Goal: Transaction & Acquisition: Purchase product/service

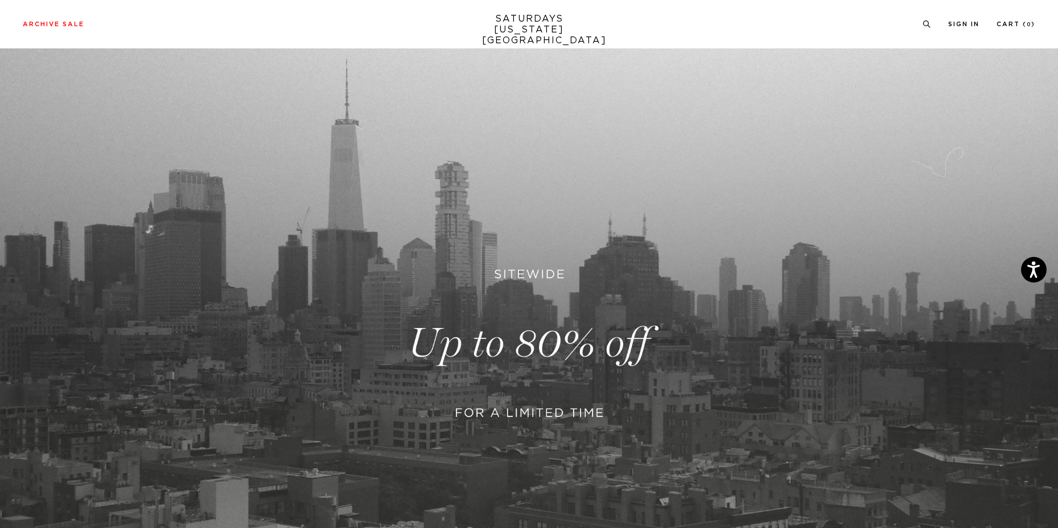
scroll to position [114, 0]
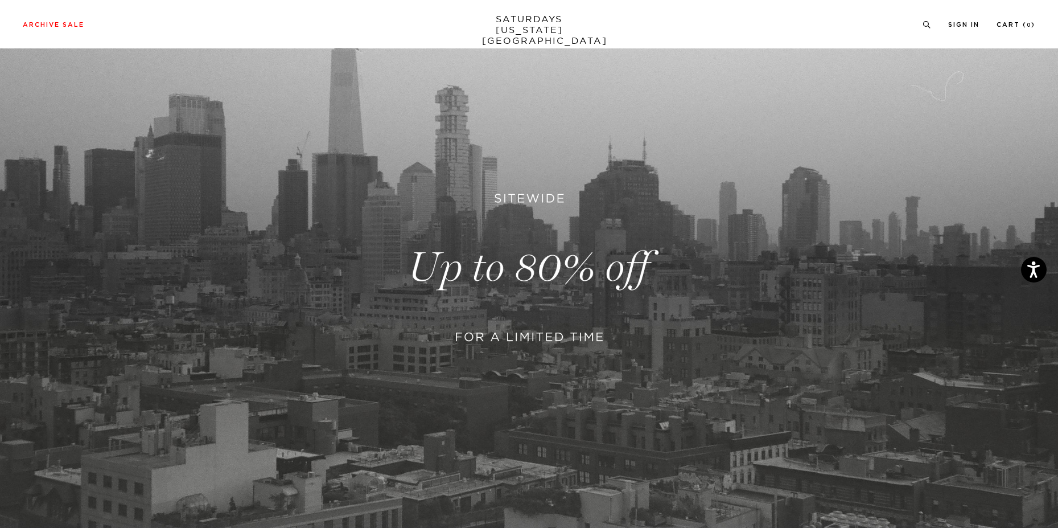
click at [580, 323] on link at bounding box center [529, 268] width 1058 height 648
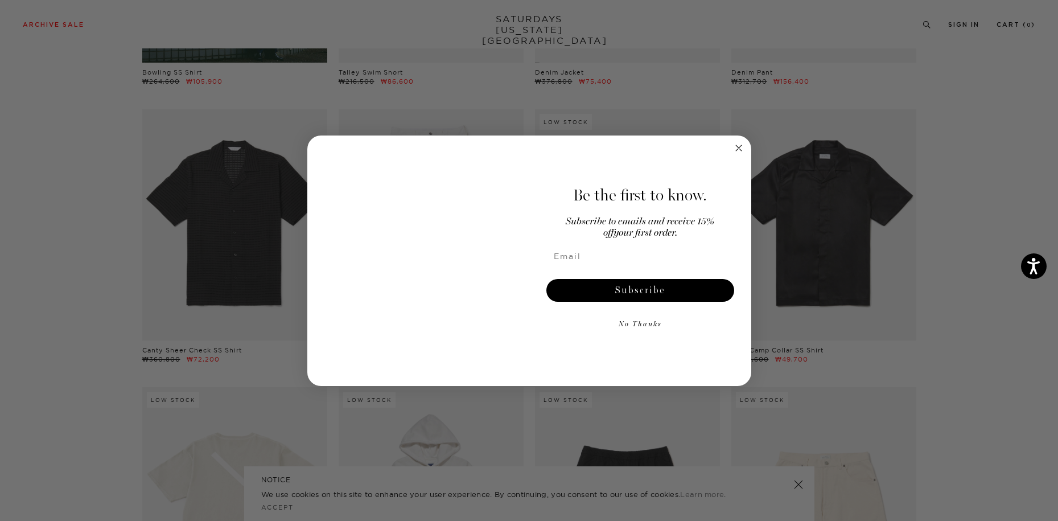
scroll to position [1708, 0]
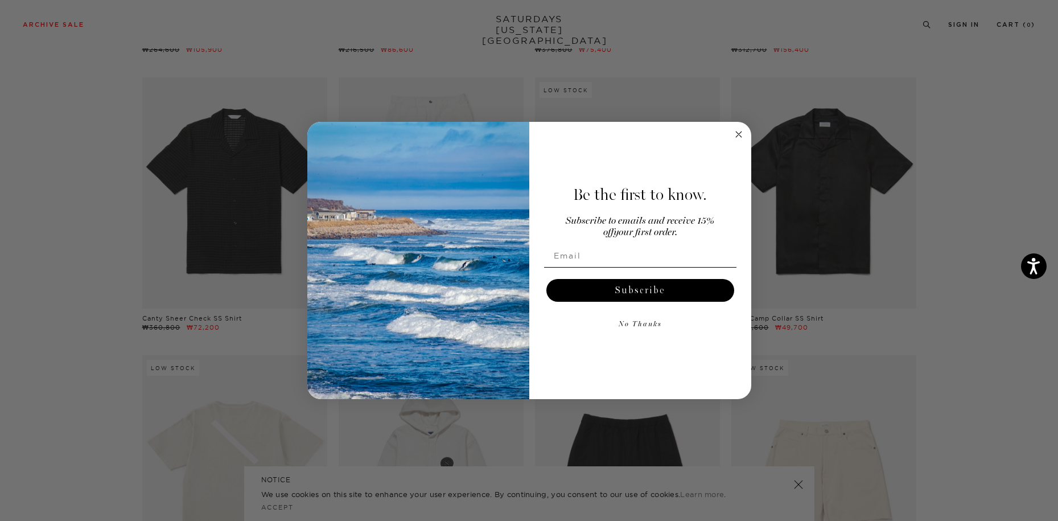
click at [738, 136] on circle "Close dialog" at bounding box center [738, 134] width 13 height 13
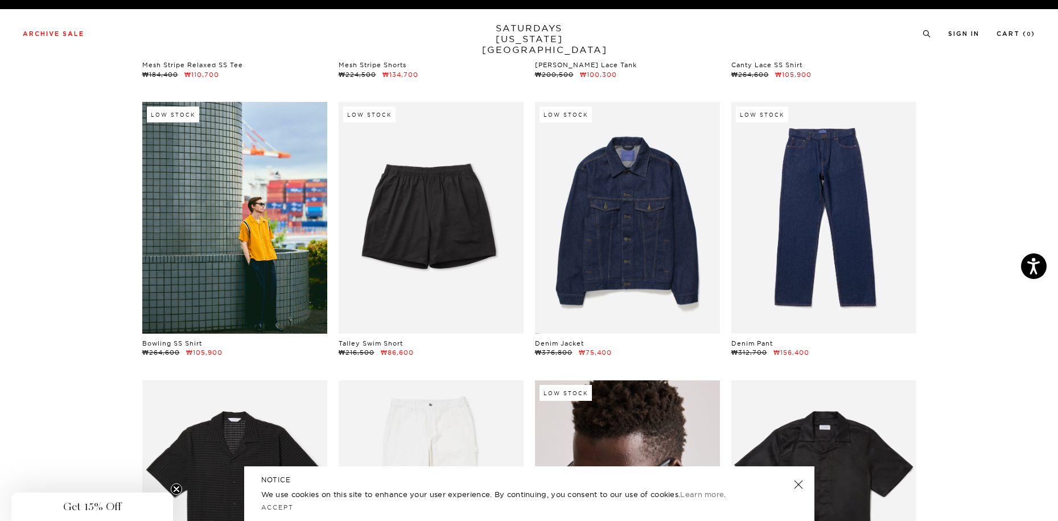
scroll to position [0, 0]
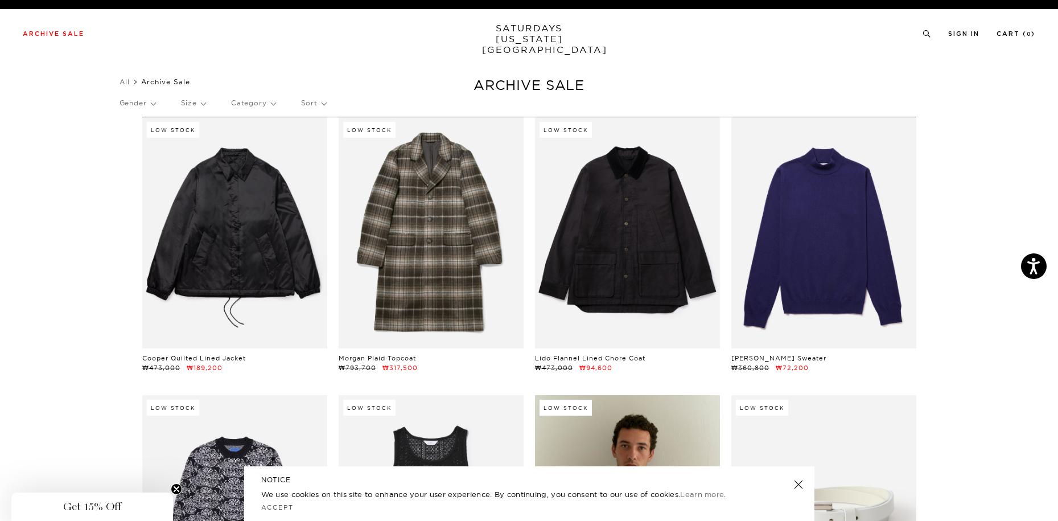
click at [258, 107] on p "Category" at bounding box center [253, 103] width 44 height 26
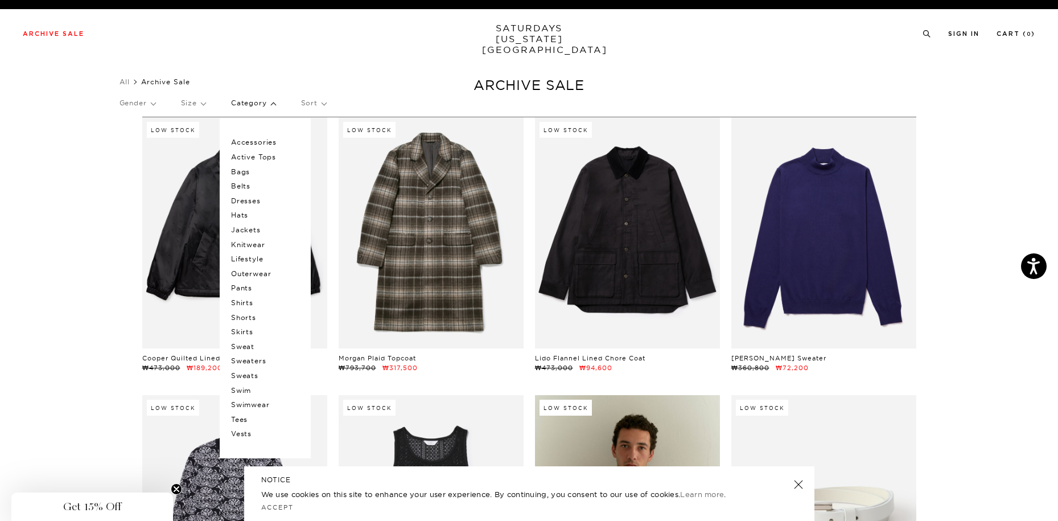
click at [258, 233] on p "Jackets" at bounding box center [265, 230] width 68 height 15
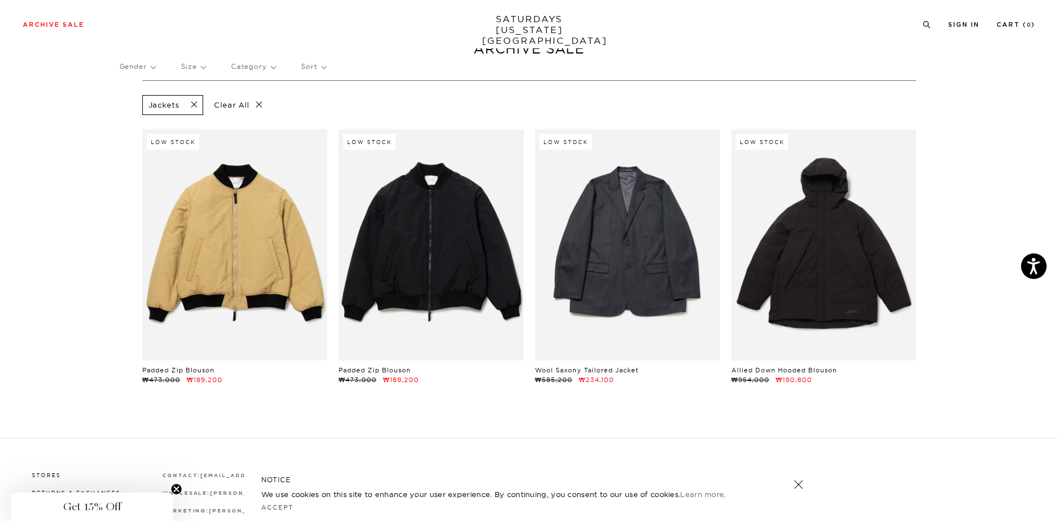
scroll to position [57, 0]
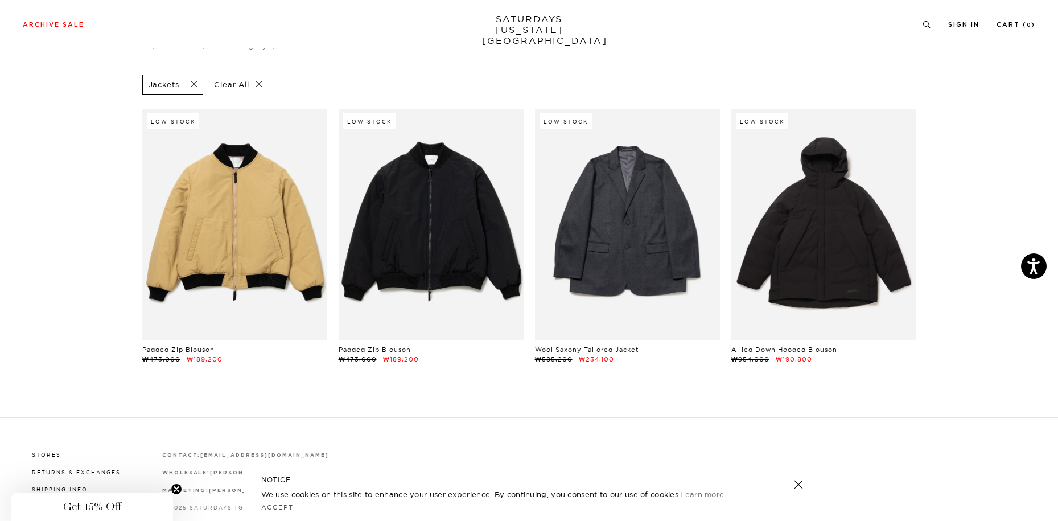
click at [198, 87] on span at bounding box center [191, 84] width 24 height 11
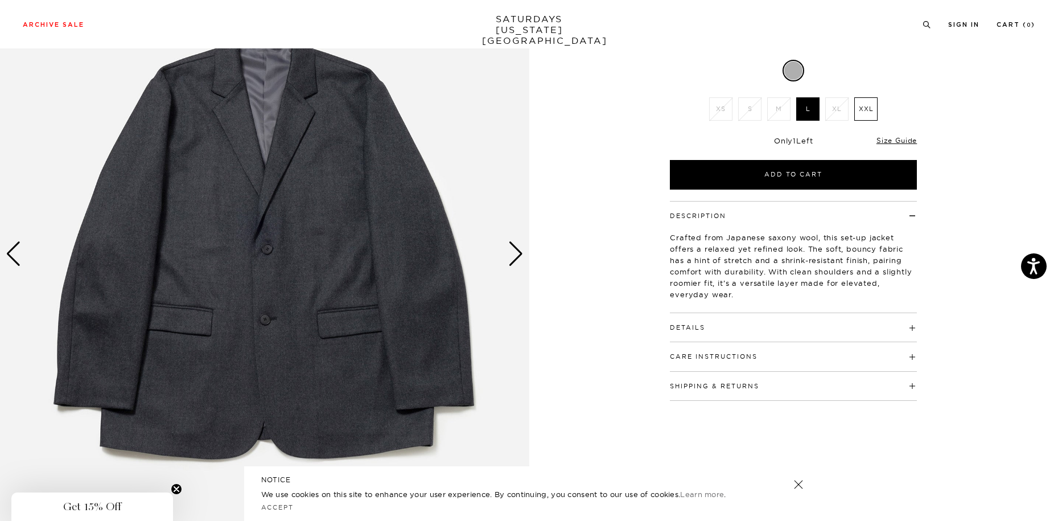
scroll to position [171, 0]
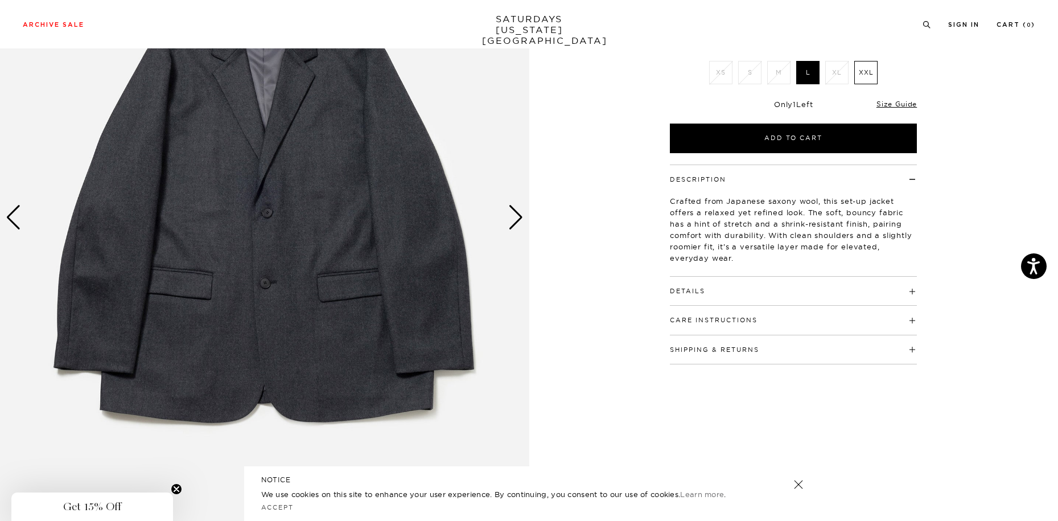
click at [515, 227] on div "Next slide" at bounding box center [515, 217] width 15 height 25
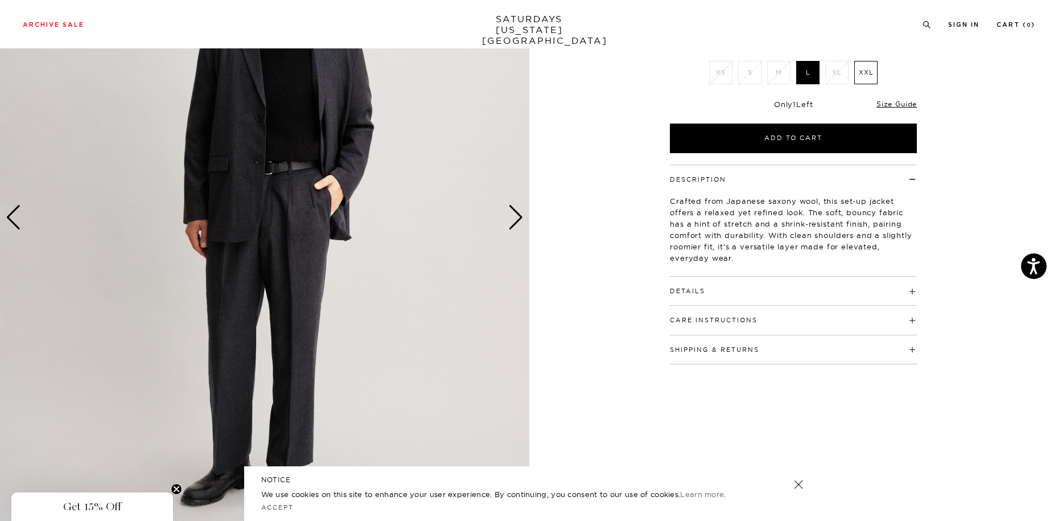
click at [515, 227] on div "Next slide" at bounding box center [515, 217] width 15 height 25
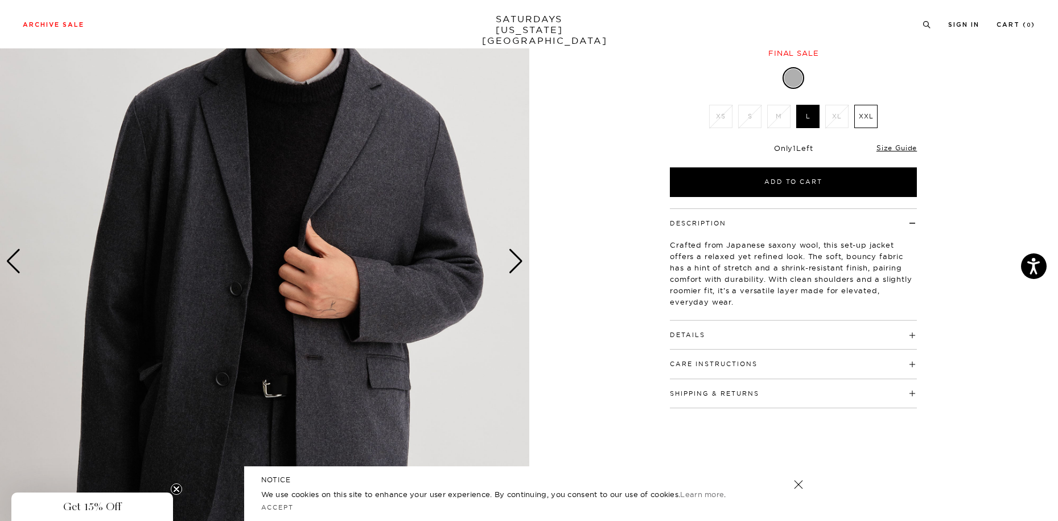
scroll to position [0, 0]
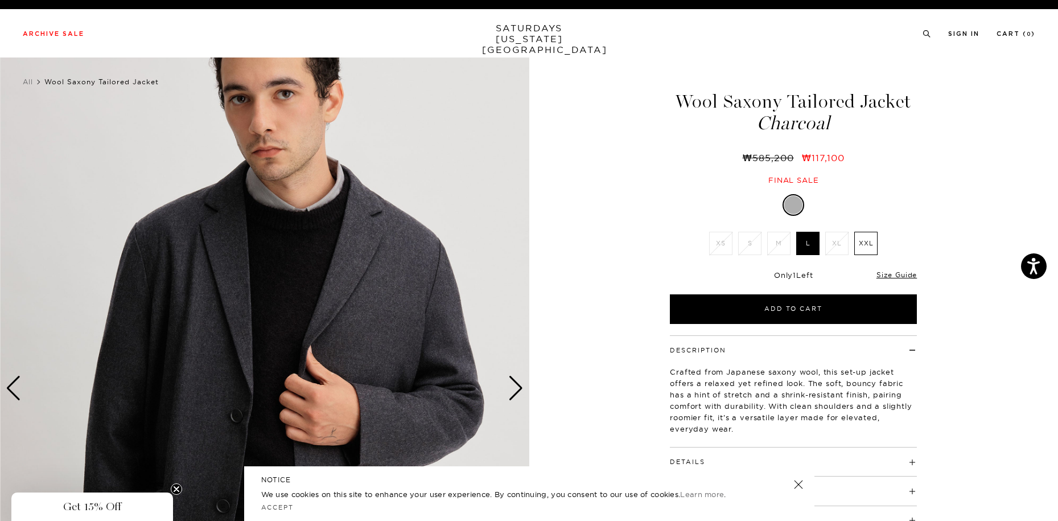
click at [10, 381] on div "Previous slide" at bounding box center [13, 388] width 15 height 25
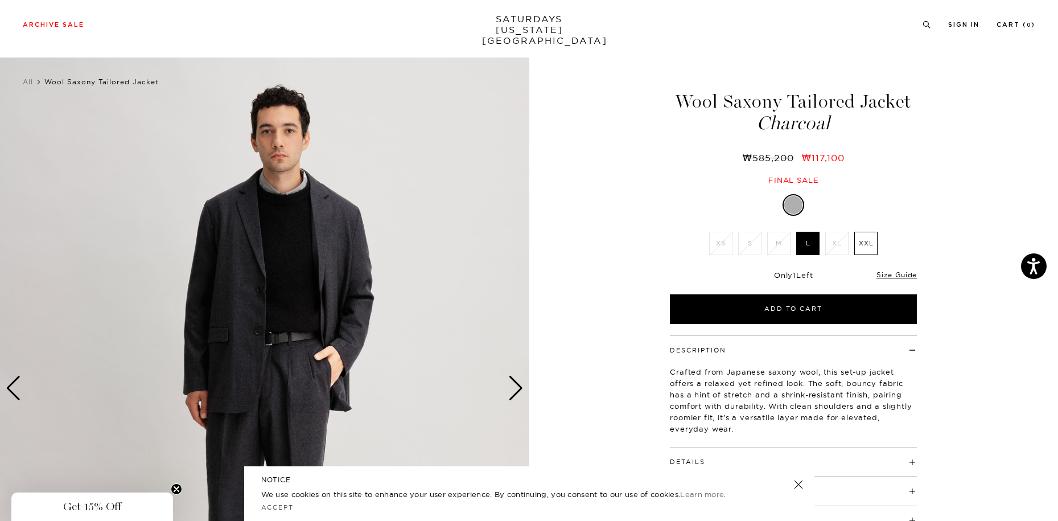
scroll to position [57, 0]
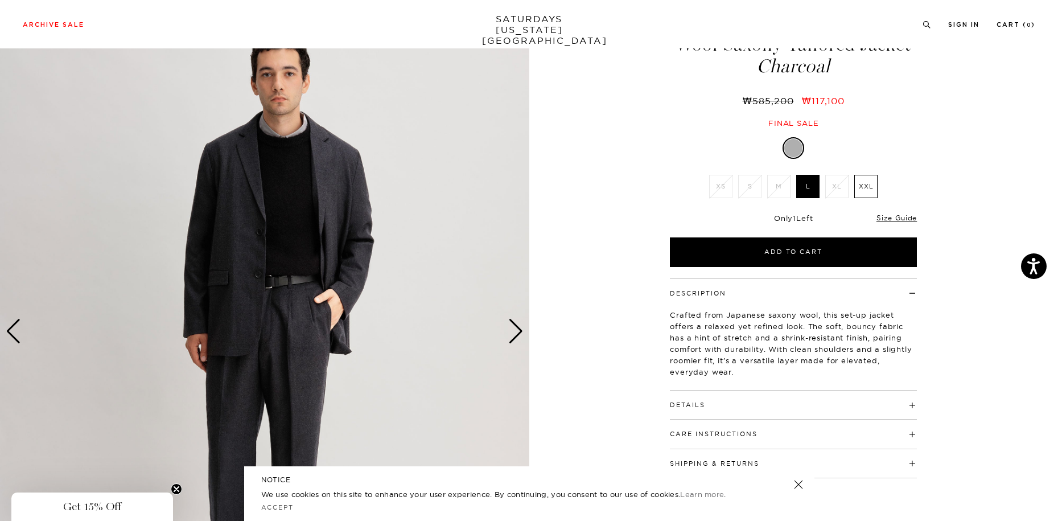
click at [801, 406] on h4 "Details" at bounding box center [793, 400] width 247 height 19
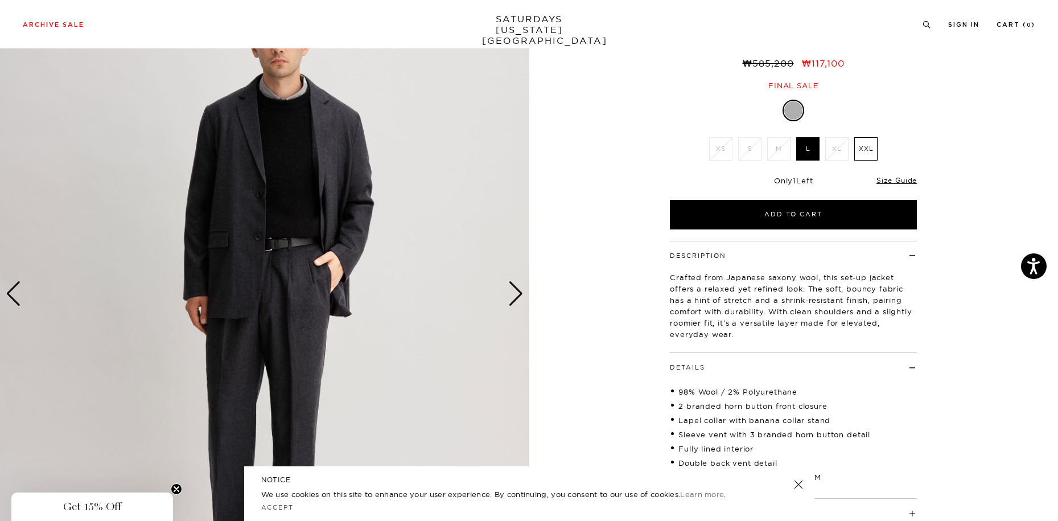
scroll to position [0, 0]
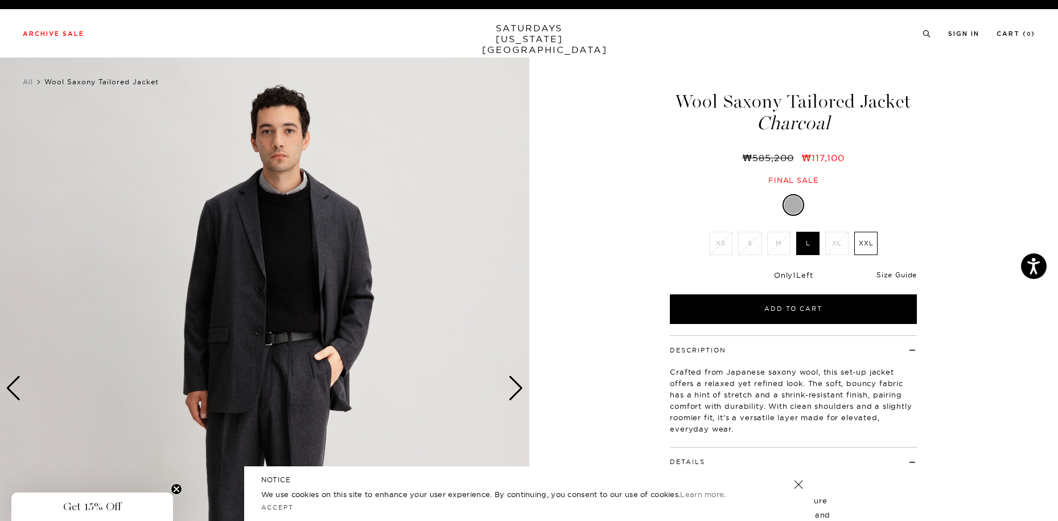
click at [899, 278] on link "Size Guide" at bounding box center [897, 274] width 40 height 9
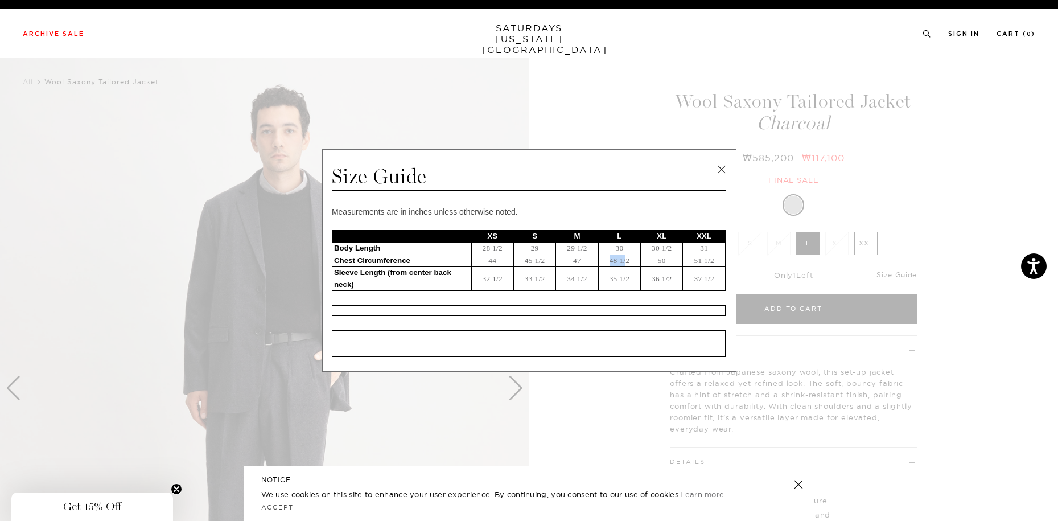
drag, startPoint x: 627, startPoint y: 264, endPoint x: 596, endPoint y: 260, distance: 31.6
click at [596, 260] on tr "Chest Circumference 44 45 1/2 47 48 1/2 50 51 1/2" at bounding box center [528, 260] width 393 height 13
click at [614, 282] on td "35 1/2" at bounding box center [619, 279] width 42 height 24
drag, startPoint x: 636, startPoint y: 281, endPoint x: 585, endPoint y: 273, distance: 51.8
click at [585, 273] on tr "Sleeve Length (from center back neck) 32 1/2 33 1/2 34 1/2 35 1/2 36 1/2 37 1/2" at bounding box center [528, 279] width 393 height 24
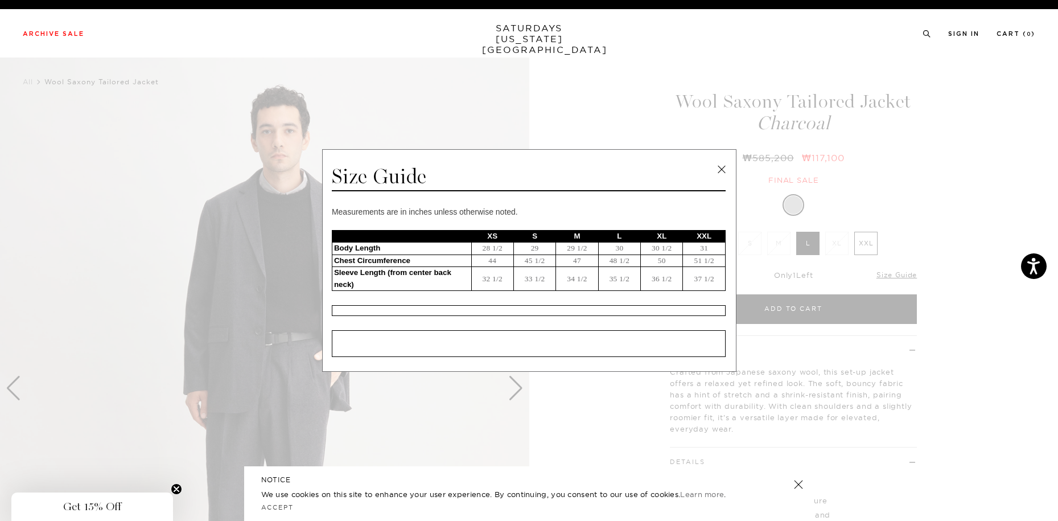
click at [584, 292] on div "Measurements are in inches unless otherwise noted. XS S M L XL XXL Body Length …" at bounding box center [529, 281] width 394 height 151
click at [721, 161] on link at bounding box center [721, 169] width 17 height 17
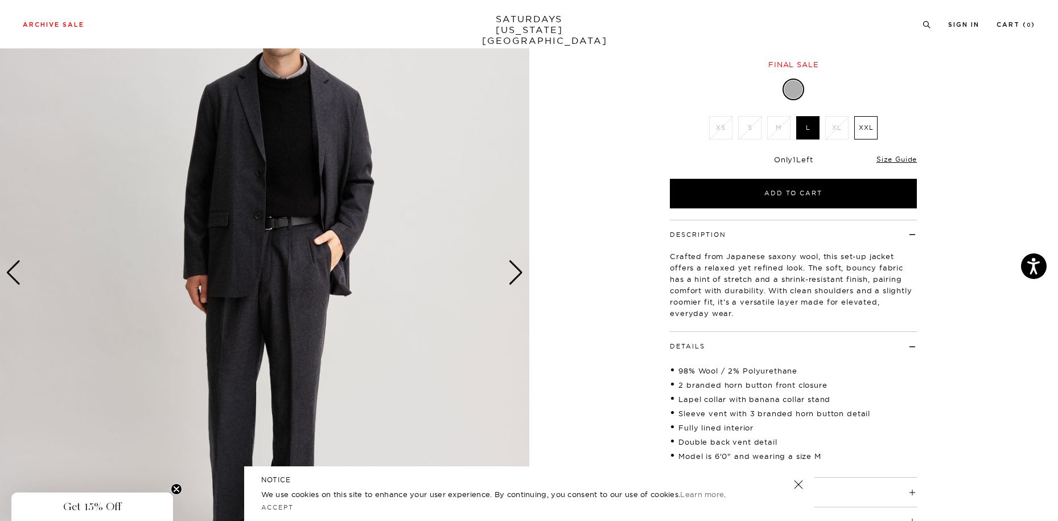
scroll to position [171, 0]
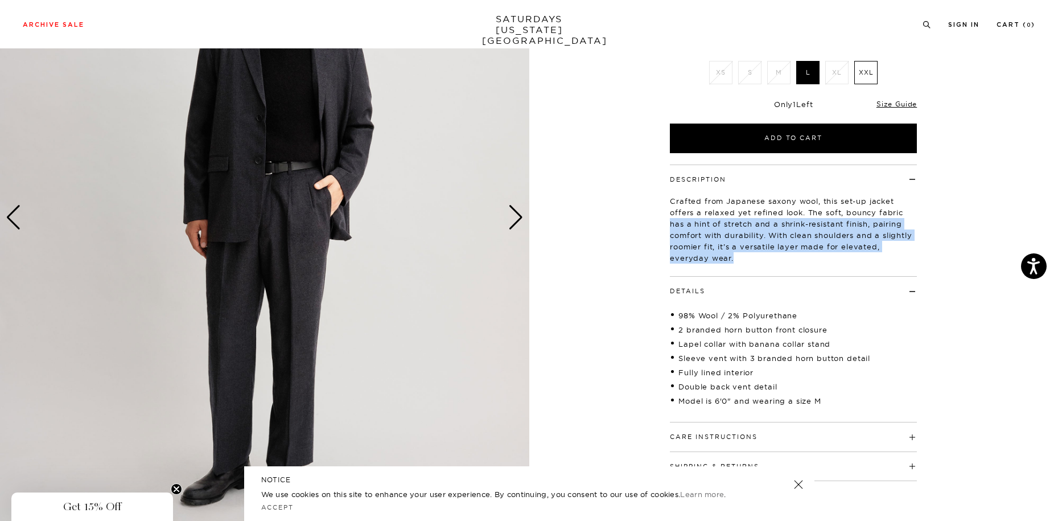
drag, startPoint x: 761, startPoint y: 256, endPoint x: 670, endPoint y: 219, distance: 98.6
click at [670, 219] on div "Description Crafted from Japanese saxony wool, this set-up jacket offers a rela…" at bounding box center [793, 323] width 285 height 317
click at [769, 274] on div "Description Crafted from Japanese saxony wool, this set-up jacket offers a rela…" at bounding box center [793, 221] width 247 height 112
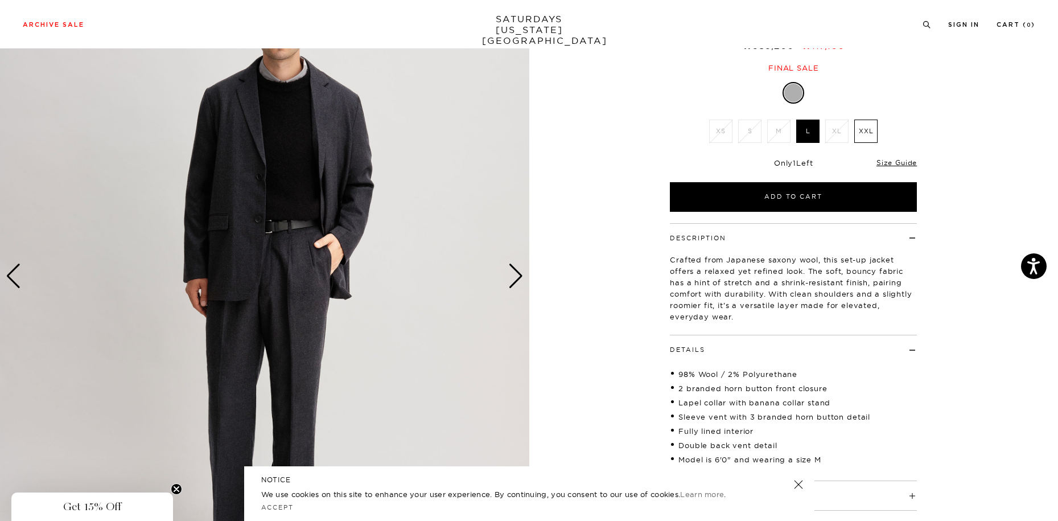
scroll to position [114, 0]
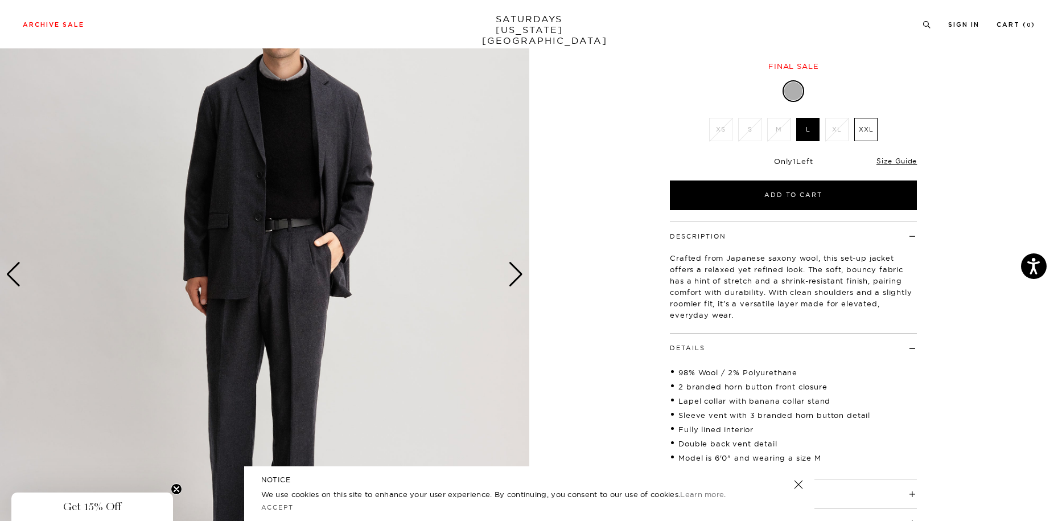
click at [514, 282] on div "Next slide" at bounding box center [515, 274] width 15 height 25
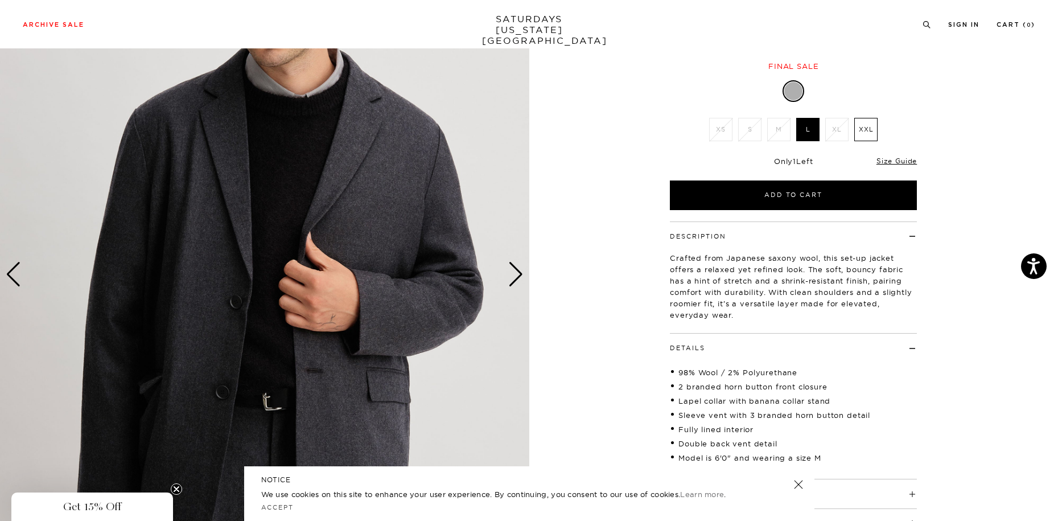
click at [514, 282] on div "Next slide" at bounding box center [515, 274] width 15 height 25
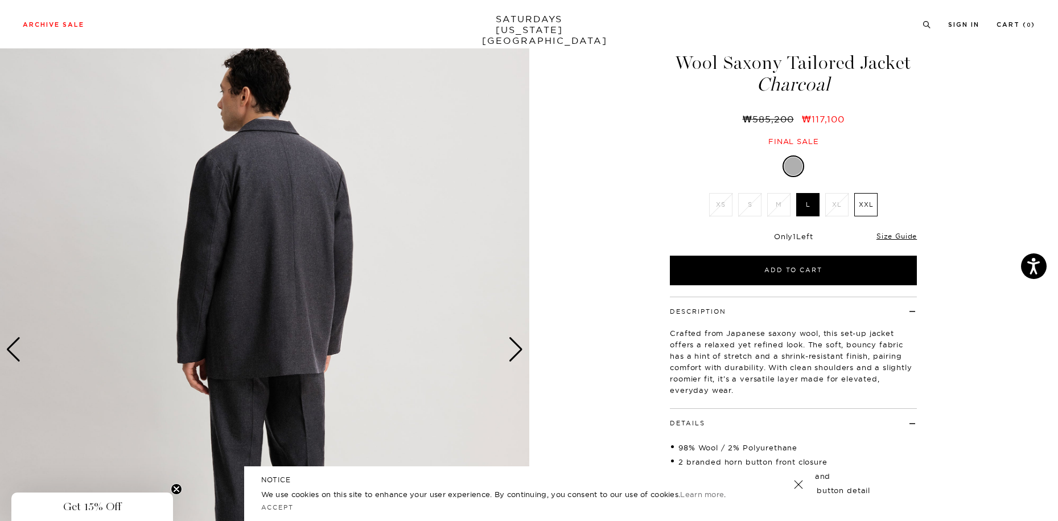
scroll to position [57, 0]
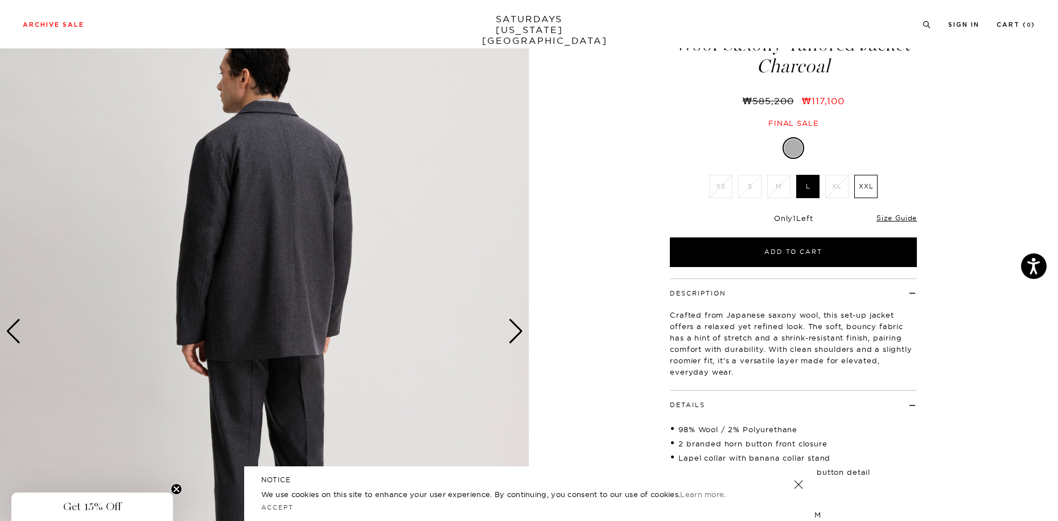
click at [522, 330] on div "Next slide" at bounding box center [515, 331] width 15 height 25
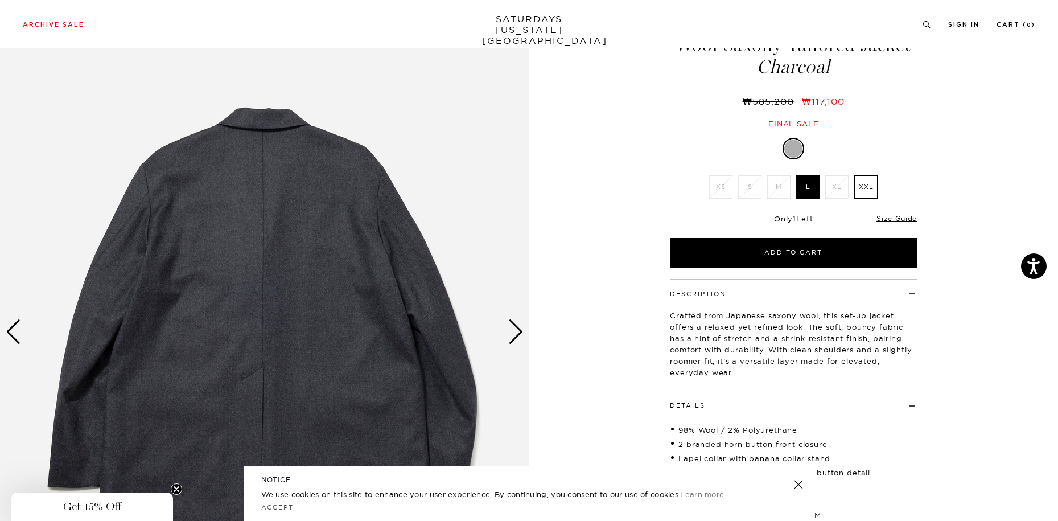
scroll to position [0, 0]
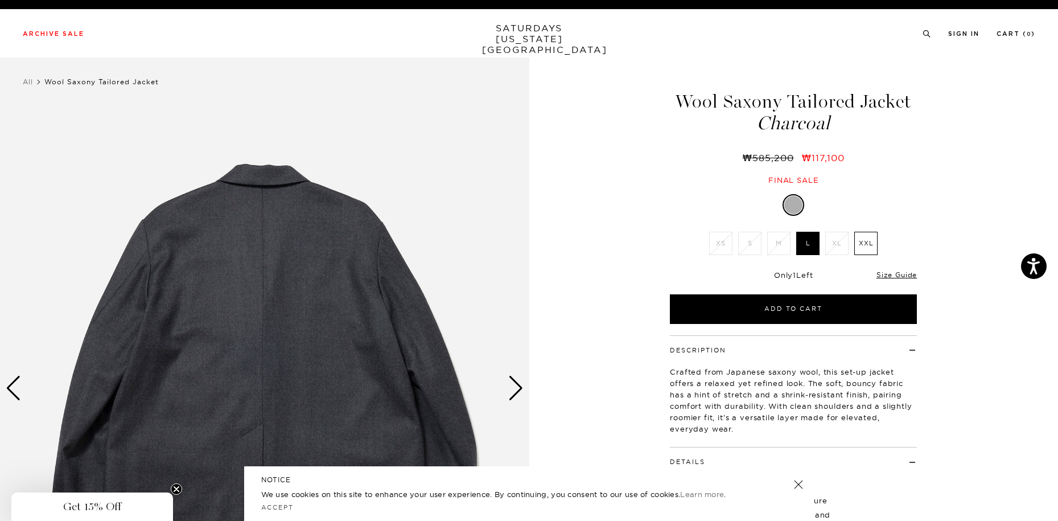
drag, startPoint x: 678, startPoint y: 102, endPoint x: 778, endPoint y: 108, distance: 100.9
click at [778, 106] on h1 "Wool Saxony Tailored Jacket Charcoal" at bounding box center [793, 112] width 251 height 40
copy h1 "Wool Saxony"
click at [923, 36] on icon at bounding box center [927, 33] width 9 height 7
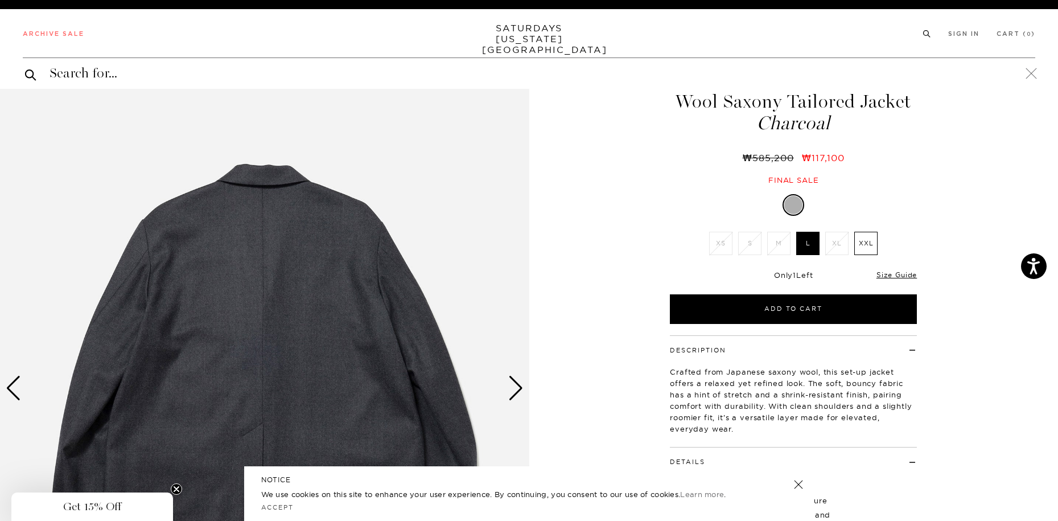
paste input "Wool Saxony"
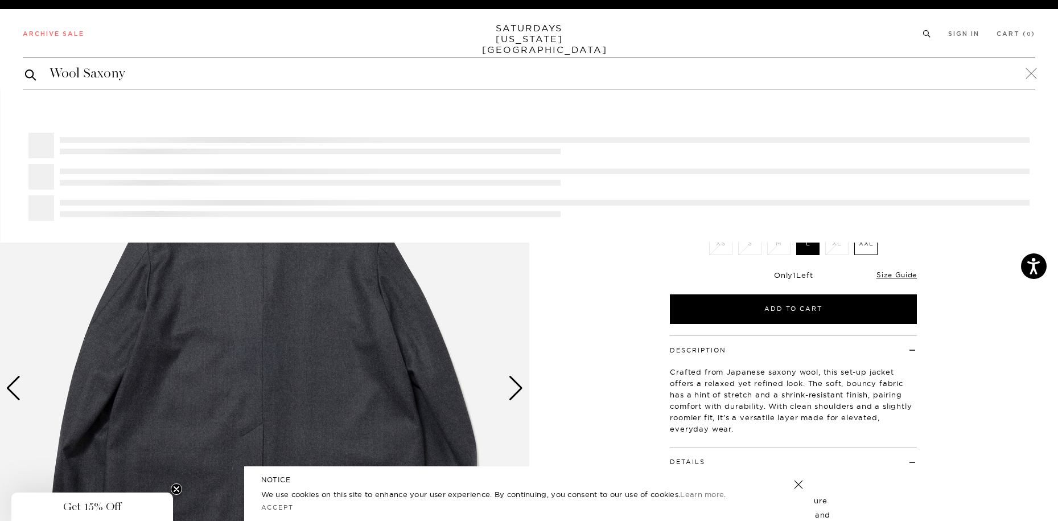
type input "Wool Saxony"
click at [25, 68] on button "submit" at bounding box center [30, 75] width 11 height 14
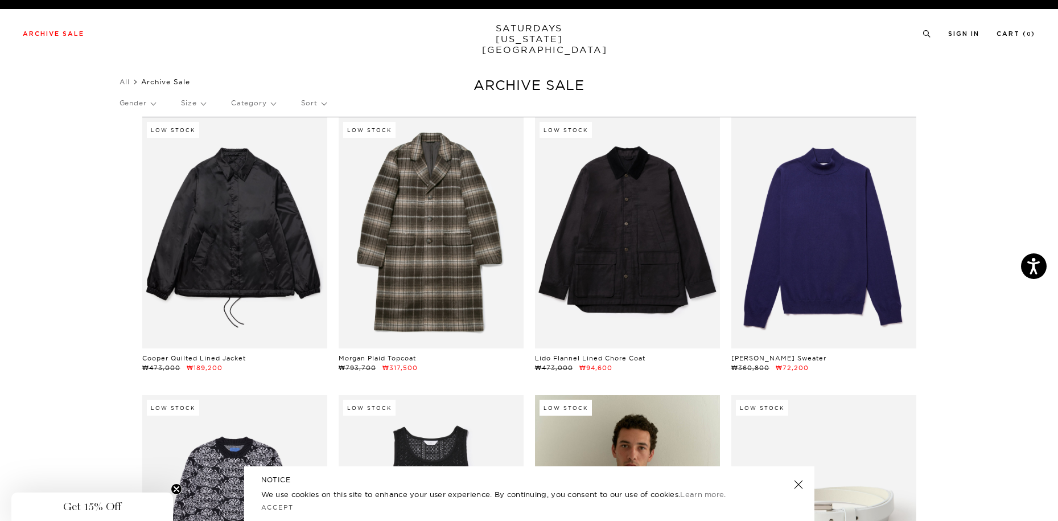
click at [251, 105] on p "Category" at bounding box center [253, 103] width 44 height 26
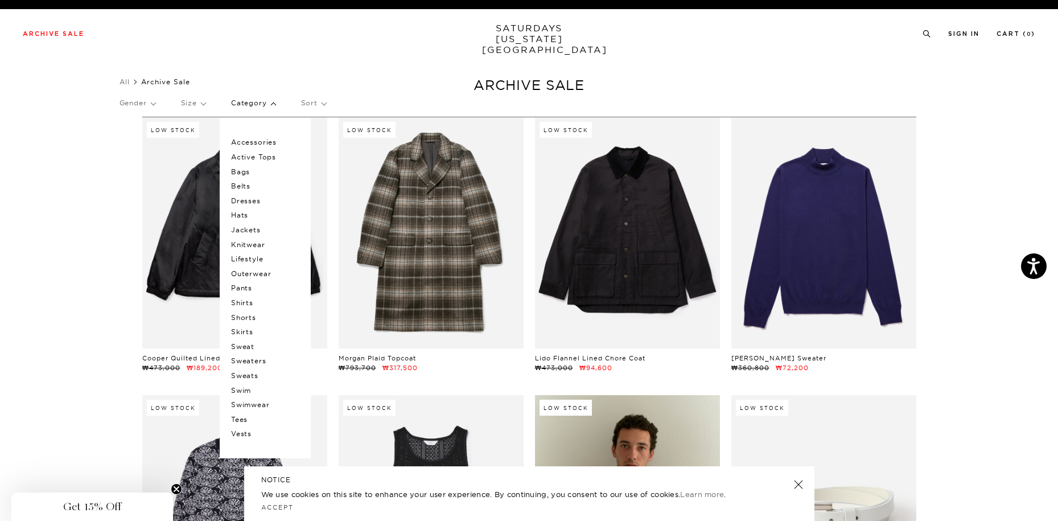
click at [247, 288] on p "Pants" at bounding box center [265, 288] width 68 height 15
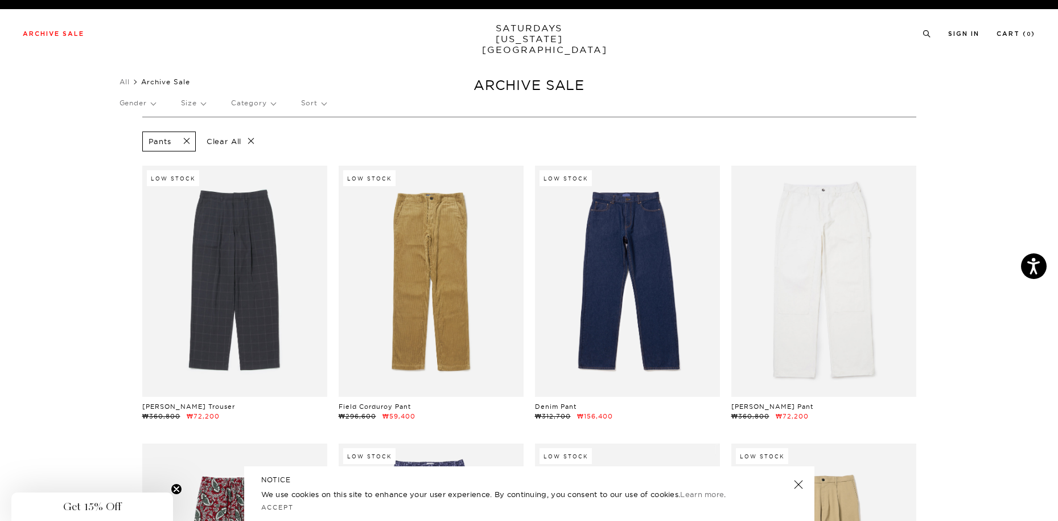
click at [187, 140] on span at bounding box center [183, 141] width 24 height 11
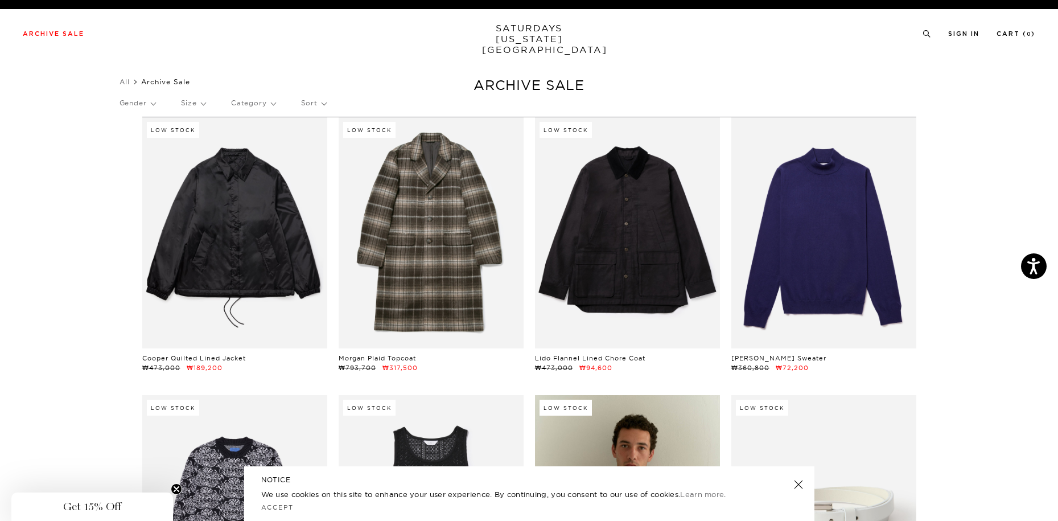
click at [247, 102] on p "Category" at bounding box center [253, 103] width 44 height 26
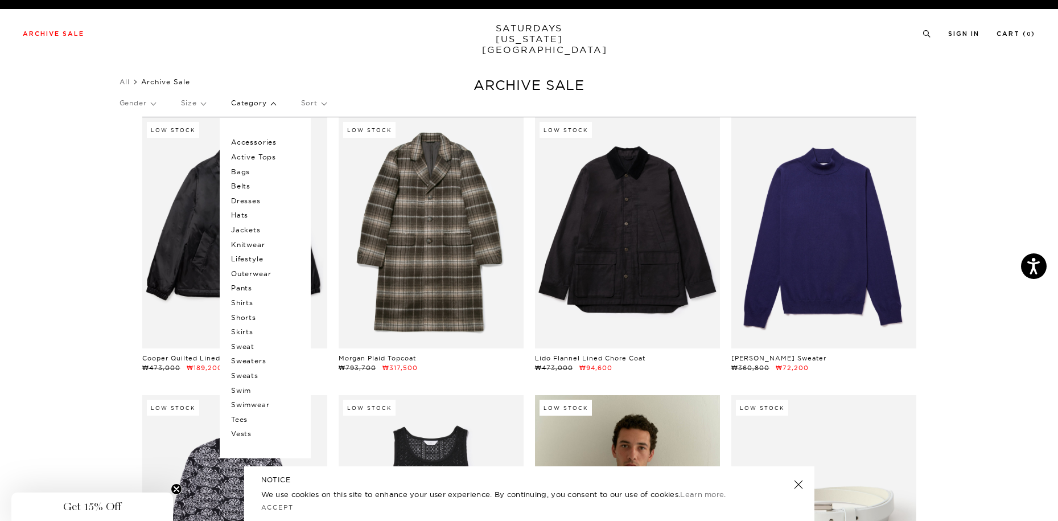
click at [267, 273] on p "Outerwear" at bounding box center [265, 273] width 68 height 15
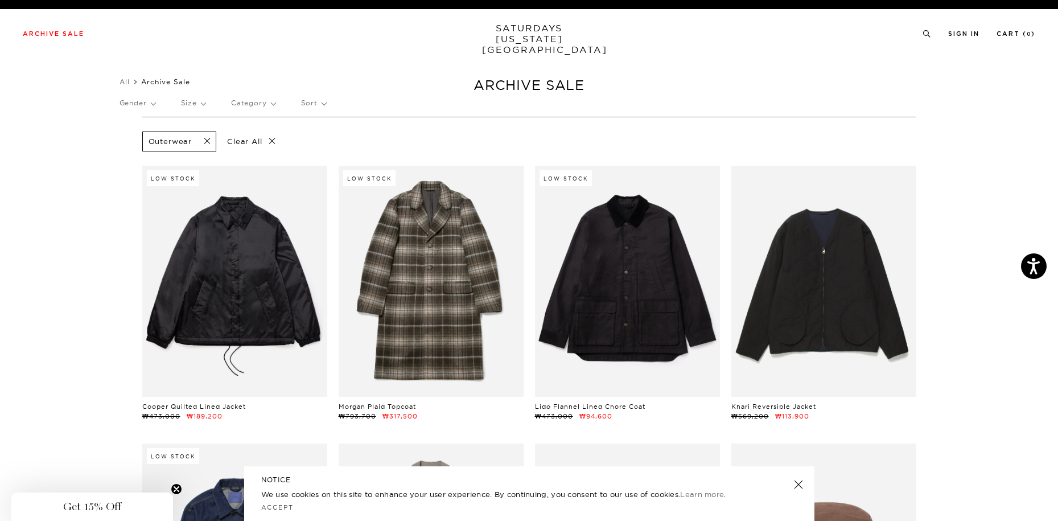
click at [209, 143] on span at bounding box center [204, 141] width 24 height 11
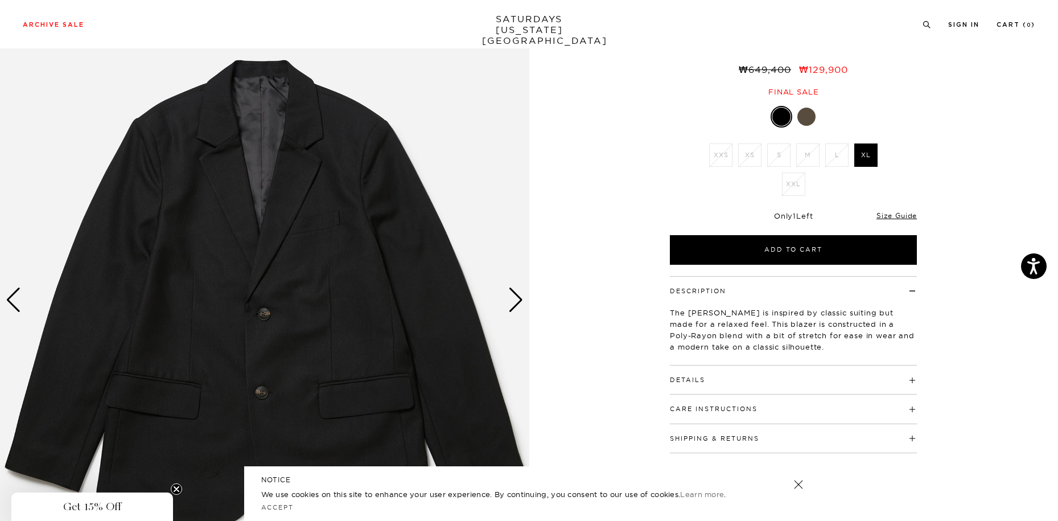
scroll to position [114, 0]
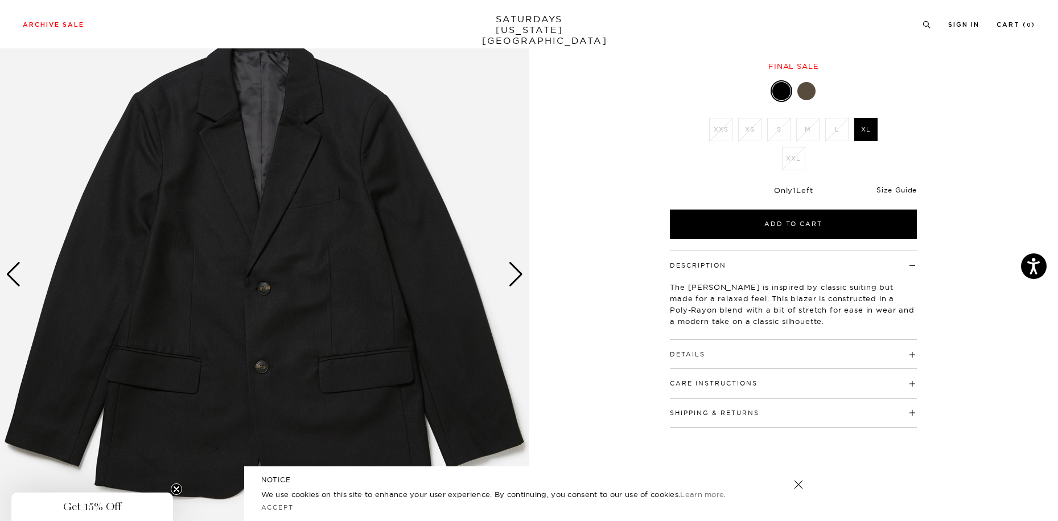
click at [896, 187] on link "Size Guide" at bounding box center [897, 190] width 40 height 9
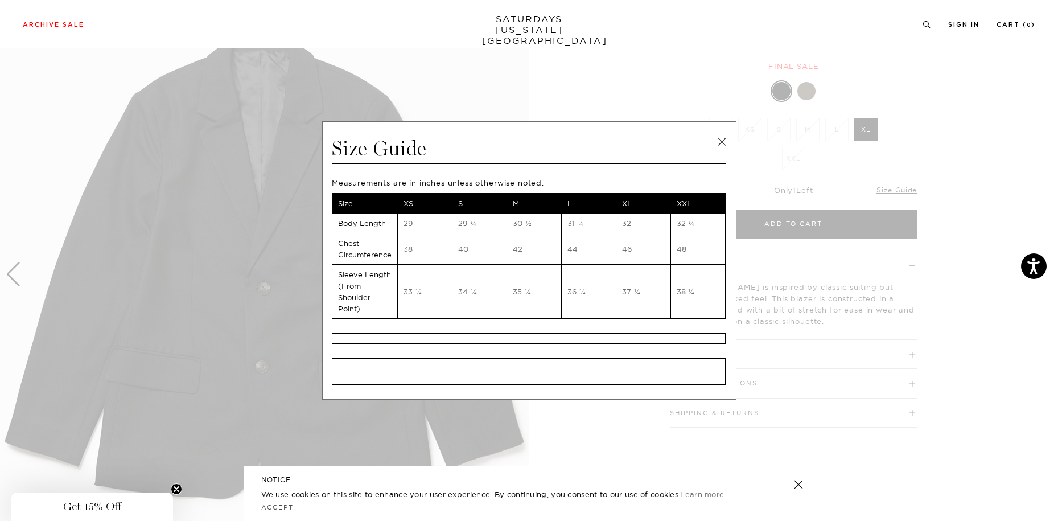
click at [725, 142] on link at bounding box center [721, 141] width 17 height 17
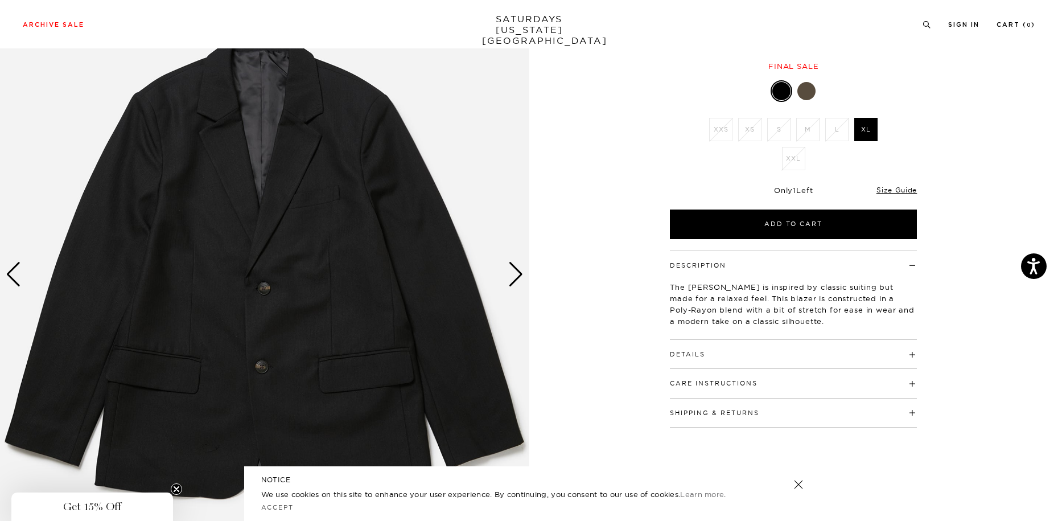
click at [906, 185] on div "Size Guide" at bounding box center [897, 189] width 40 height 10
click at [803, 87] on div at bounding box center [807, 91] width 18 height 18
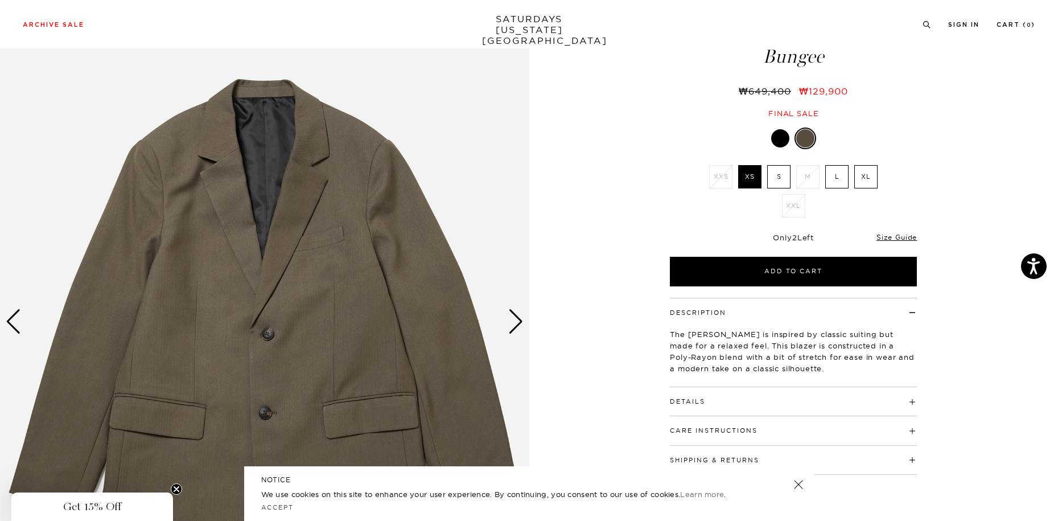
scroll to position [57, 0]
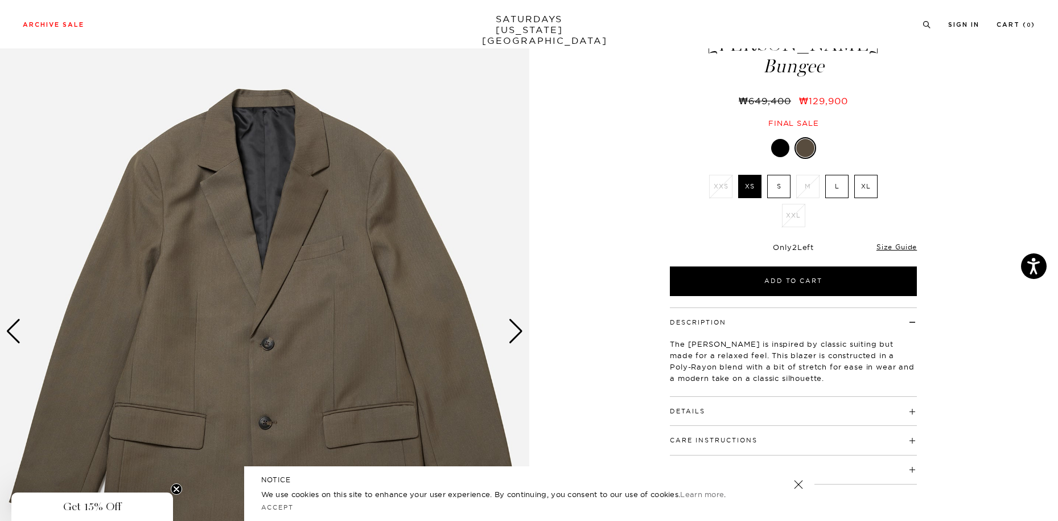
click at [777, 145] on div at bounding box center [780, 148] width 18 height 18
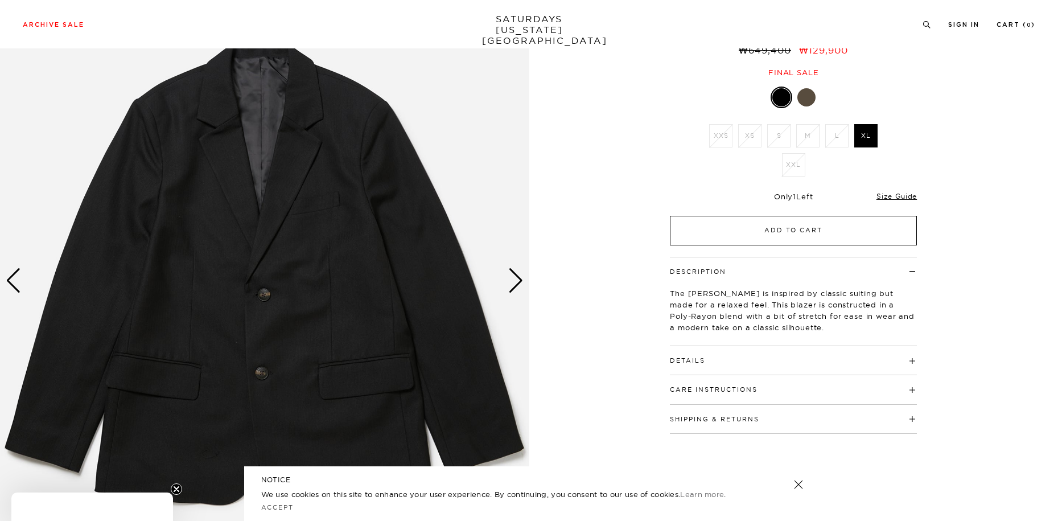
scroll to position [114, 0]
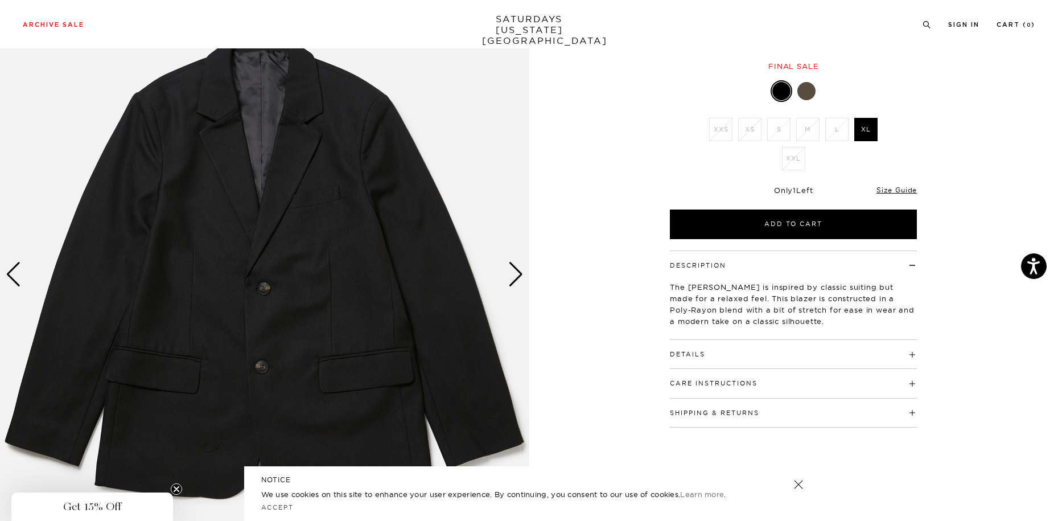
click at [905, 357] on h4 "Details" at bounding box center [793, 349] width 247 height 19
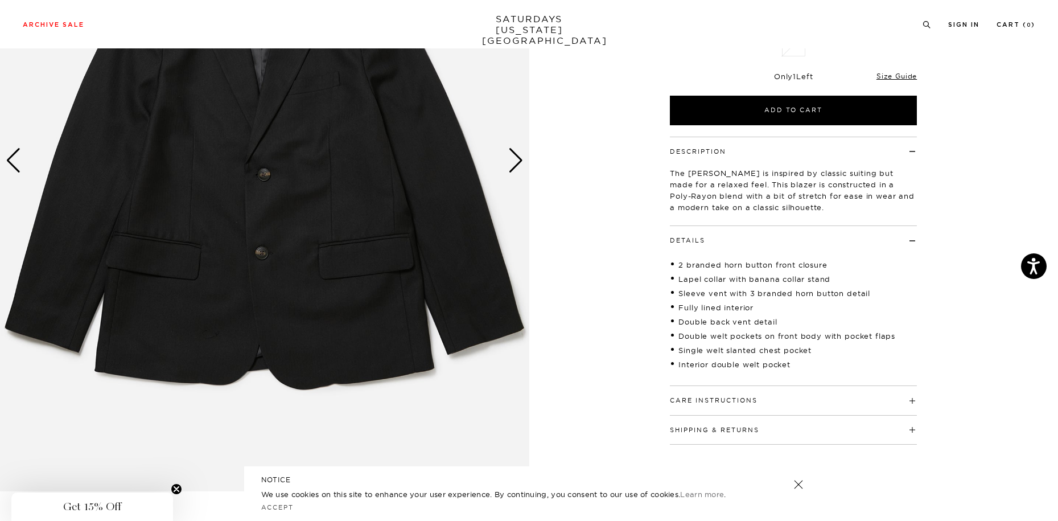
click at [895, 405] on h4 "Care Instructions" at bounding box center [793, 395] width 247 height 19
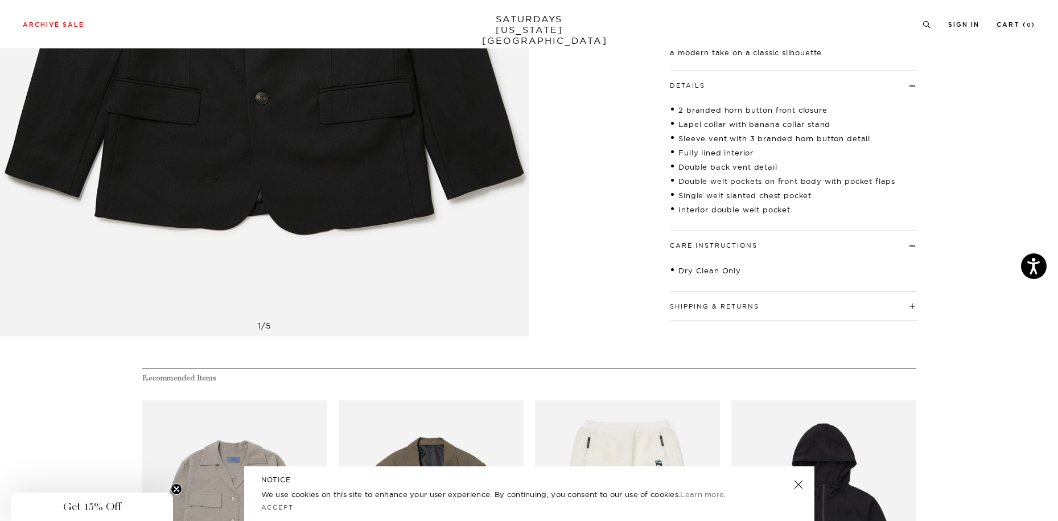
scroll to position [399, 0]
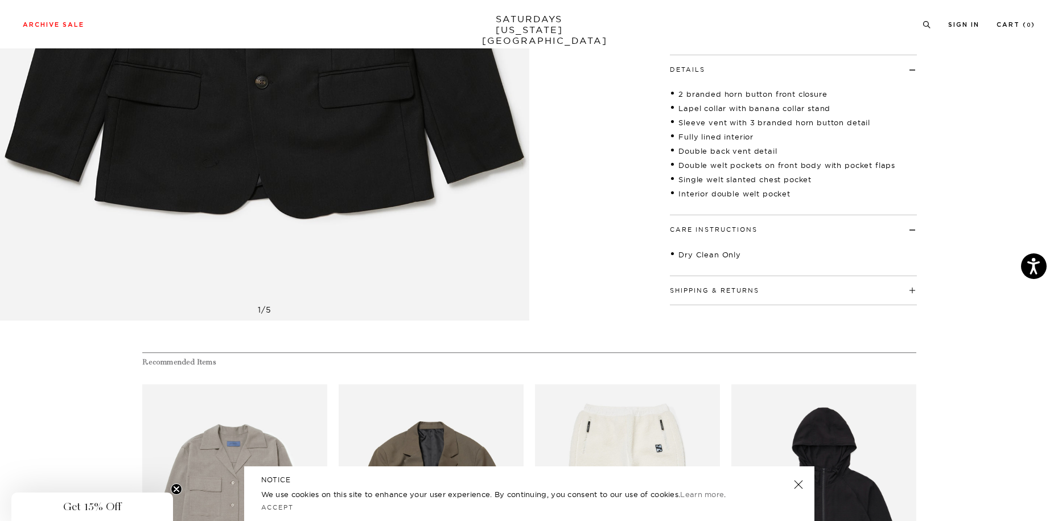
click at [902, 305] on div "Shipping & Returns Free shipping to the 48 contiguous states on orders over $10…" at bounding box center [793, 290] width 247 height 29
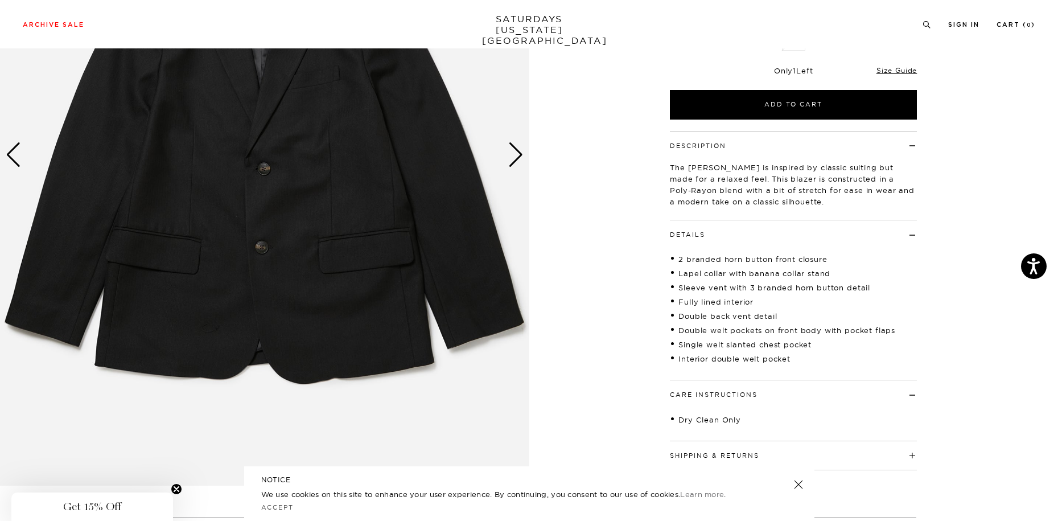
scroll to position [228, 0]
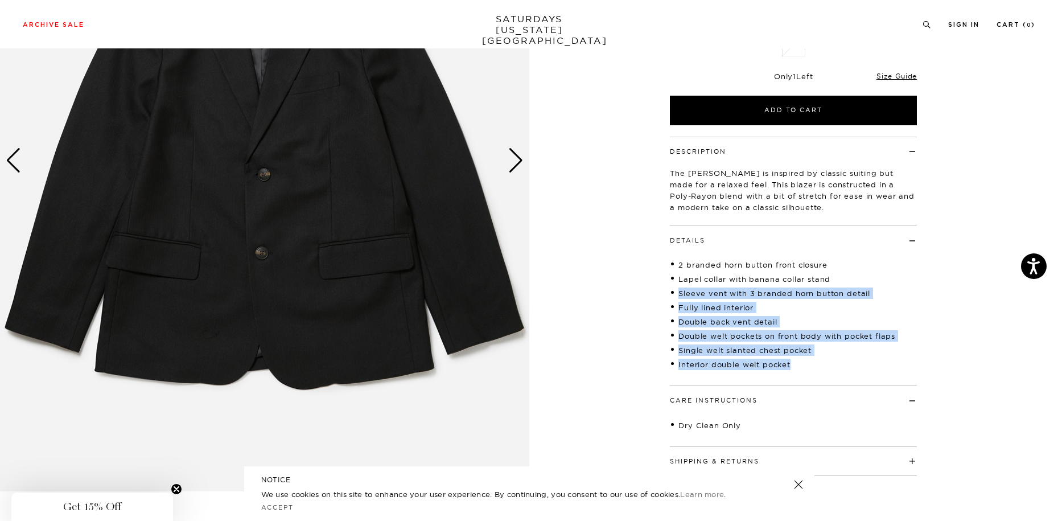
drag, startPoint x: 810, startPoint y: 386, endPoint x: 640, endPoint y: 289, distance: 196.1
click at [640, 289] on div "1 / 5" at bounding box center [529, 161] width 1058 height 662
click at [898, 342] on li "Double welt pockets on front body with pocket flaps" at bounding box center [793, 335] width 247 height 11
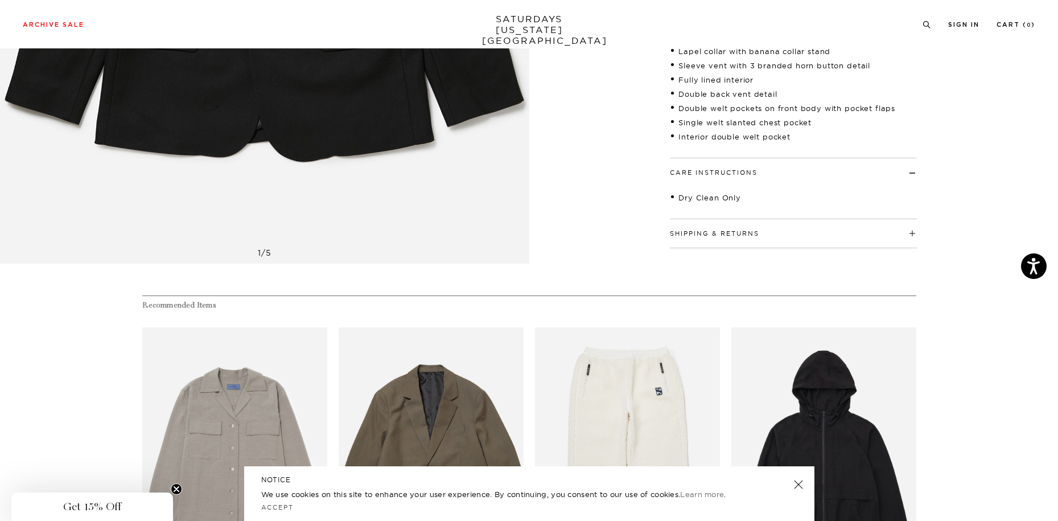
scroll to position [0, 0]
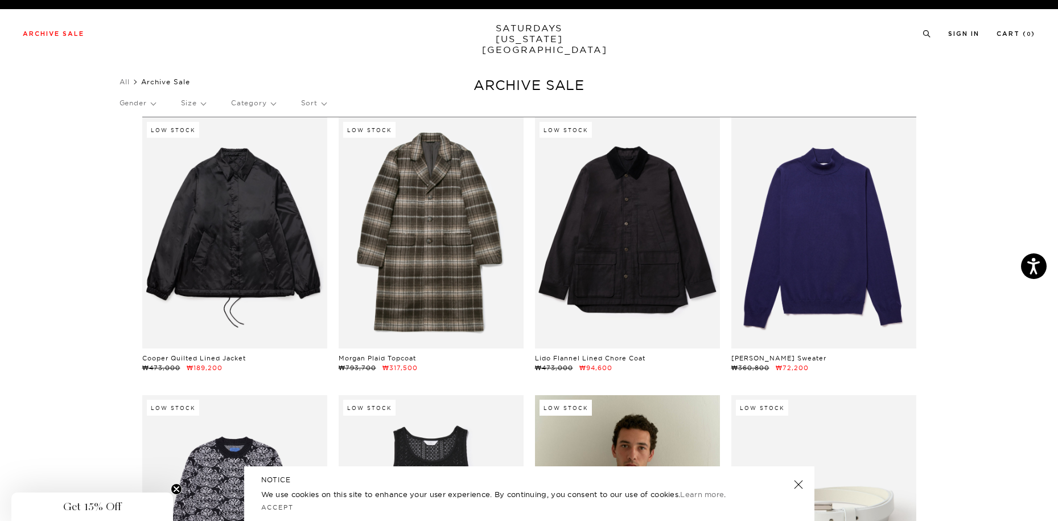
click at [273, 102] on p "Category" at bounding box center [253, 103] width 44 height 26
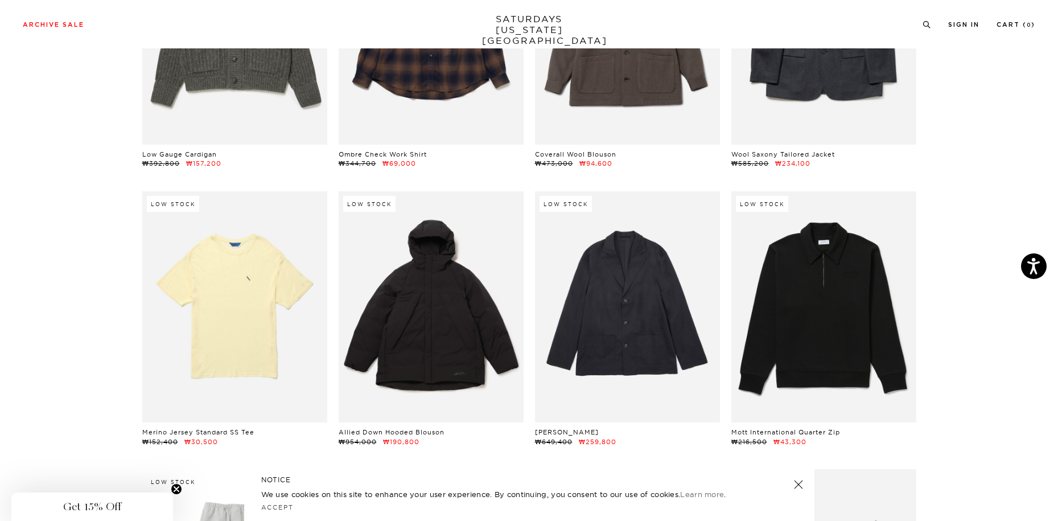
scroll to position [16226, 0]
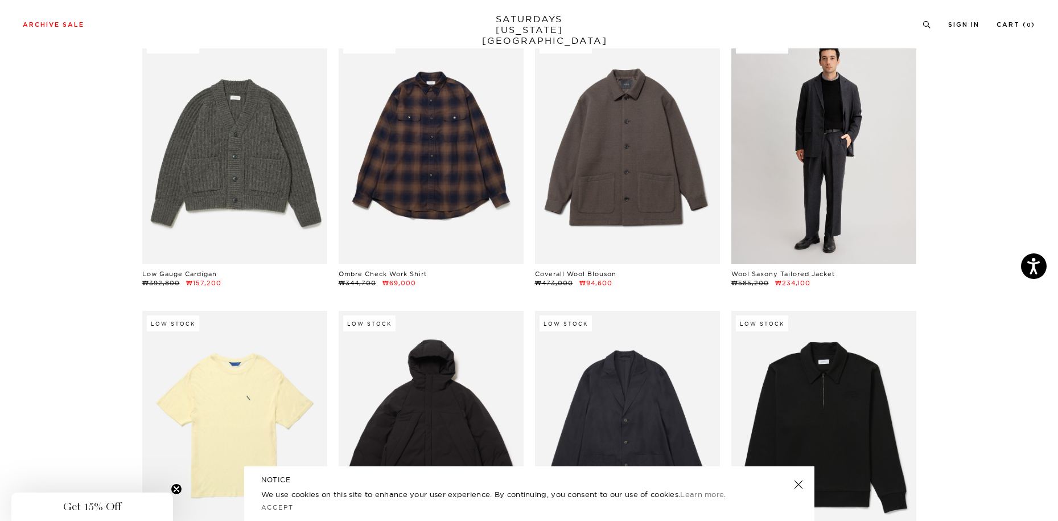
click at [822, 203] on link at bounding box center [824, 148] width 185 height 231
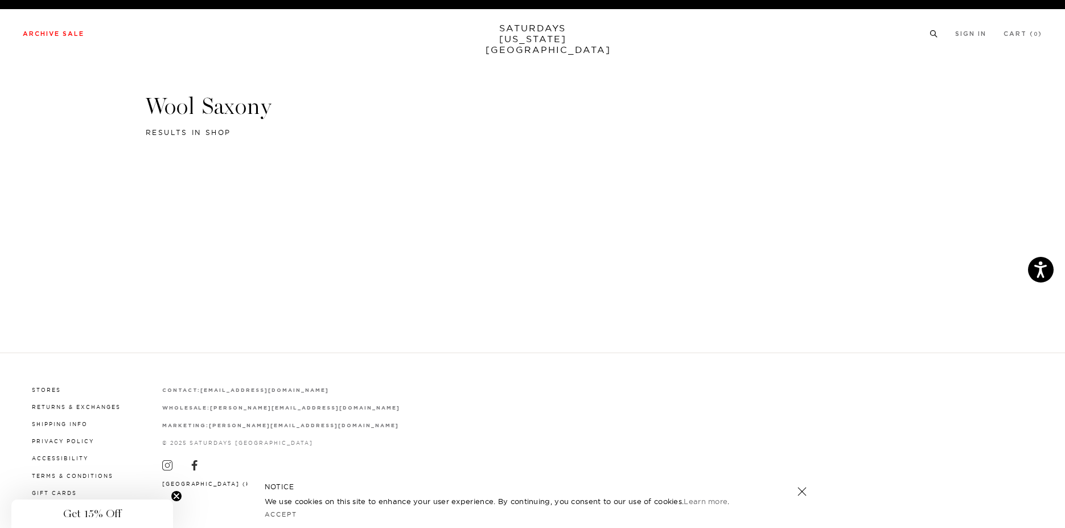
click at [935, 35] on icon at bounding box center [934, 33] width 9 height 7
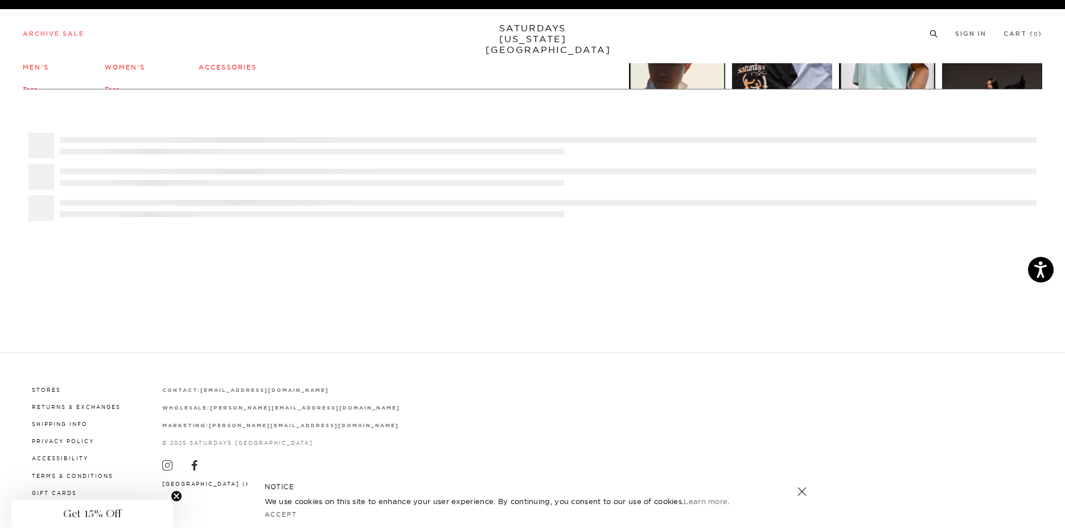
drag, startPoint x: 426, startPoint y: 300, endPoint x: 289, endPoint y: 205, distance: 166.5
click at [426, 300] on div "FREE DOMESTIC SHIPPING OVER $150 TO THE CONTIGUOUS 48 STATES *ALL SALES FINAL* …" at bounding box center [532, 264] width 1065 height 528
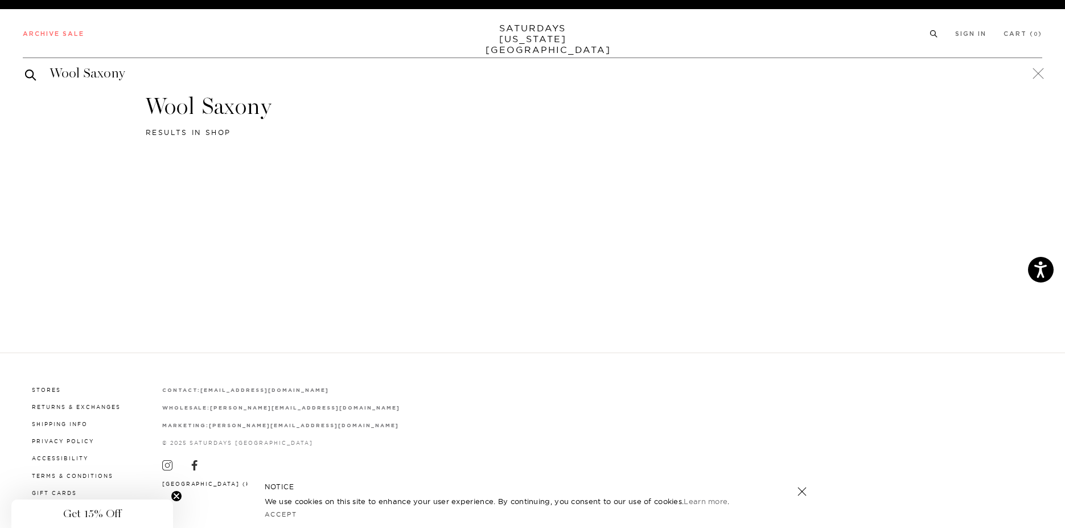
drag, startPoint x: 134, startPoint y: 75, endPoint x: 81, endPoint y: 77, distance: 52.4
click at [81, 77] on input "Wool Saxony" at bounding box center [533, 73] width 1020 height 18
type input "Wool"
click at [25, 68] on button "submit" at bounding box center [30, 75] width 11 height 14
click at [191, 135] on span "results in shop" at bounding box center [189, 132] width 86 height 9
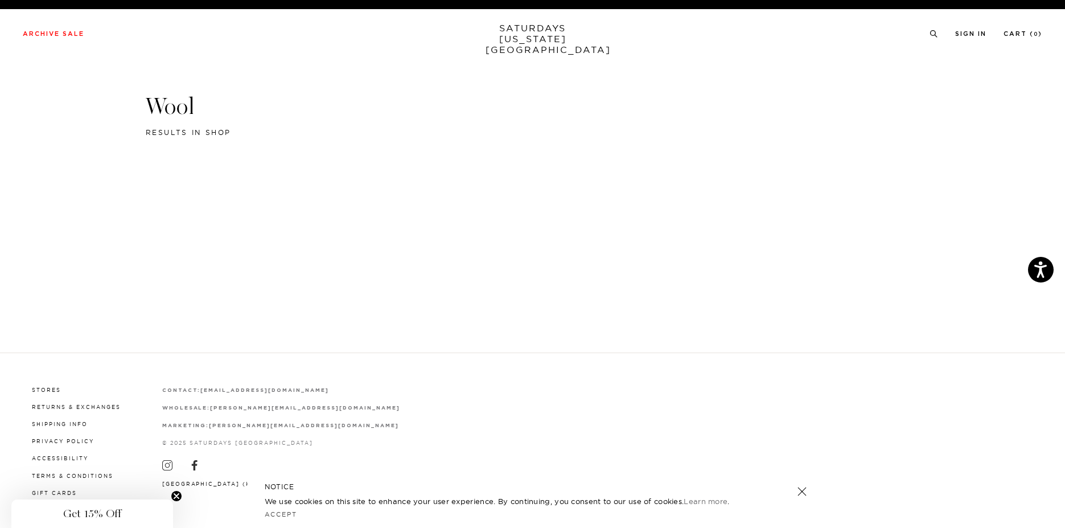
click at [218, 133] on span "results in shop" at bounding box center [189, 132] width 86 height 9
click at [224, 133] on span "results in shop" at bounding box center [189, 132] width 86 height 9
drag, startPoint x: 182, startPoint y: 113, endPoint x: 176, endPoint y: 112, distance: 5.9
click at [179, 113] on h3 "Wool" at bounding box center [533, 107] width 774 height 30
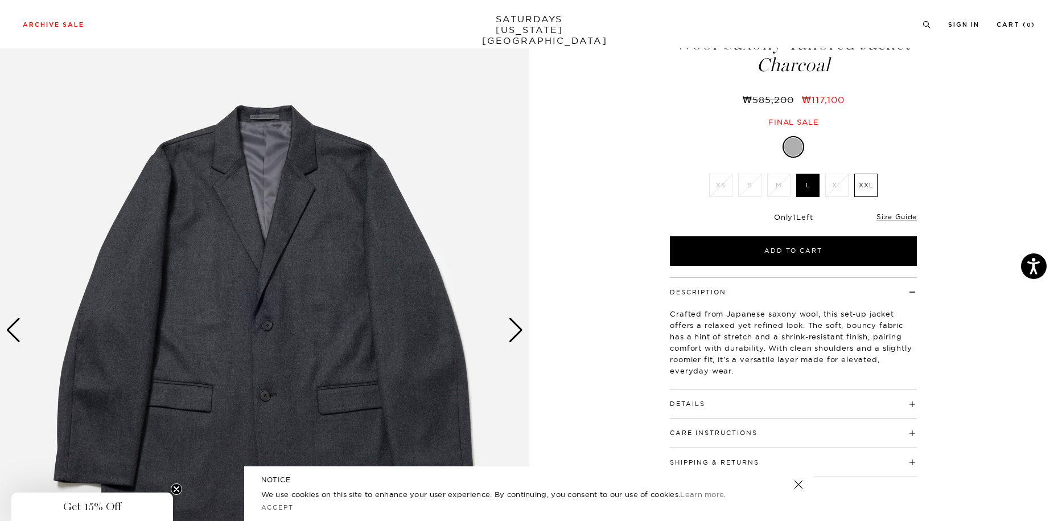
scroll to position [114, 0]
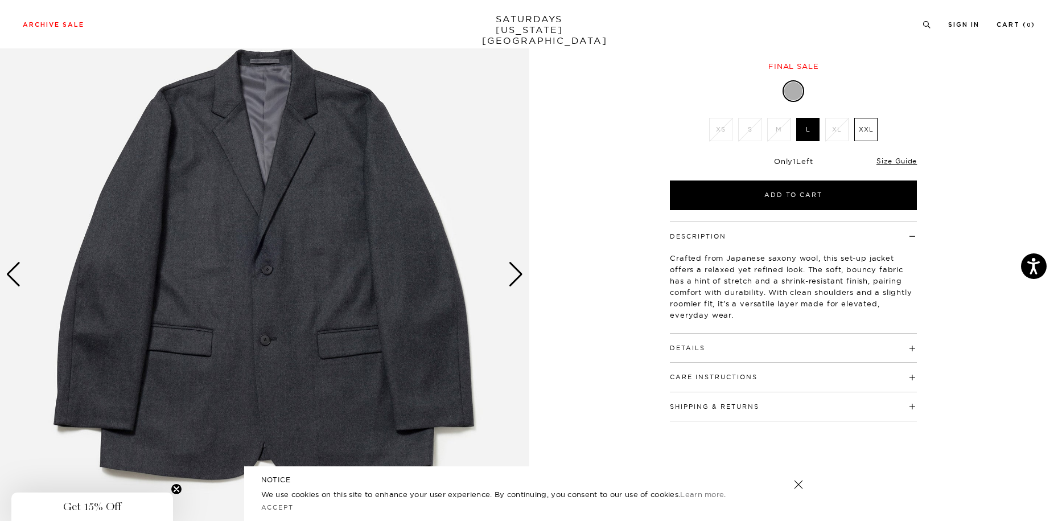
click at [536, 276] on div "1 / 6 5 / -2" at bounding box center [529, 275] width 1058 height 662
click at [525, 277] on img at bounding box center [264, 275] width 529 height 662
click at [525, 278] on img at bounding box center [264, 275] width 529 height 662
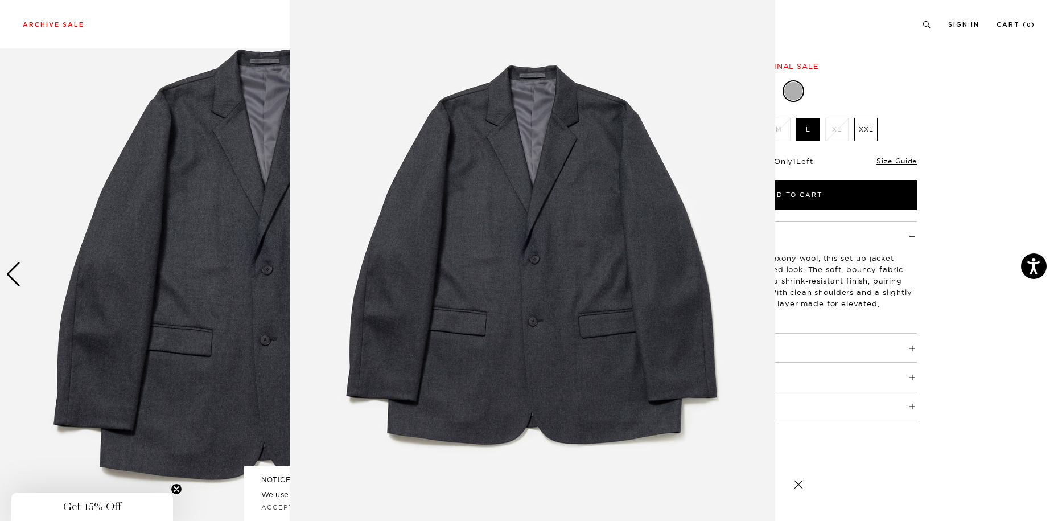
scroll to position [28, 0]
click at [552, 257] on img at bounding box center [533, 263] width 486 height 583
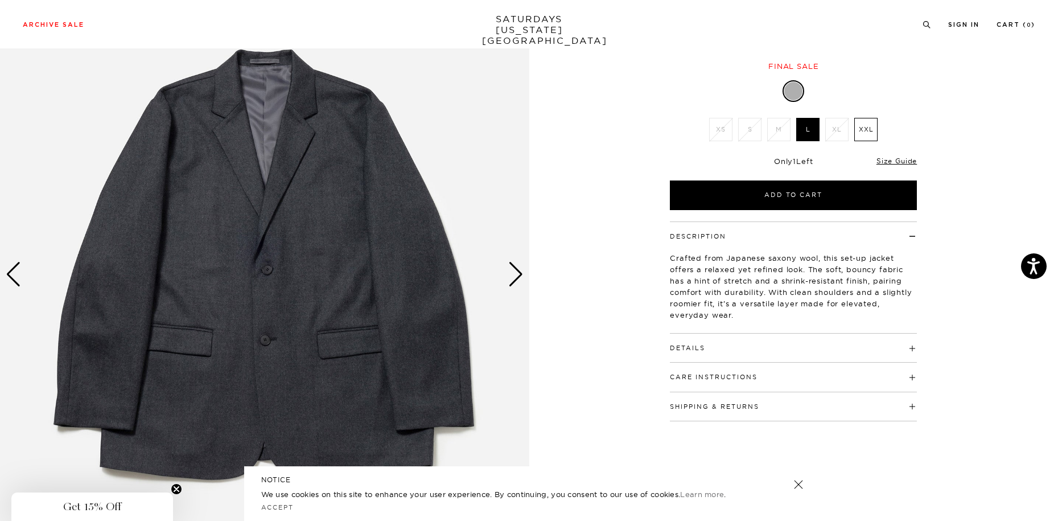
click at [515, 274] on div "Next slide" at bounding box center [515, 274] width 15 height 25
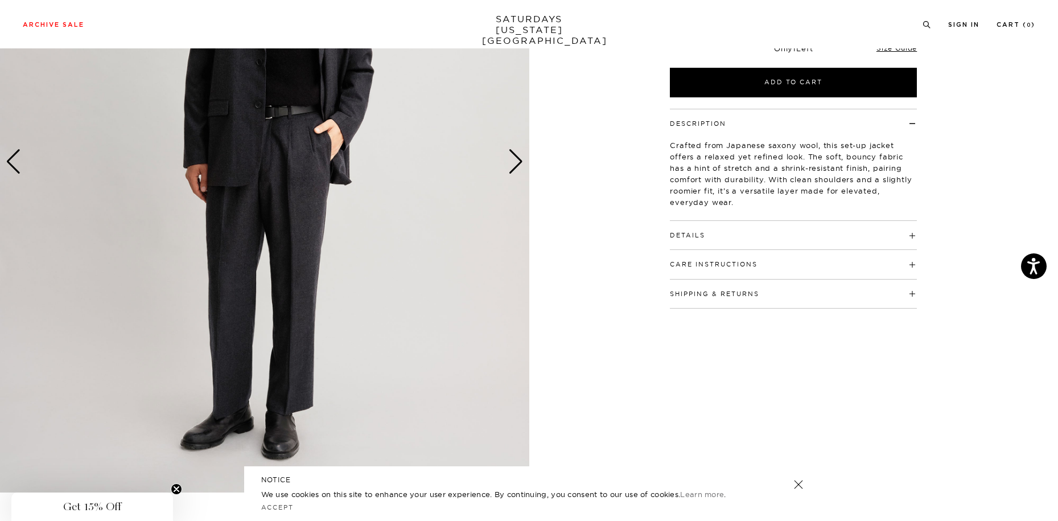
scroll to position [228, 0]
click at [811, 237] on h4 "Details" at bounding box center [793, 229] width 247 height 19
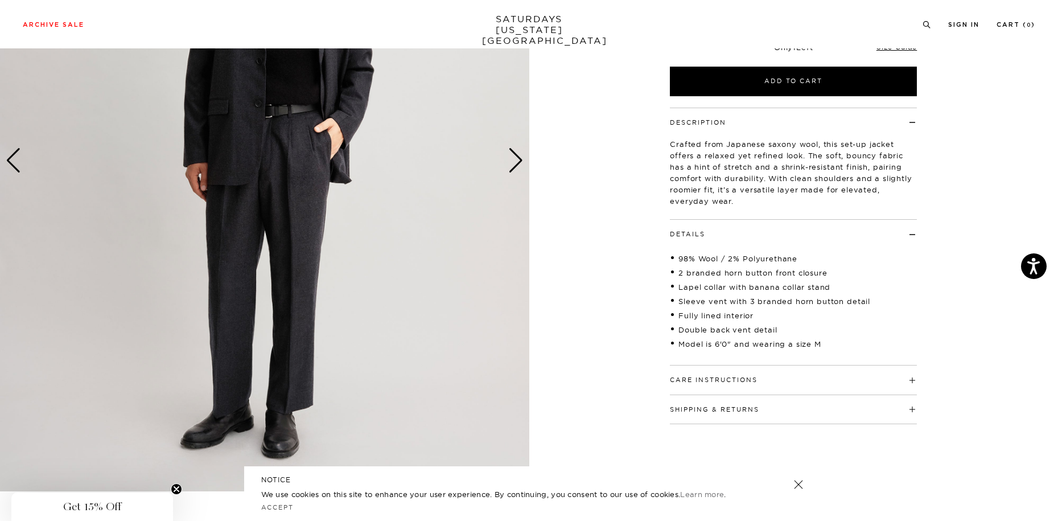
click at [818, 375] on h4 "Care Instructions" at bounding box center [793, 375] width 247 height 19
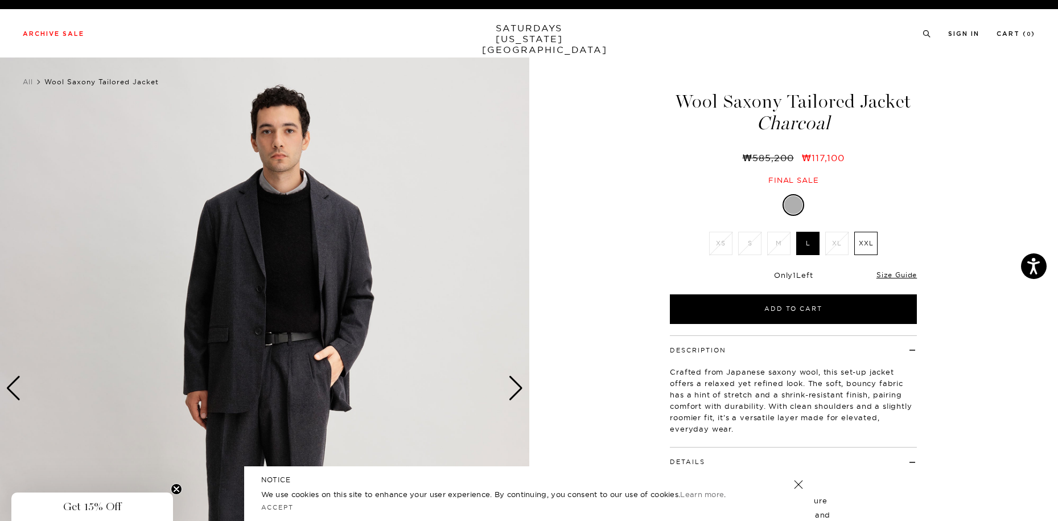
click at [804, 124] on span "Charcoal" at bounding box center [793, 123] width 251 height 19
click at [927, 33] on icon at bounding box center [927, 33] width 9 height 7
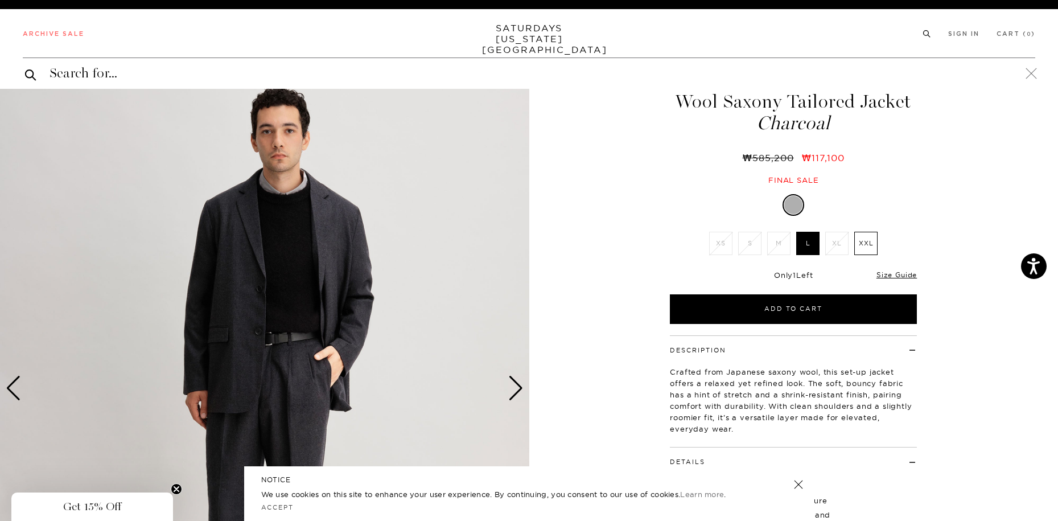
type input "r"
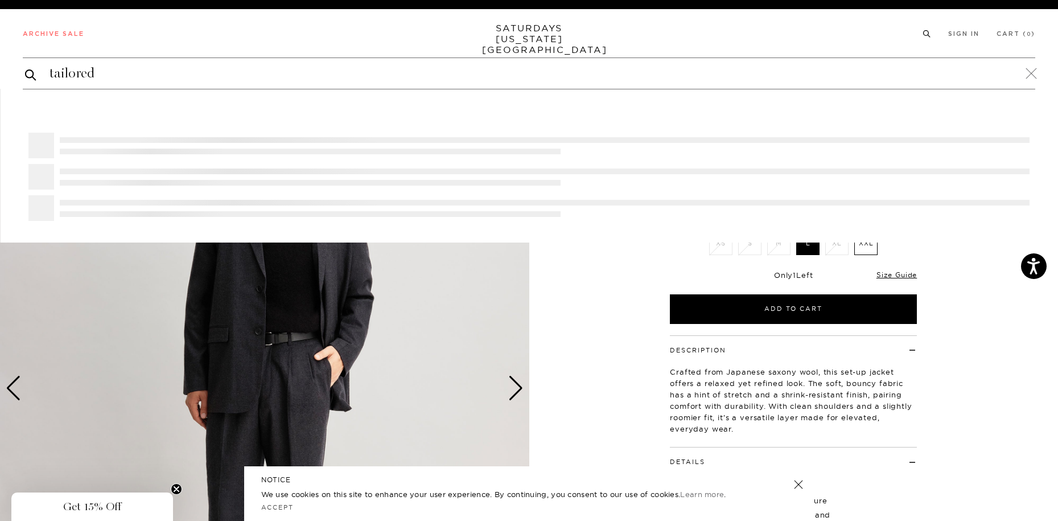
type input "tailored"
click at [25, 68] on button "submit" at bounding box center [30, 75] width 11 height 14
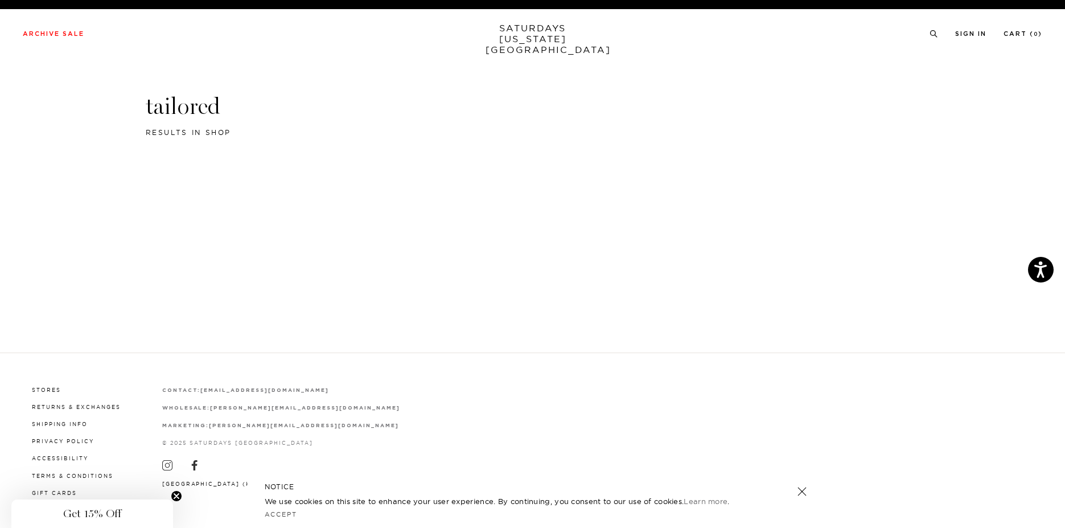
drag, startPoint x: 223, startPoint y: 130, endPoint x: 132, endPoint y: 110, distance: 93.2
click at [128, 110] on div "tailored results in shop" at bounding box center [533, 118] width 820 height 52
click at [444, 138] on header "tailored results in shop" at bounding box center [533, 115] width 774 height 47
click at [86, 35] on div "Archive Sale Men's Tees Shirts Shorts Swim Knitwear Pants Sweats" at bounding box center [533, 33] width 1020 height 10
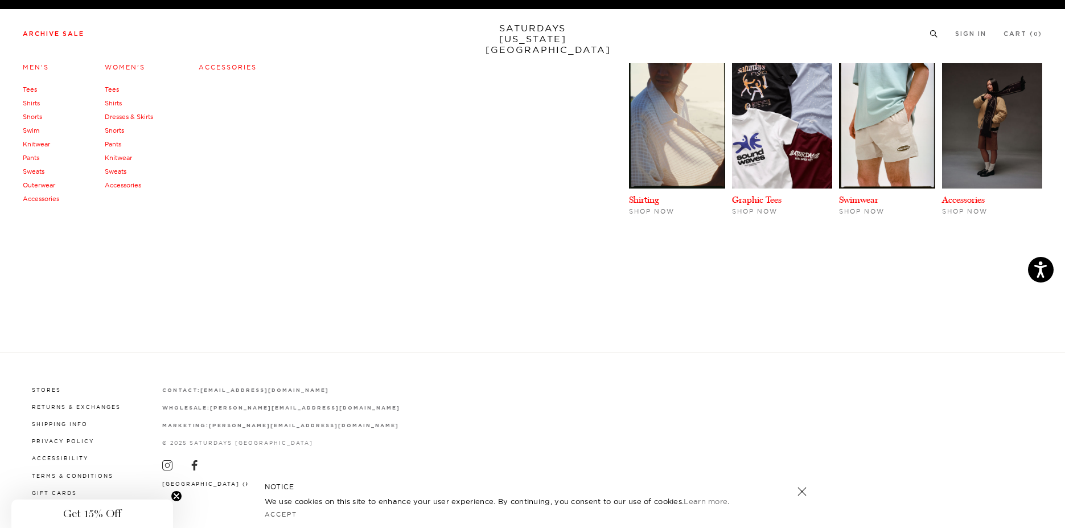
click at [77, 35] on link "Archive Sale" at bounding box center [53, 34] width 61 height 6
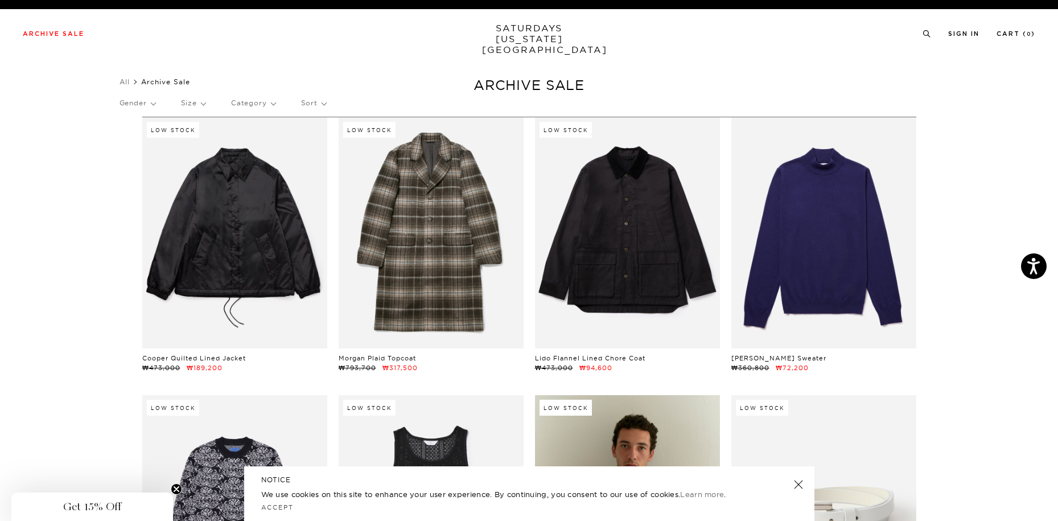
click at [310, 104] on p "Sort" at bounding box center [313, 103] width 25 height 26
click at [171, 101] on div "Gender Size Category Sort Newest Price (Highest-lowest) Price (Lowest-highest)" at bounding box center [530, 105] width 820 height 30
click at [155, 102] on p "Gender" at bounding box center [138, 103] width 36 height 26
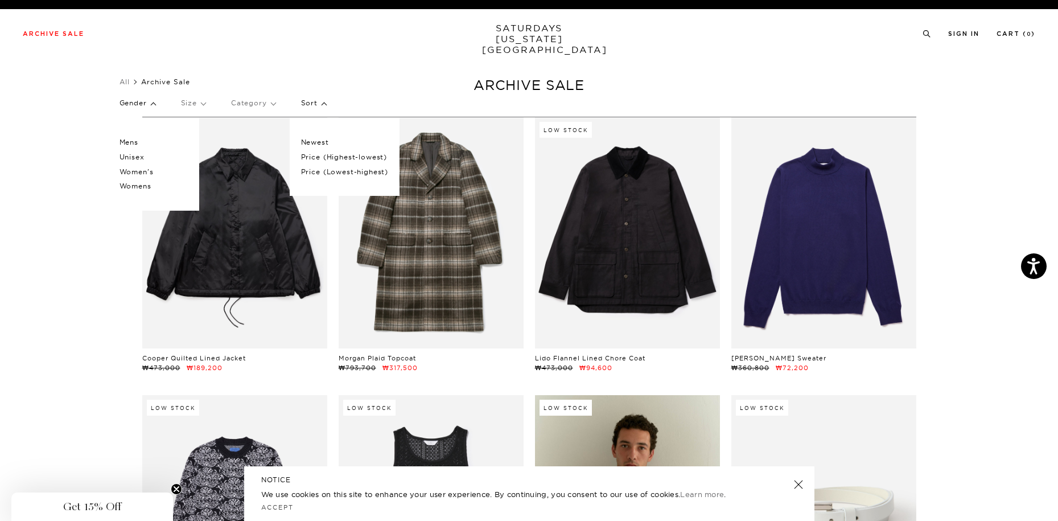
click at [283, 104] on div "Gender Mens Unisex Women's Womens Size Category Sort Newest Price (Highest-lowe…" at bounding box center [530, 105] width 820 height 30
click at [260, 106] on p "Category" at bounding box center [253, 103] width 44 height 26
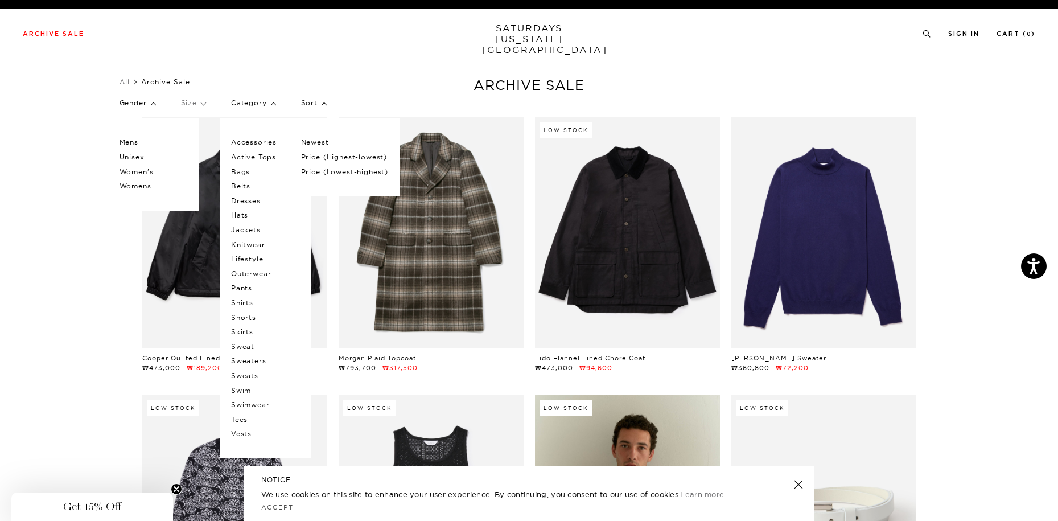
click at [253, 286] on p "Pants" at bounding box center [265, 288] width 68 height 15
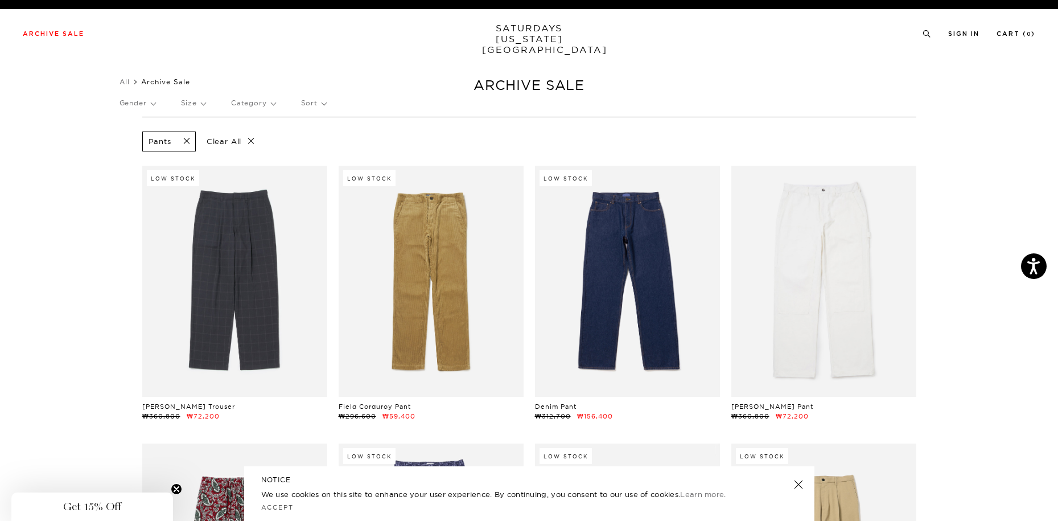
click at [184, 138] on span at bounding box center [183, 141] width 24 height 11
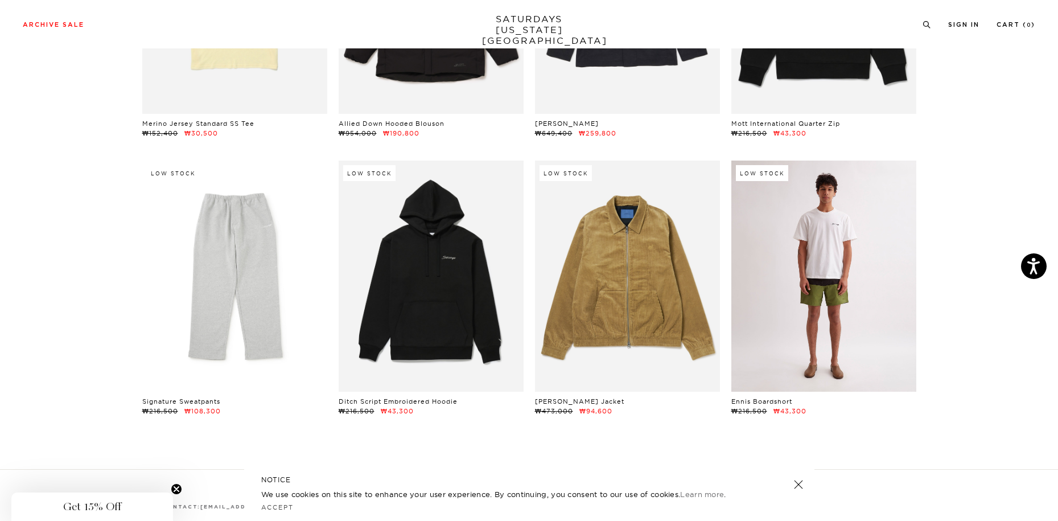
scroll to position [16739, 0]
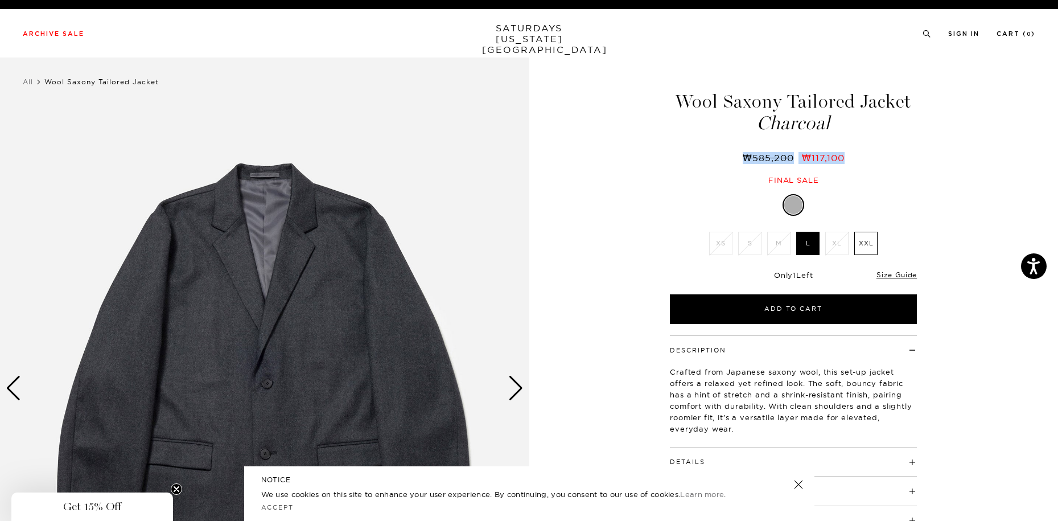
drag, startPoint x: 821, startPoint y: 159, endPoint x: 733, endPoint y: 162, distance: 87.7
click at [733, 162] on div "₩585,200 ₩117,100" at bounding box center [793, 158] width 251 height 12
click at [963, 171] on div "1 / 6 5 / -2" at bounding box center [529, 389] width 1058 height 662
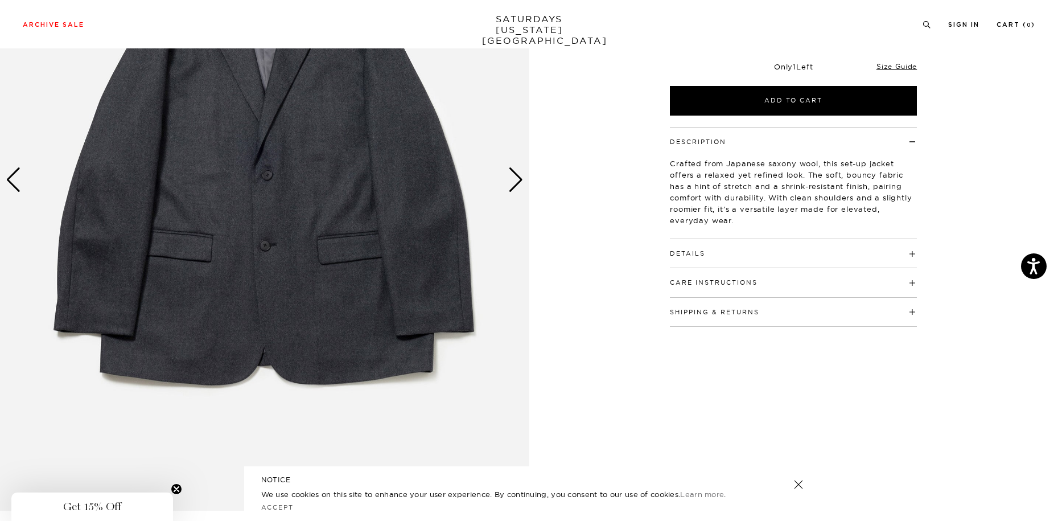
scroll to position [171, 0]
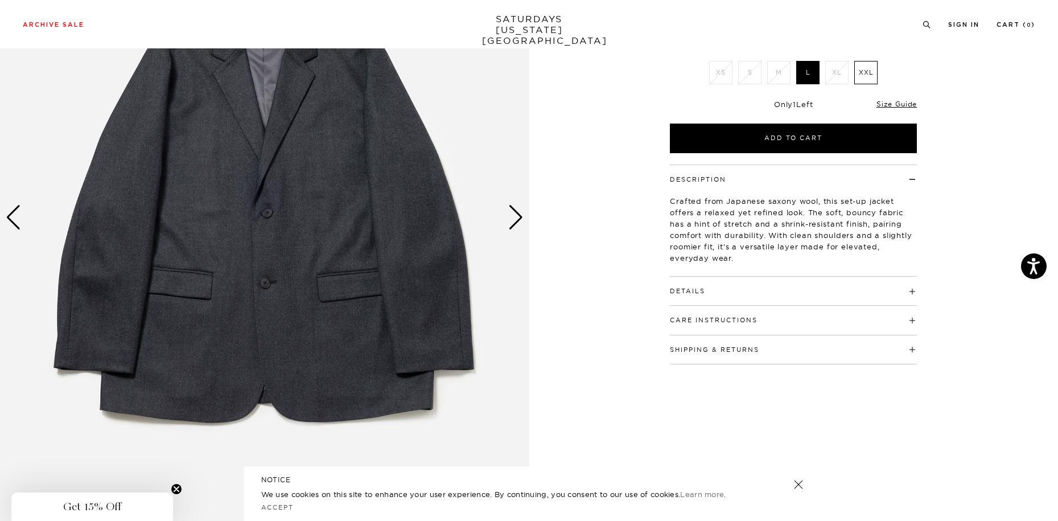
click at [508, 214] on div "Next slide" at bounding box center [515, 217] width 15 height 25
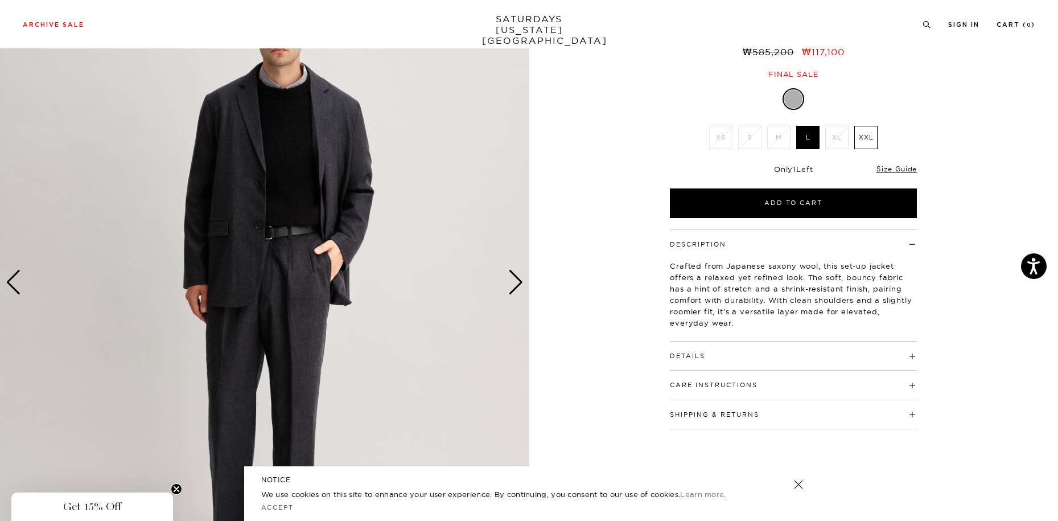
scroll to position [0, 0]
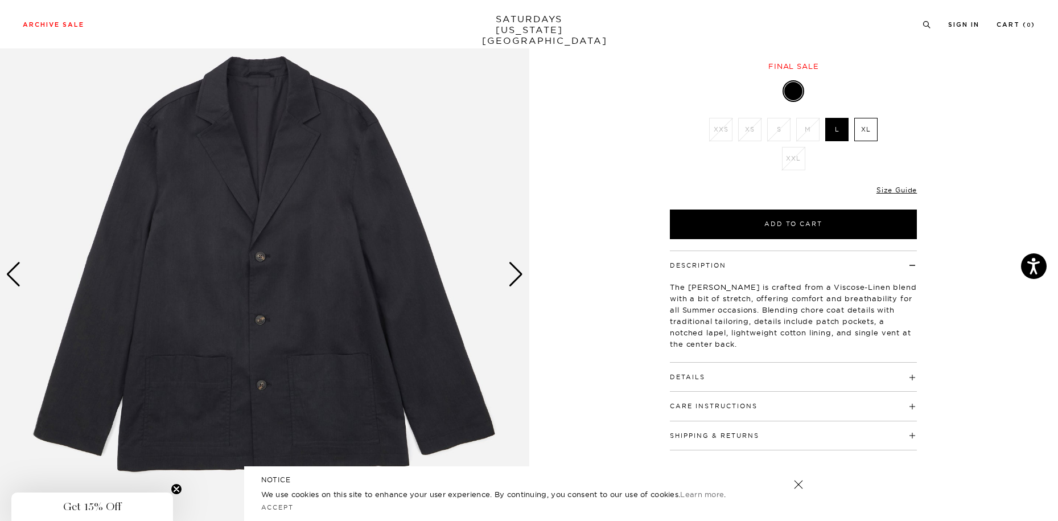
scroll to position [228, 0]
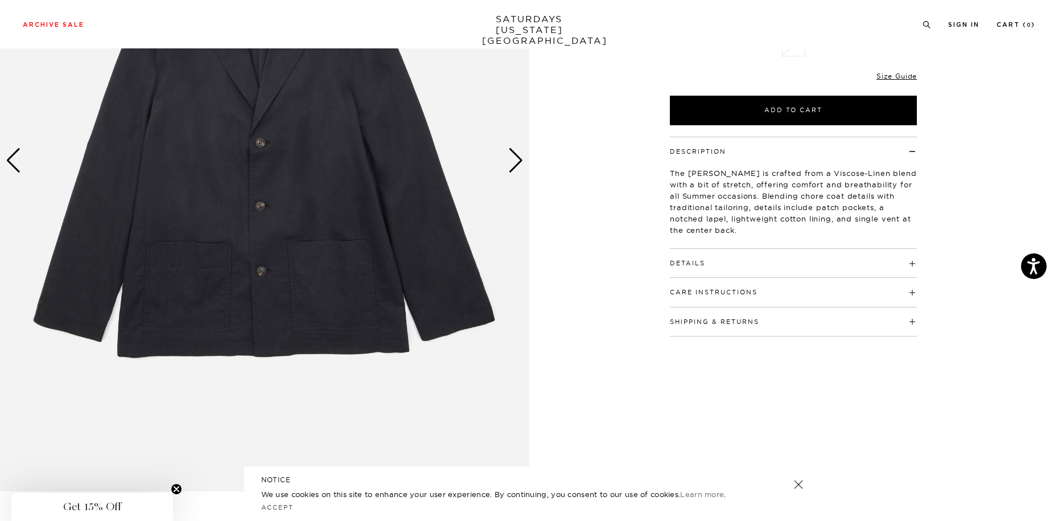
click at [734, 256] on h4 "Details" at bounding box center [793, 258] width 247 height 19
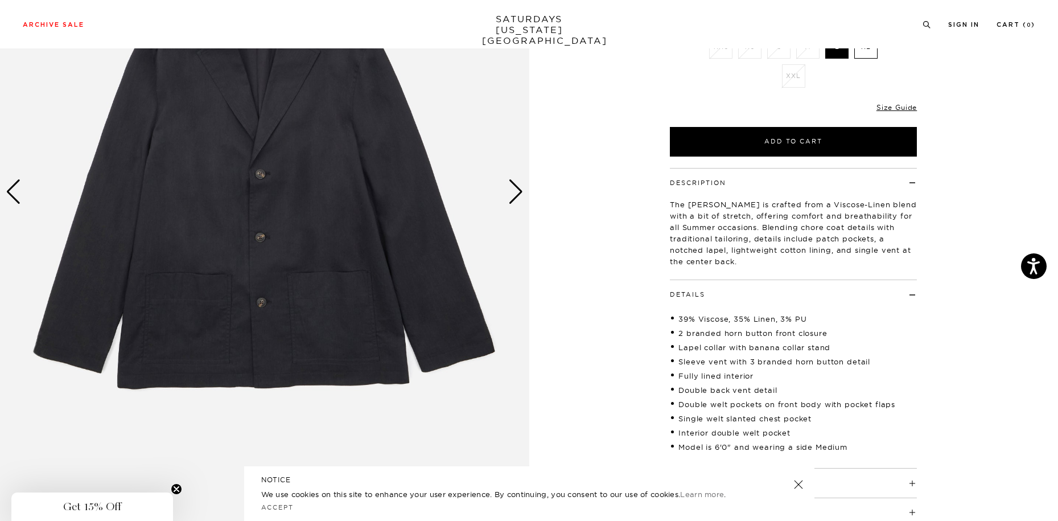
scroll to position [171, 0]
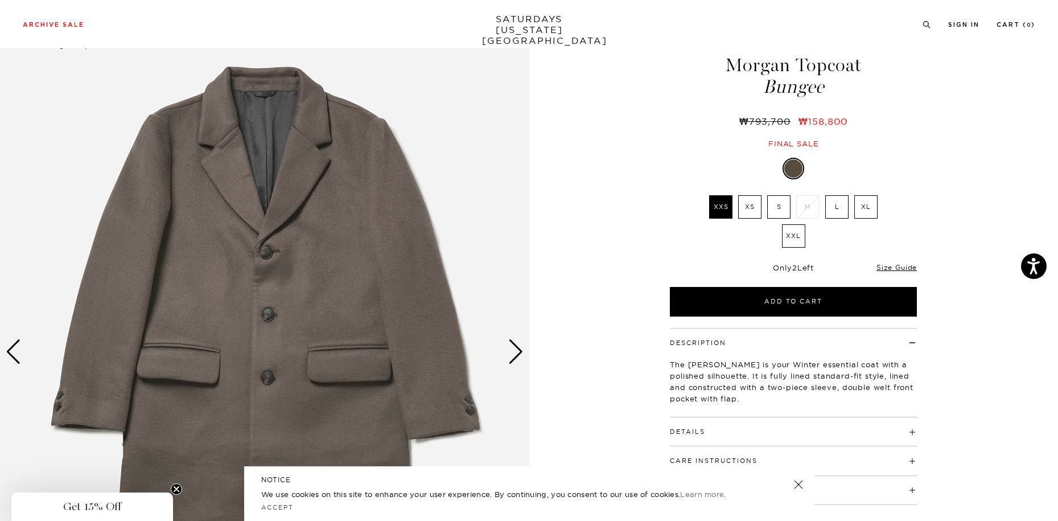
scroll to position [57, 0]
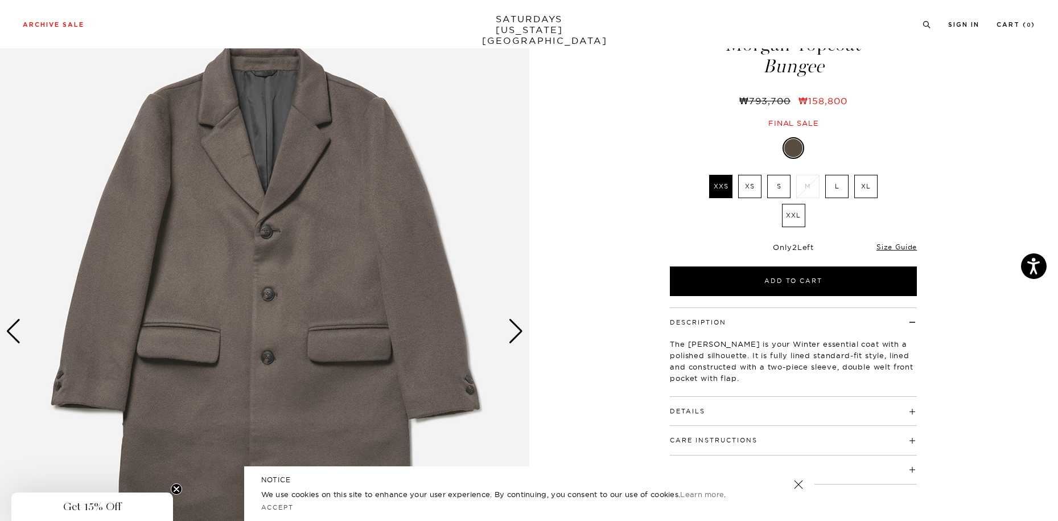
click at [520, 335] on div "Next slide" at bounding box center [515, 331] width 15 height 25
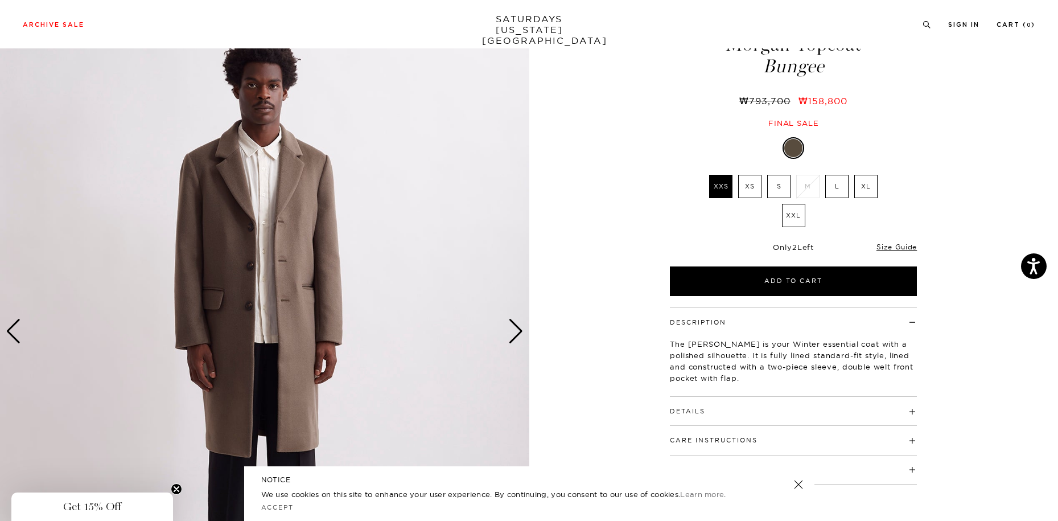
click at [725, 403] on h4 "Details" at bounding box center [793, 406] width 247 height 19
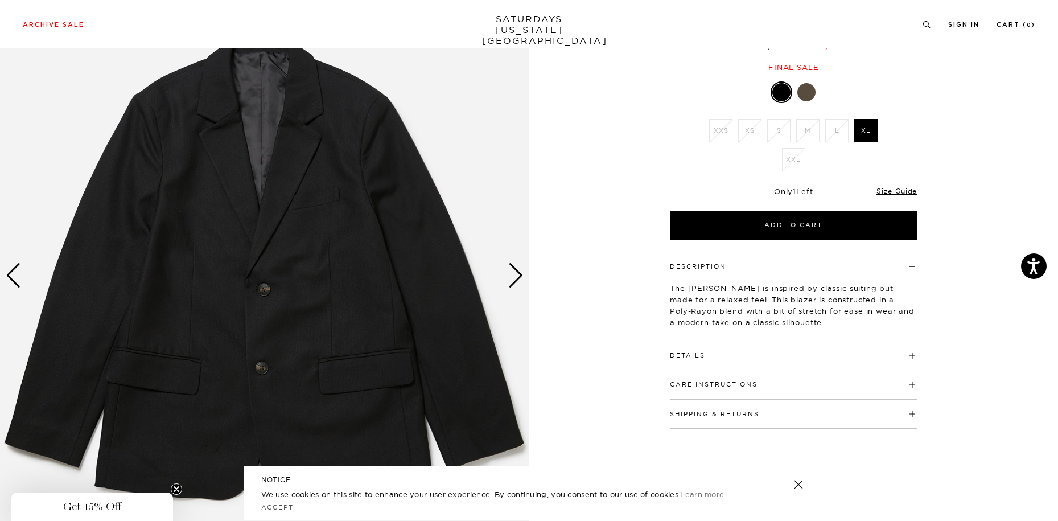
scroll to position [114, 0]
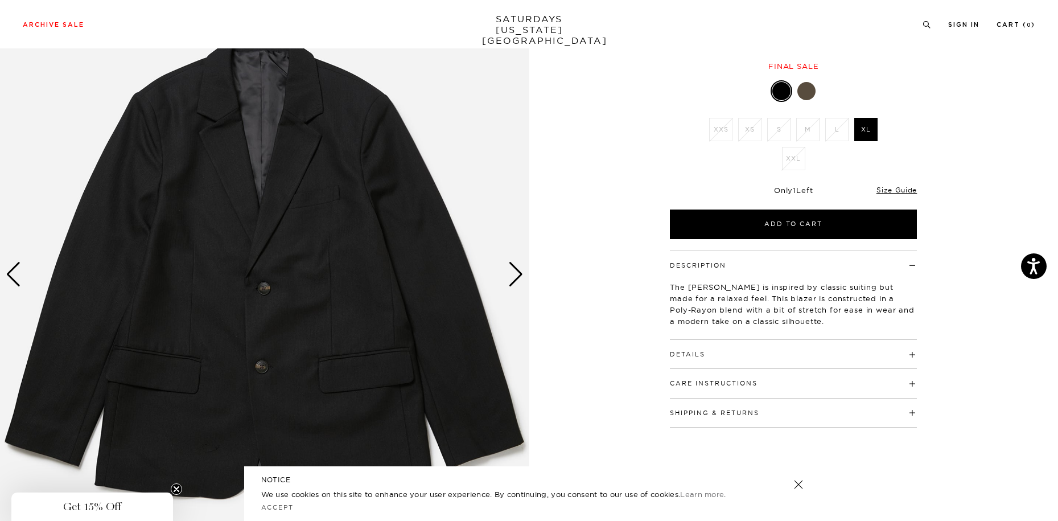
click at [517, 276] on div "Next slide" at bounding box center [515, 274] width 15 height 25
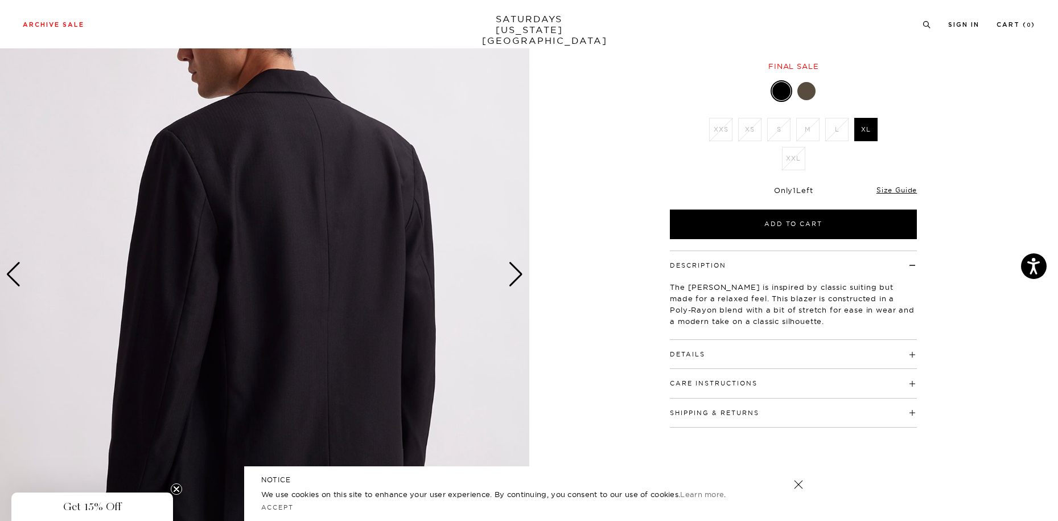
click at [781, 356] on h4 "Details" at bounding box center [793, 349] width 247 height 19
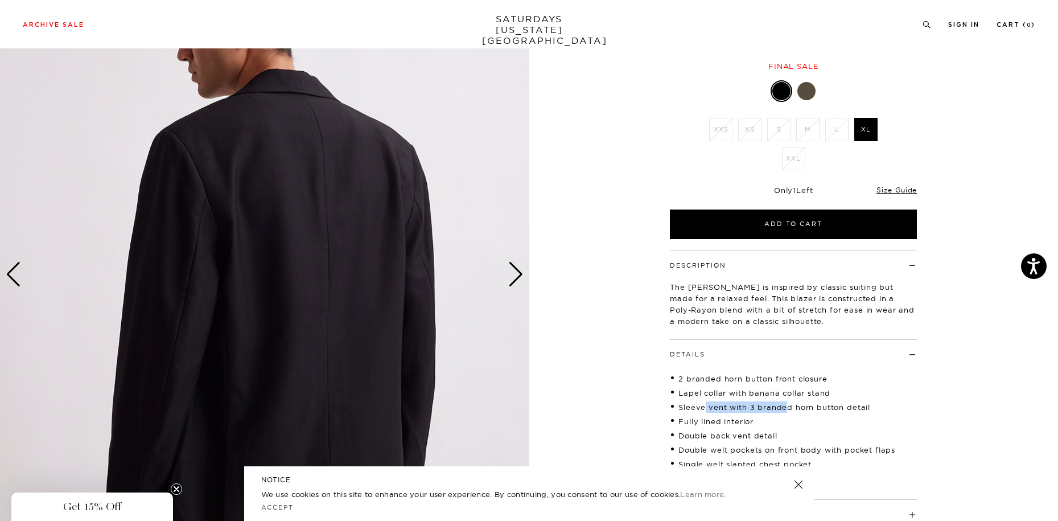
drag, startPoint x: 787, startPoint y: 407, endPoint x: 706, endPoint y: 407, distance: 80.8
click at [706, 407] on li "Sleeve vent with 3 branded horn button detail" at bounding box center [793, 406] width 247 height 11
click at [797, 418] on li "Fully lined interior" at bounding box center [793, 421] width 247 height 11
drag, startPoint x: 726, startPoint y: 433, endPoint x: 708, endPoint y: 399, distance: 38.7
click at [700, 401] on ul "2 branded horn button front closure Lapel collar with banana collar stand Sleev…" at bounding box center [793, 428] width 247 height 117
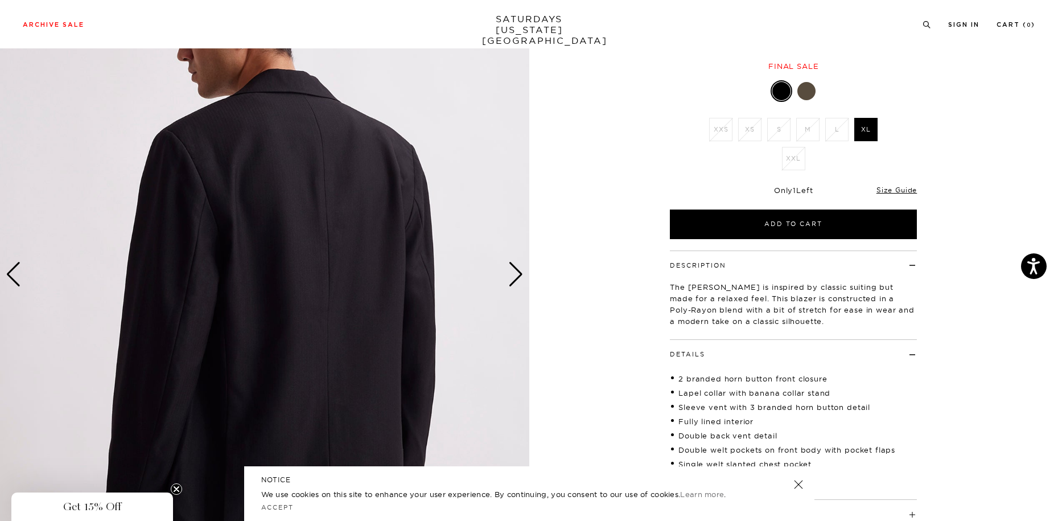
click at [827, 406] on li "Sleeve vent with 3 branded horn button detail" at bounding box center [793, 406] width 247 height 11
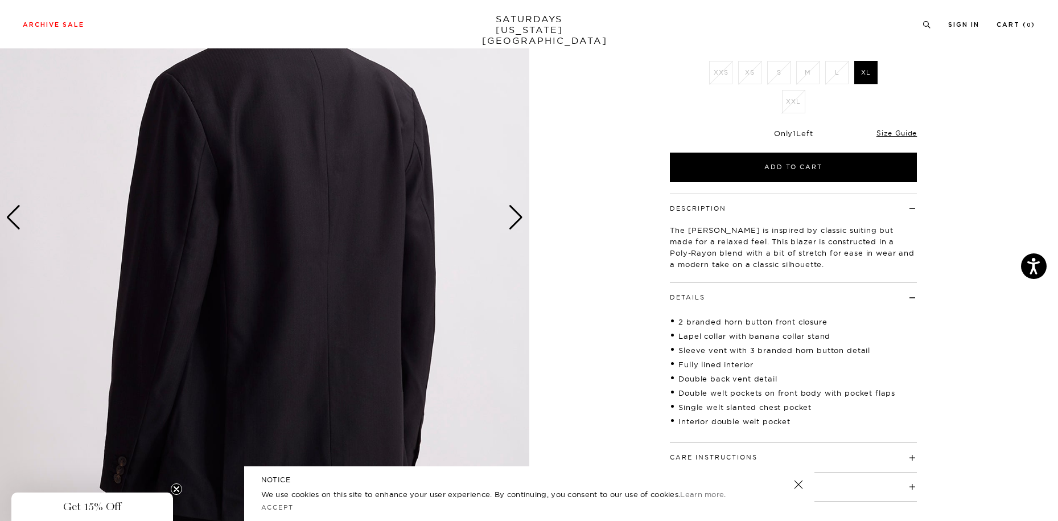
scroll to position [0, 0]
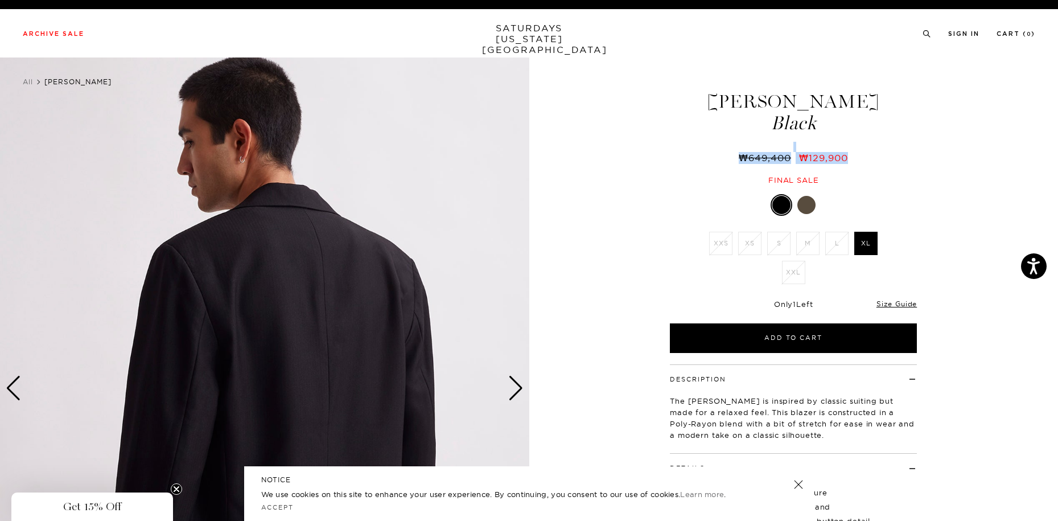
drag, startPoint x: 863, startPoint y: 162, endPoint x: 713, endPoint y: 143, distance: 150.3
click at [715, 143] on div "Mirza Blazer Black ₩649,400 ₩129,900 Final sale" at bounding box center [793, 127] width 251 height 116
click at [650, 181] on div "2 / 5" at bounding box center [529, 389] width 1058 height 662
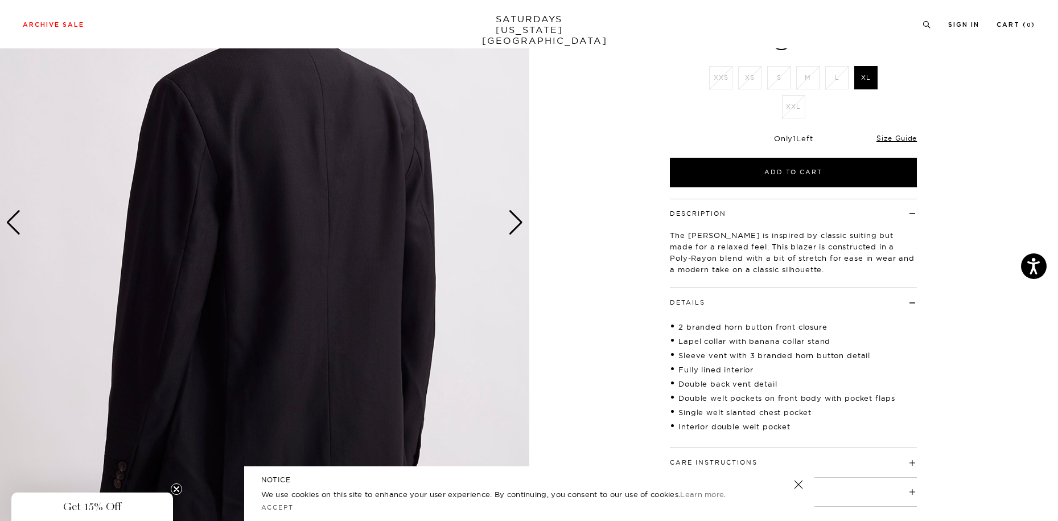
scroll to position [171, 0]
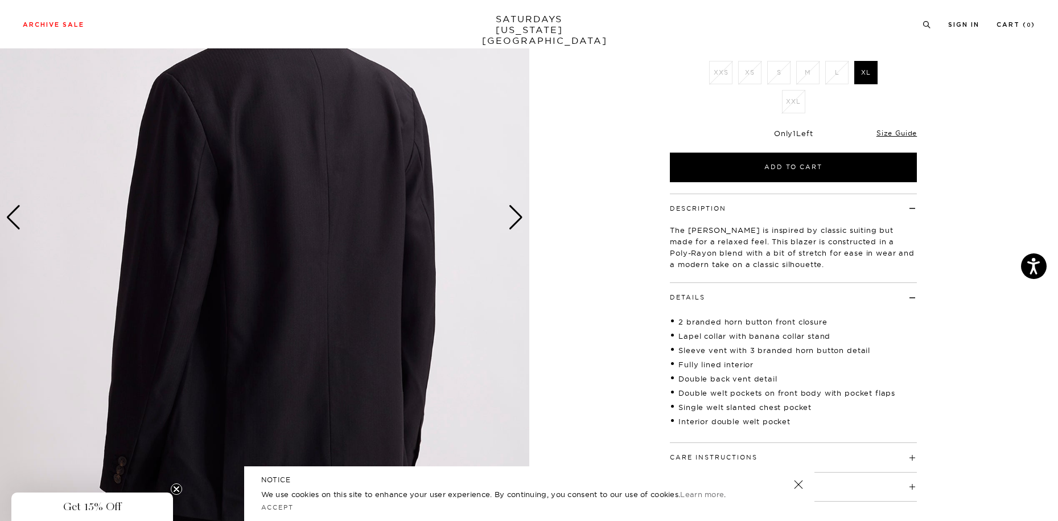
click at [19, 224] on div "Previous slide" at bounding box center [13, 217] width 15 height 25
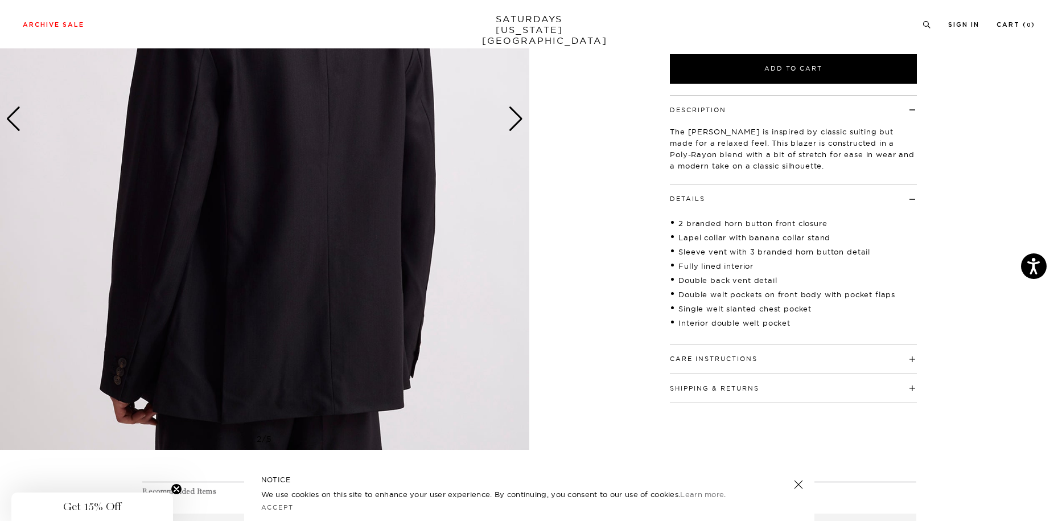
scroll to position [228, 0]
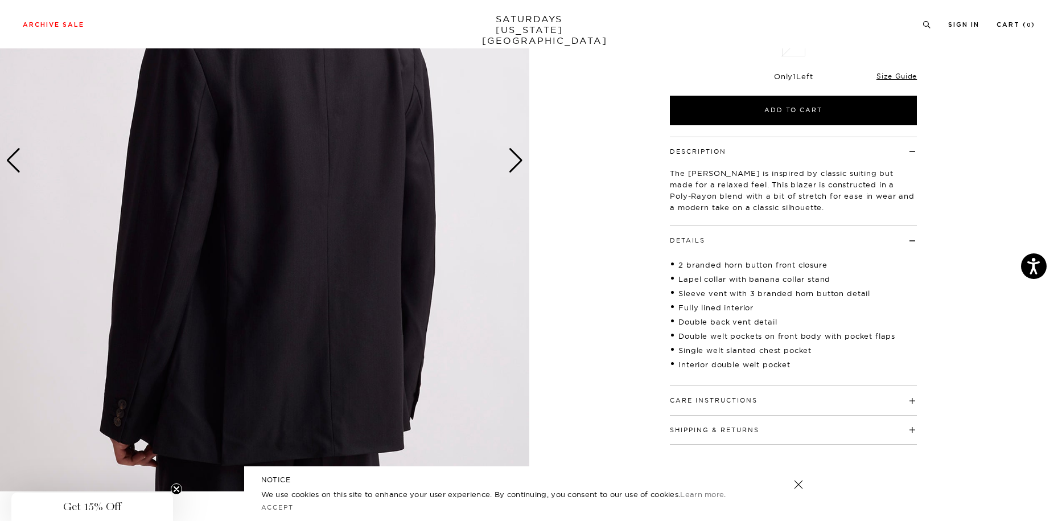
click at [507, 172] on img at bounding box center [264, 161] width 529 height 662
click at [511, 159] on div "Next slide" at bounding box center [515, 160] width 15 height 25
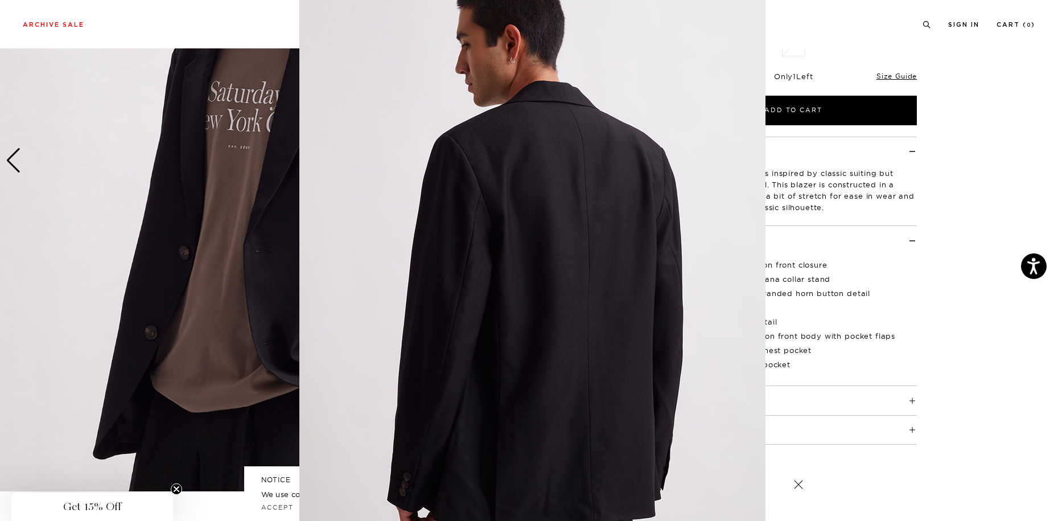
scroll to position [29, 0]
click at [955, 289] on figure at bounding box center [529, 260] width 1058 height 521
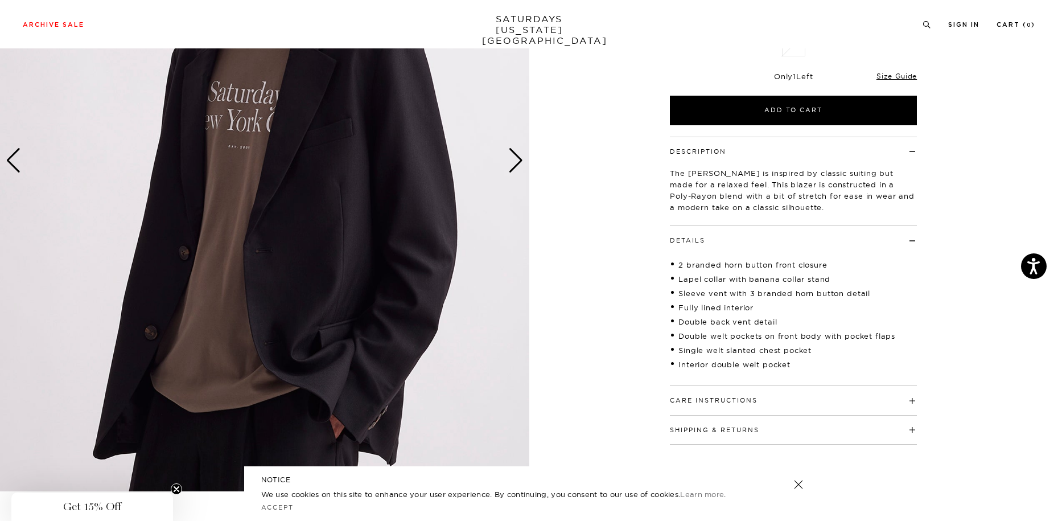
click at [832, 405] on h4 "Care Instructions" at bounding box center [793, 395] width 247 height 19
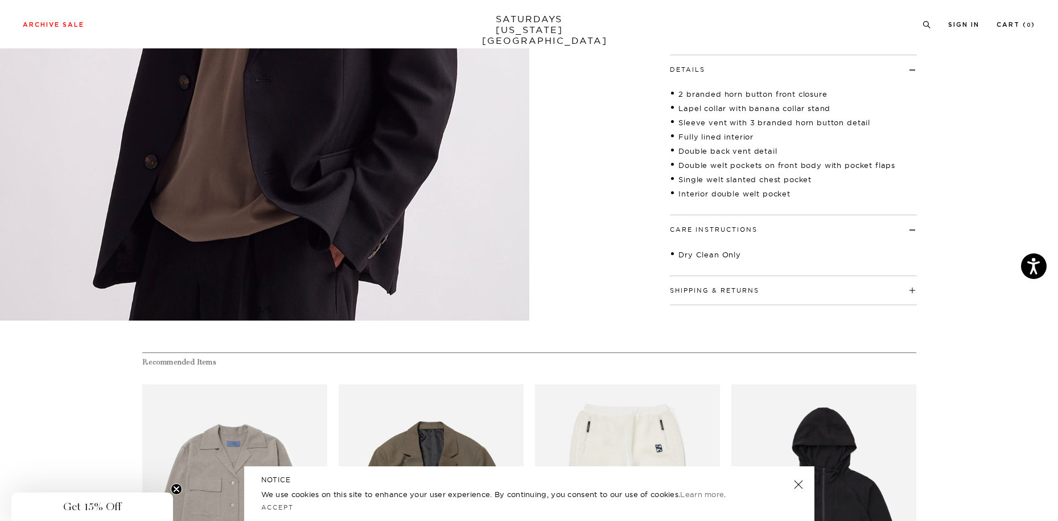
click at [831, 295] on h4 "Shipping & Returns" at bounding box center [793, 285] width 247 height 19
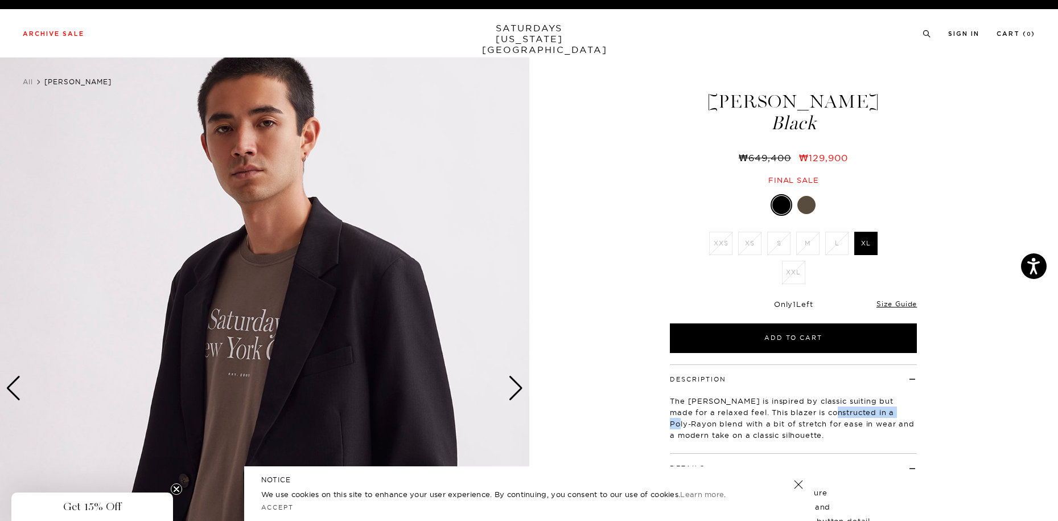
drag, startPoint x: 898, startPoint y: 414, endPoint x: 826, endPoint y: 409, distance: 72.5
click at [826, 409] on p "The Mirza is inspired by classic suiting but made for a relaxed feel. This blaz…" at bounding box center [793, 418] width 247 height 46
click at [948, 398] on div "3 / 5" at bounding box center [529, 411] width 1058 height 706
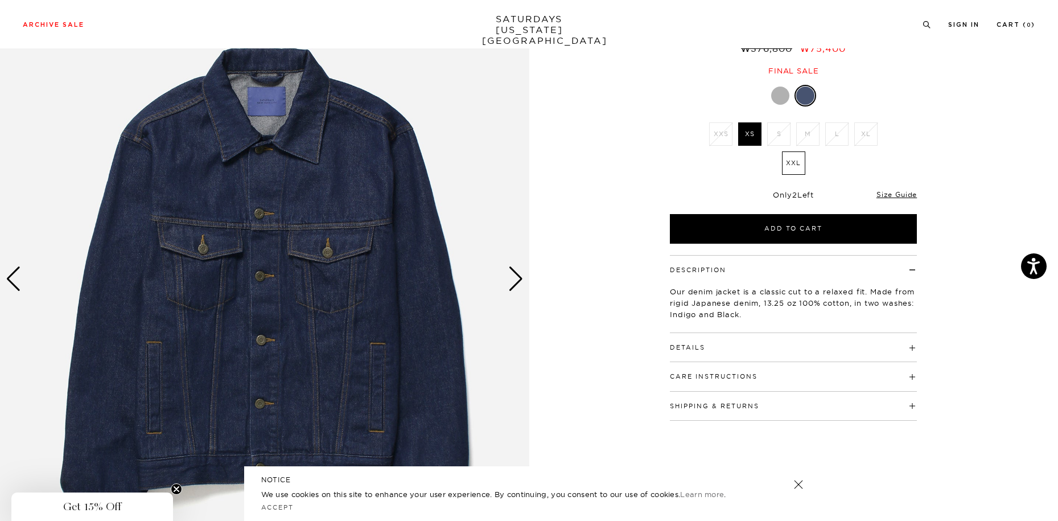
scroll to position [114, 0]
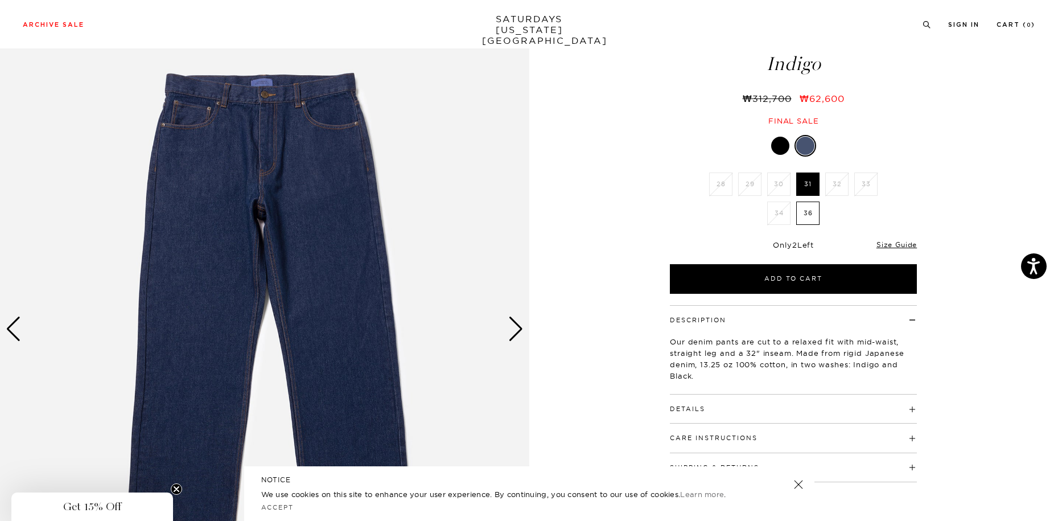
scroll to position [114, 0]
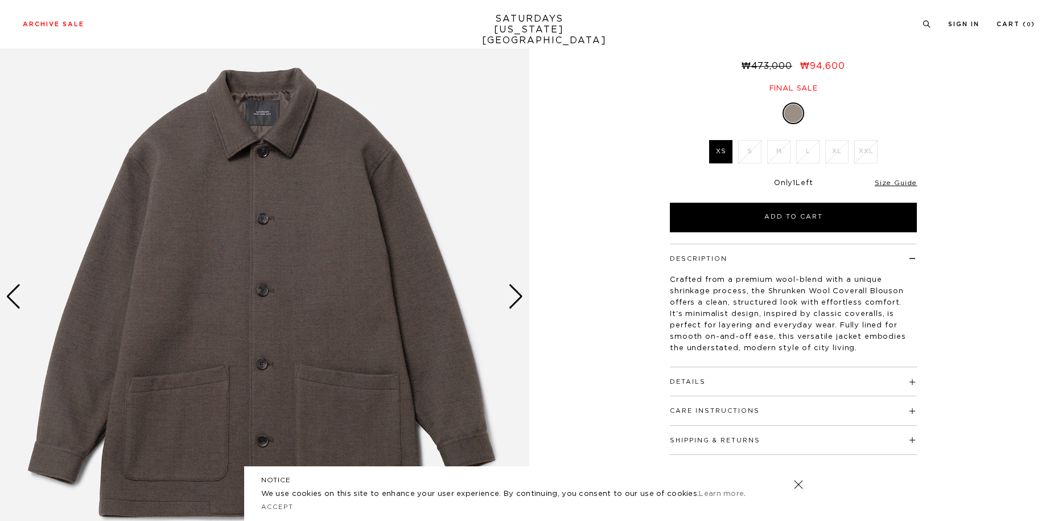
scroll to position [114, 0]
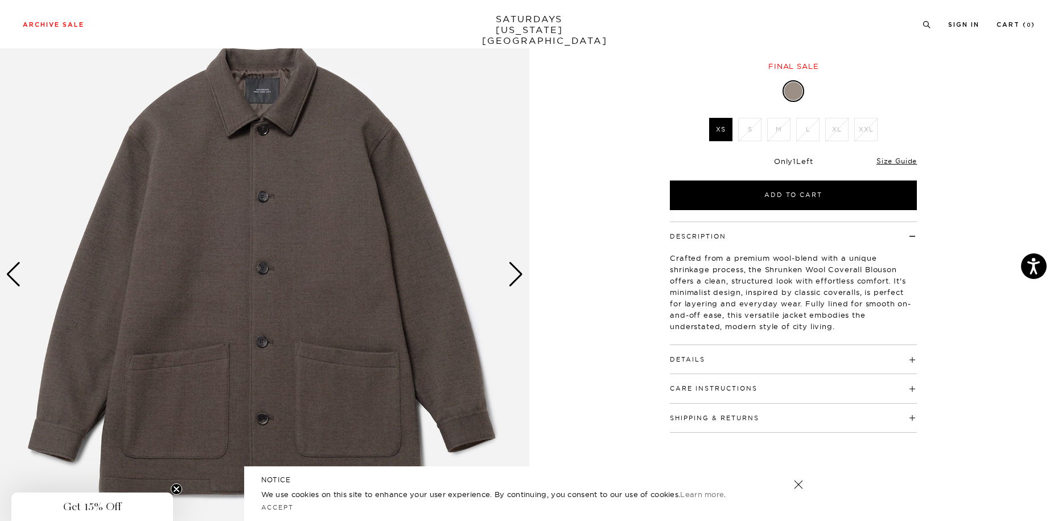
click at [508, 270] on div "Next slide" at bounding box center [515, 274] width 15 height 25
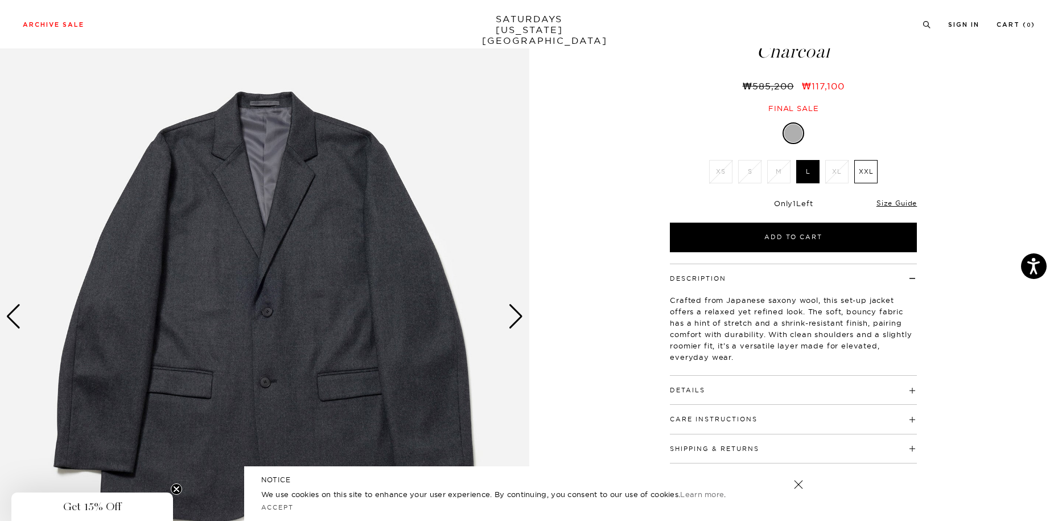
scroll to position [114, 0]
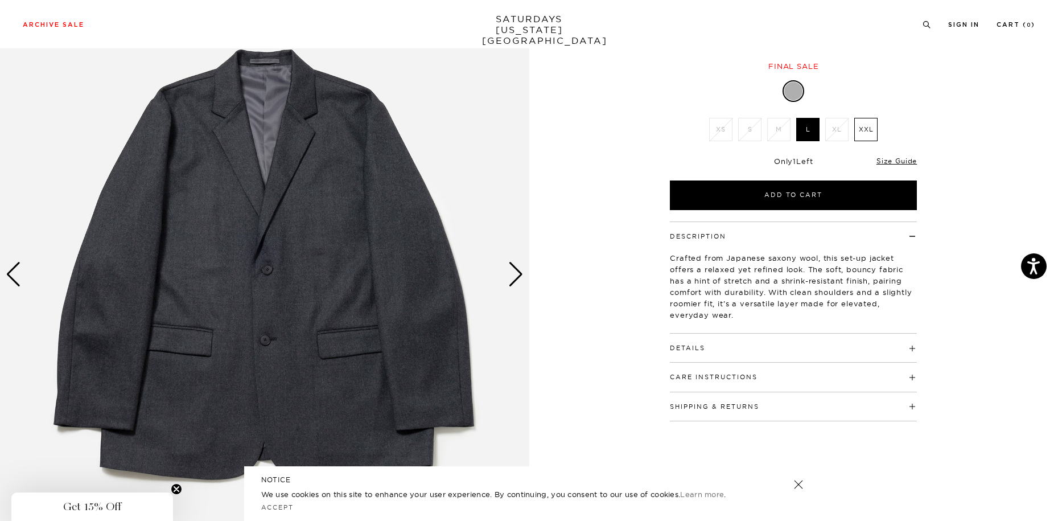
click at [521, 278] on div "Next slide" at bounding box center [515, 274] width 15 height 25
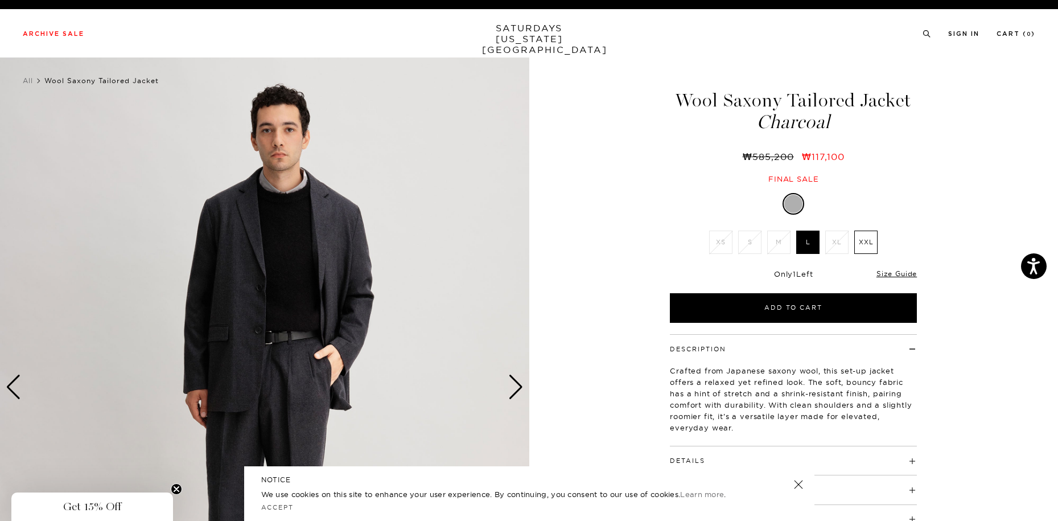
scroll to position [0, 0]
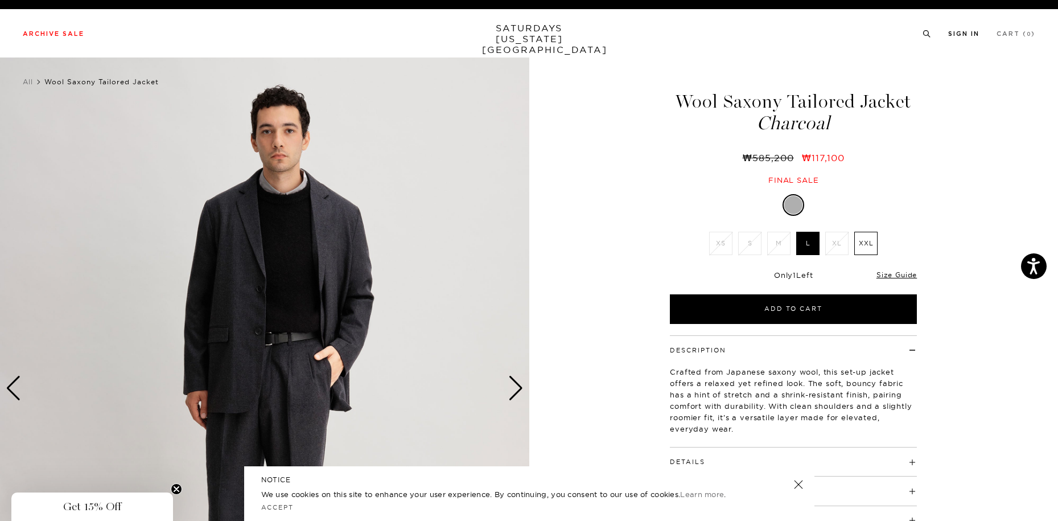
click at [975, 35] on link "Sign In" at bounding box center [964, 34] width 31 height 6
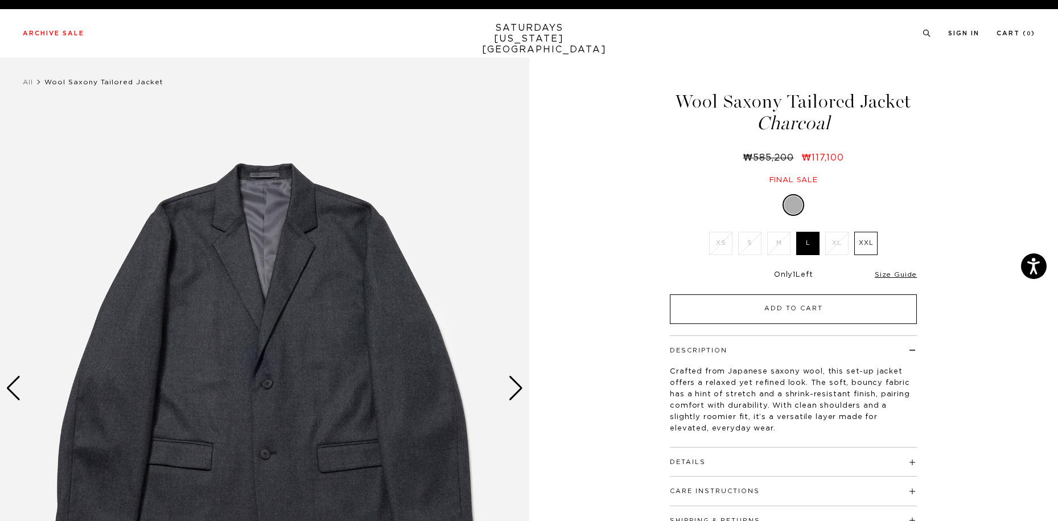
click at [831, 313] on button "Add to Cart" at bounding box center [793, 309] width 247 height 30
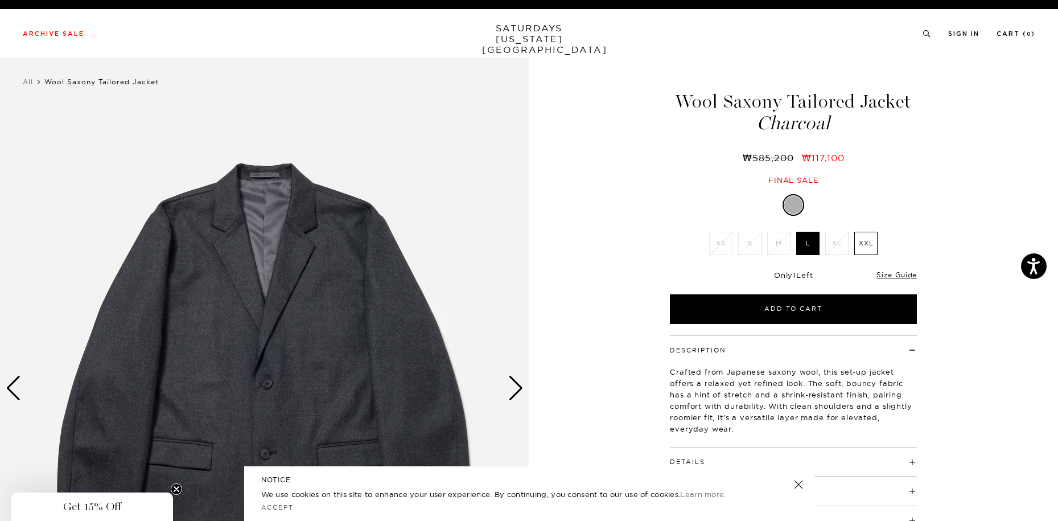
click at [801, 481] on link at bounding box center [798, 485] width 16 height 16
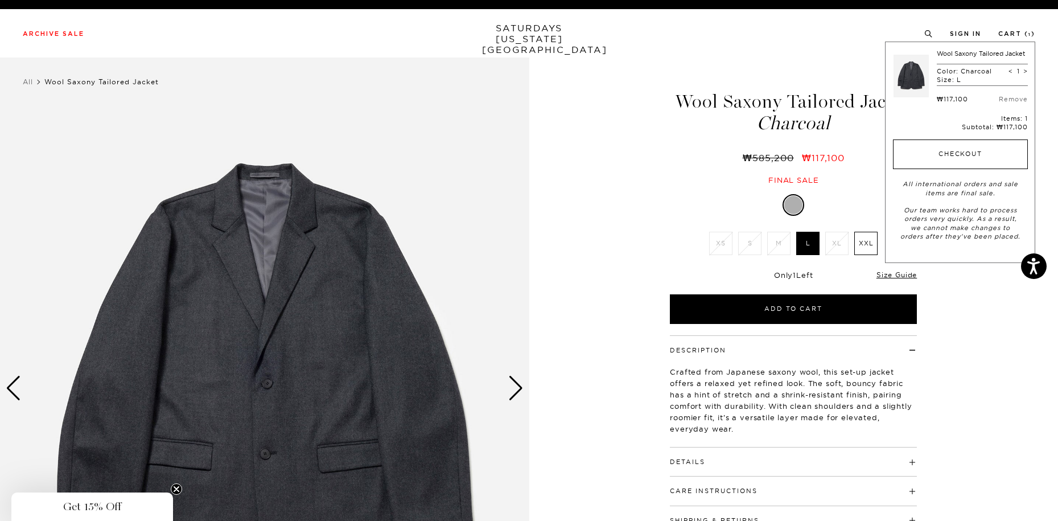
click at [970, 158] on button "Checkout" at bounding box center [960, 154] width 135 height 30
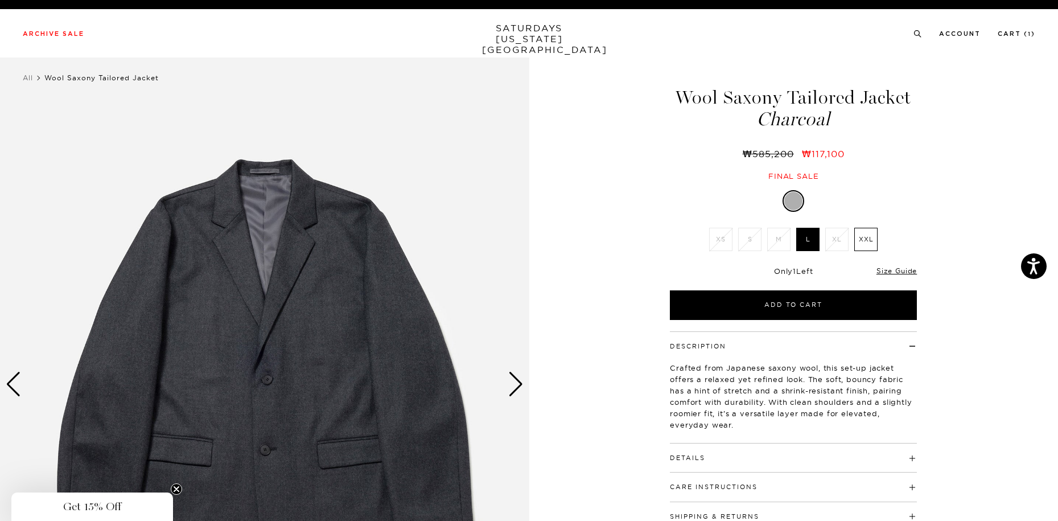
scroll to position [114, 0]
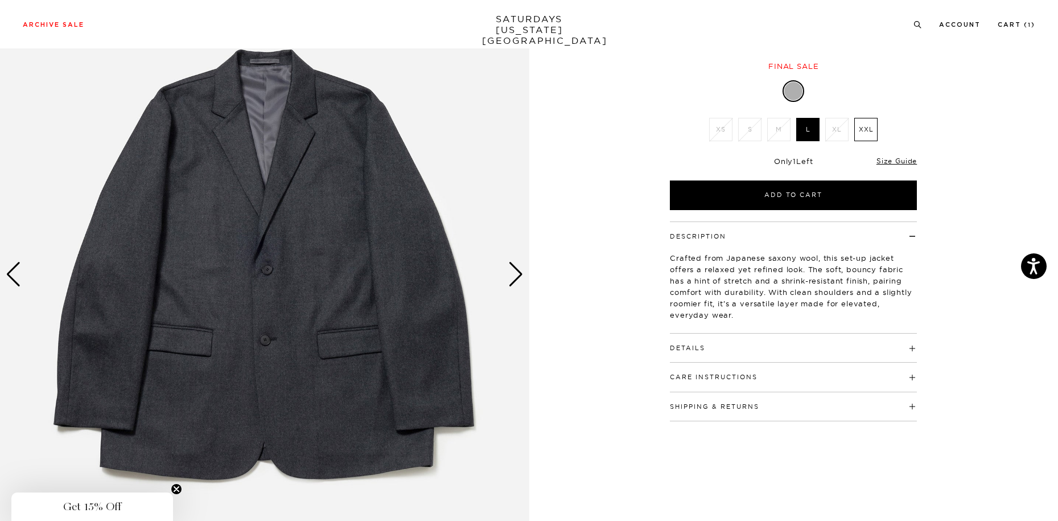
click at [520, 273] on div "Next slide" at bounding box center [515, 274] width 15 height 25
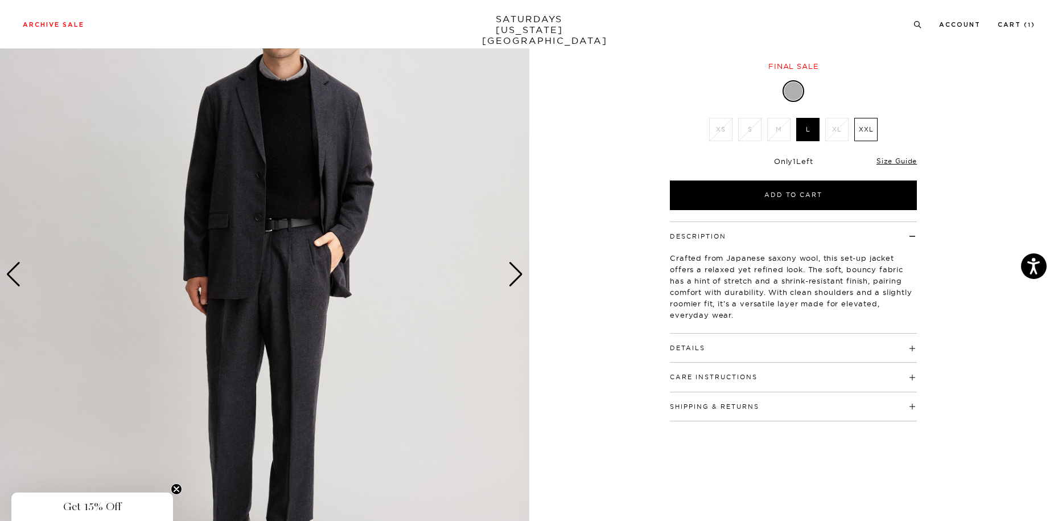
click at [520, 273] on div "Next slide" at bounding box center [515, 274] width 15 height 25
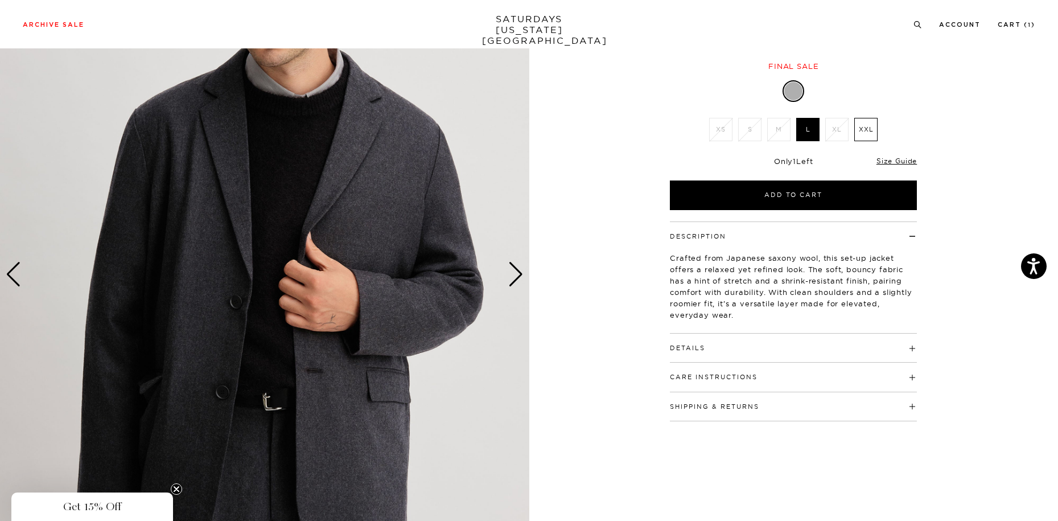
click at [519, 282] on div "Next slide" at bounding box center [515, 274] width 15 height 25
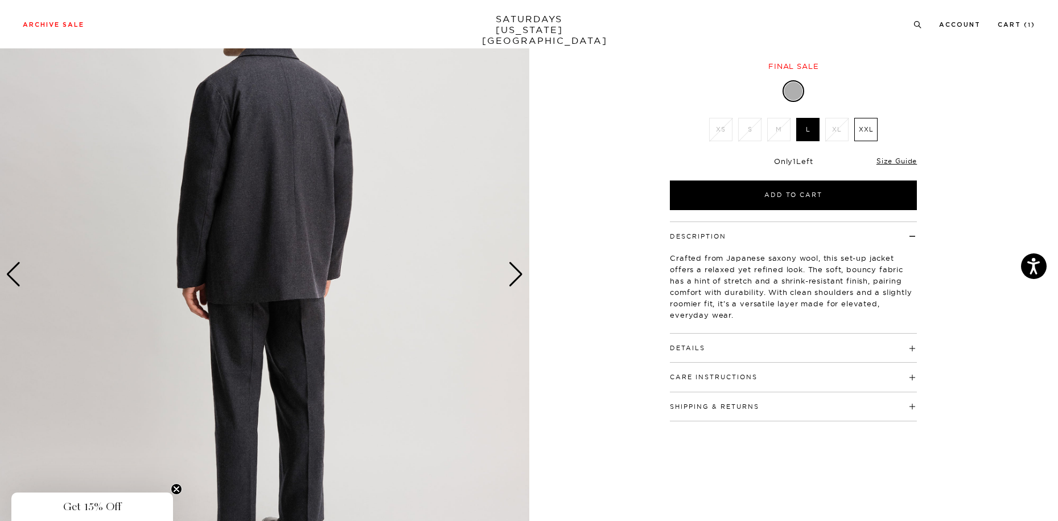
click at [520, 281] on div "Next slide" at bounding box center [515, 274] width 15 height 25
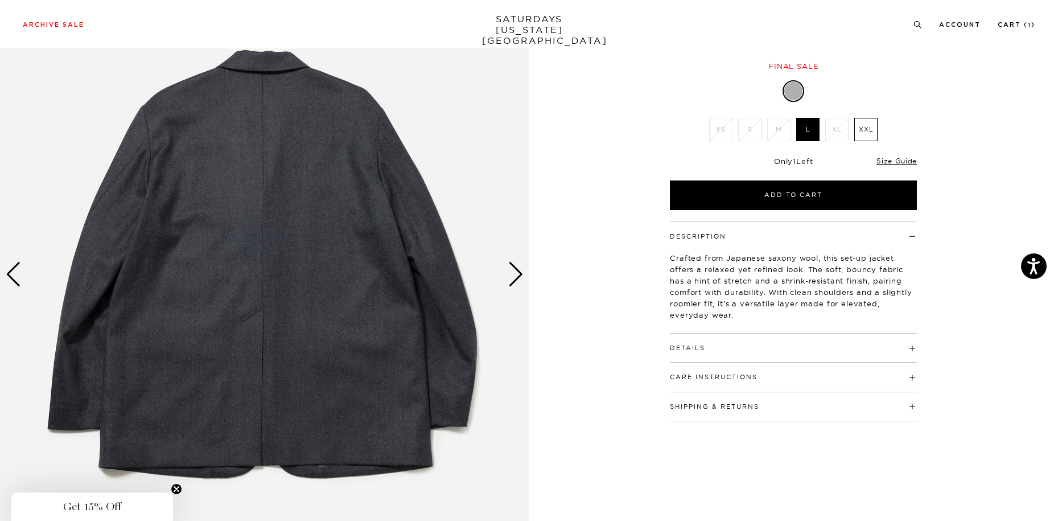
click at [520, 281] on div "Next slide" at bounding box center [515, 274] width 15 height 25
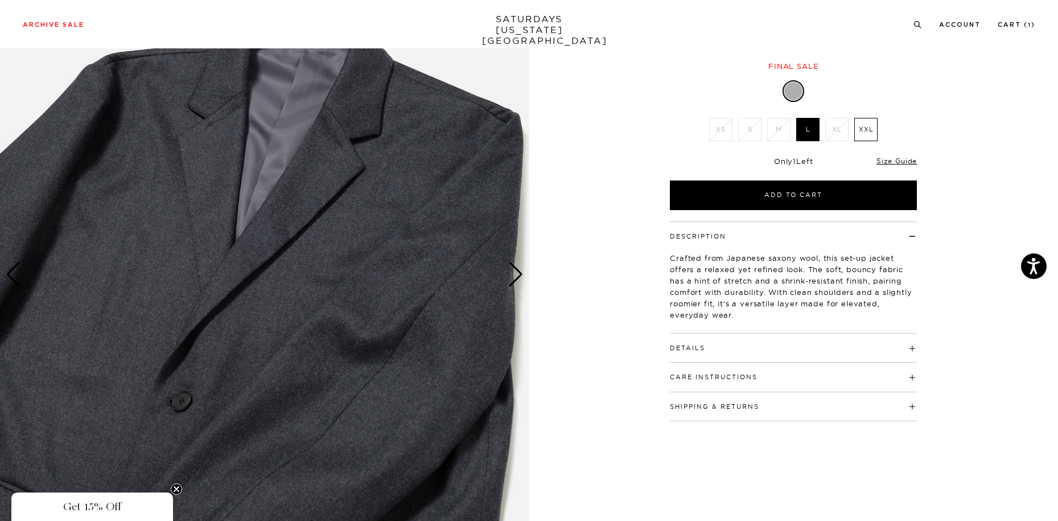
click at [520, 281] on div "Next slide" at bounding box center [515, 274] width 15 height 25
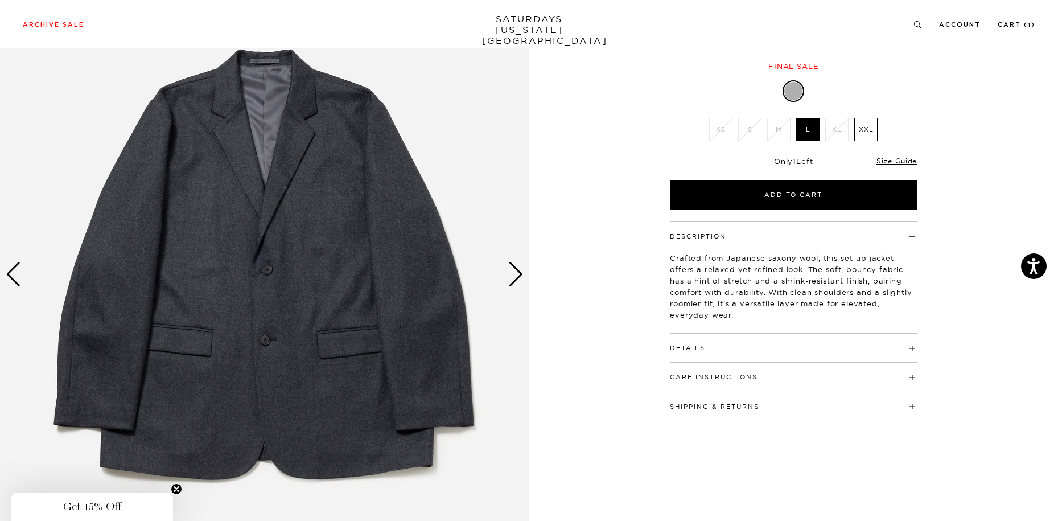
click at [588, 281] on div "1 / 6 5 / -2" at bounding box center [529, 275] width 1058 height 662
click at [510, 272] on div "Next slide" at bounding box center [515, 274] width 15 height 25
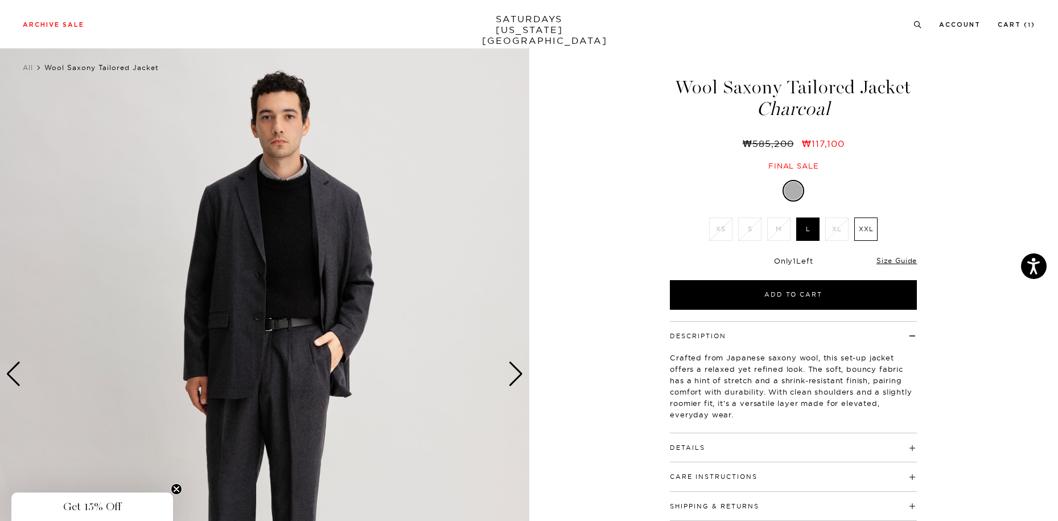
scroll to position [0, 0]
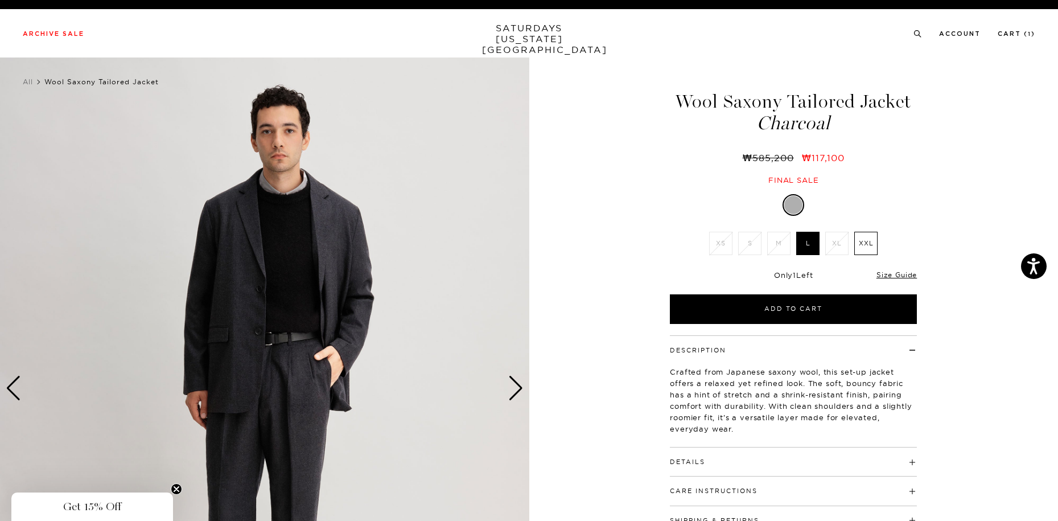
drag, startPoint x: 789, startPoint y: 104, endPoint x: 662, endPoint y: 102, distance: 127.0
click at [662, 102] on div "Wool Saxony Tailored Jacket Charcoal ₩585,200 ₩117,100 Final sale" at bounding box center [793, 127] width 285 height 116
copy h1 "Wool Saxony Tailored"
click at [750, 111] on h1 "Wool Saxony Tailored Jacket Charcoal" at bounding box center [793, 112] width 251 height 40
drag, startPoint x: 779, startPoint y: 106, endPoint x: 659, endPoint y: 99, distance: 120.4
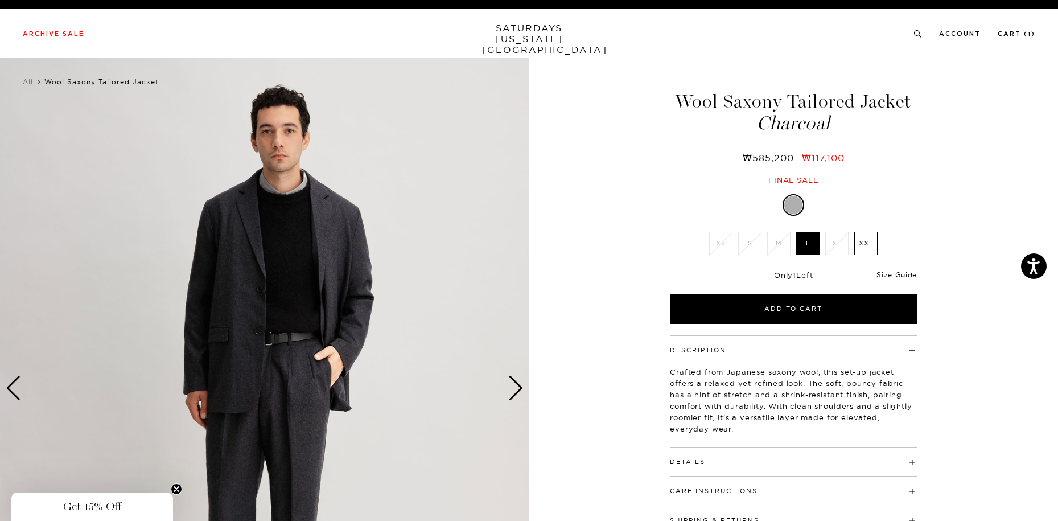
click at [659, 99] on div "Wool Saxony Tailored Jacket Charcoal ₩585,200 ₩117,100 Final sale" at bounding box center [793, 127] width 285 height 116
copy h1 "Wool Saxony"
click at [917, 36] on icon at bounding box center [918, 33] width 9 height 7
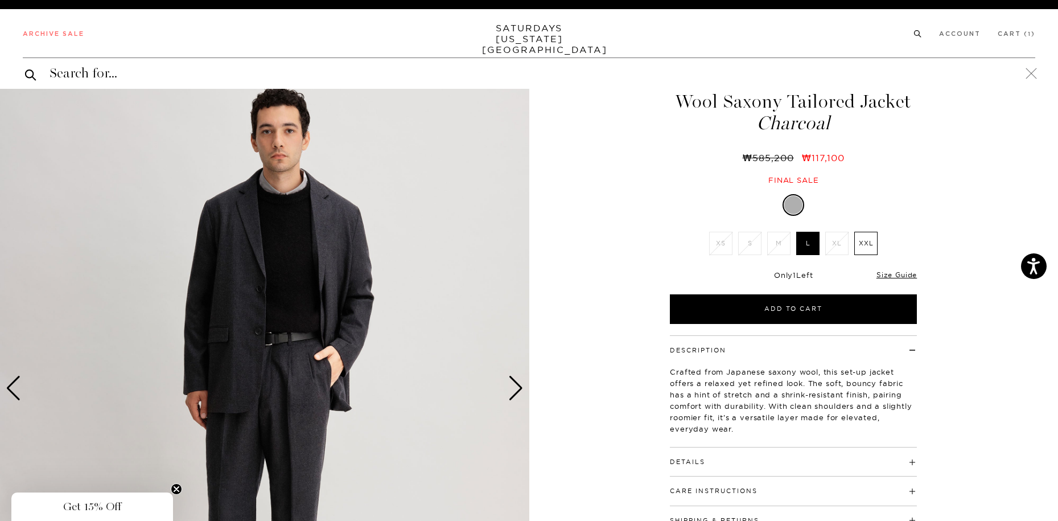
paste input "Wool Saxony"
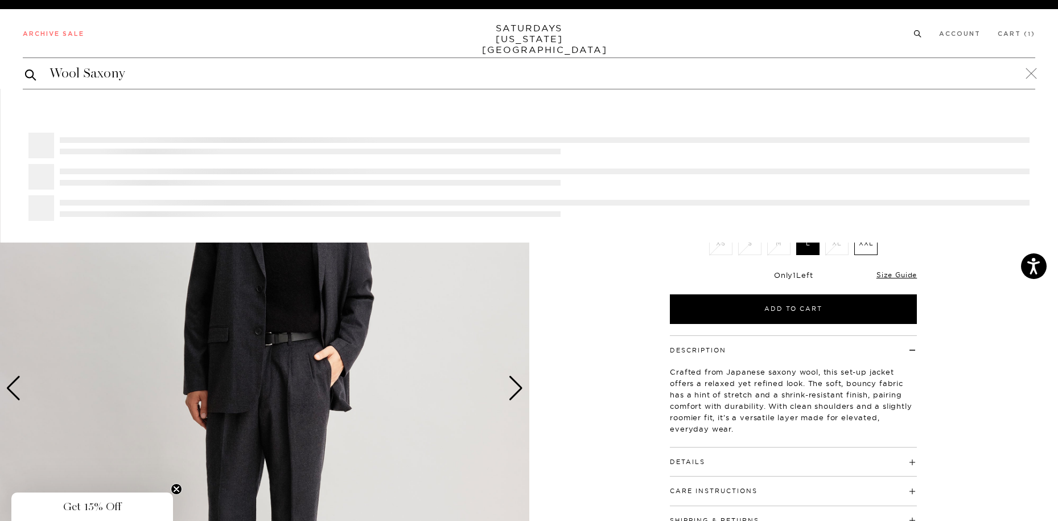
type input "Wool Saxony"
click at [25, 68] on button "submit" at bounding box center [30, 75] width 11 height 14
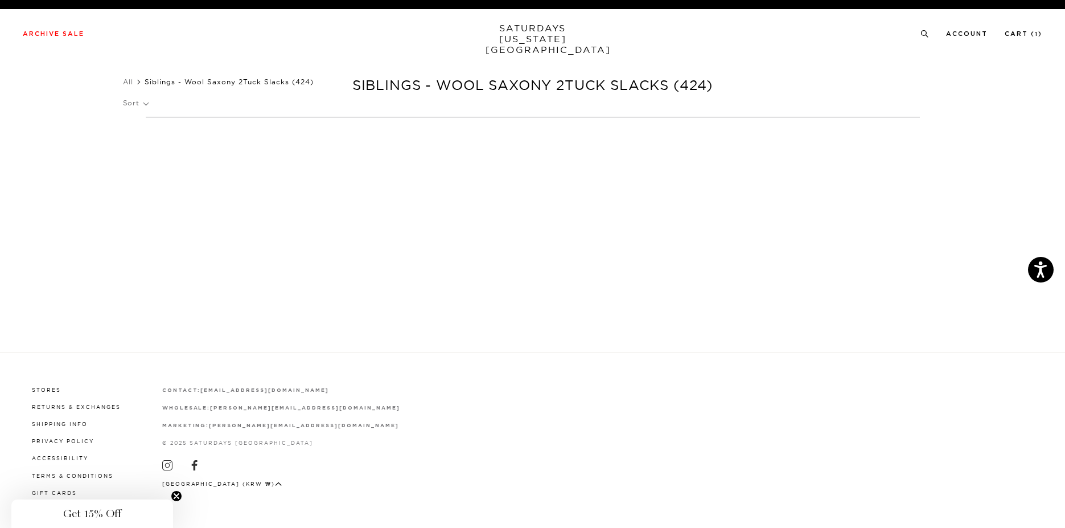
click at [625, 85] on ul "All Siblings - Wool Saxony 2Tuck Slacks (424)" at bounding box center [533, 81] width 820 height 11
click at [102, 519] on span "Get 15% Off" at bounding box center [92, 514] width 58 height 14
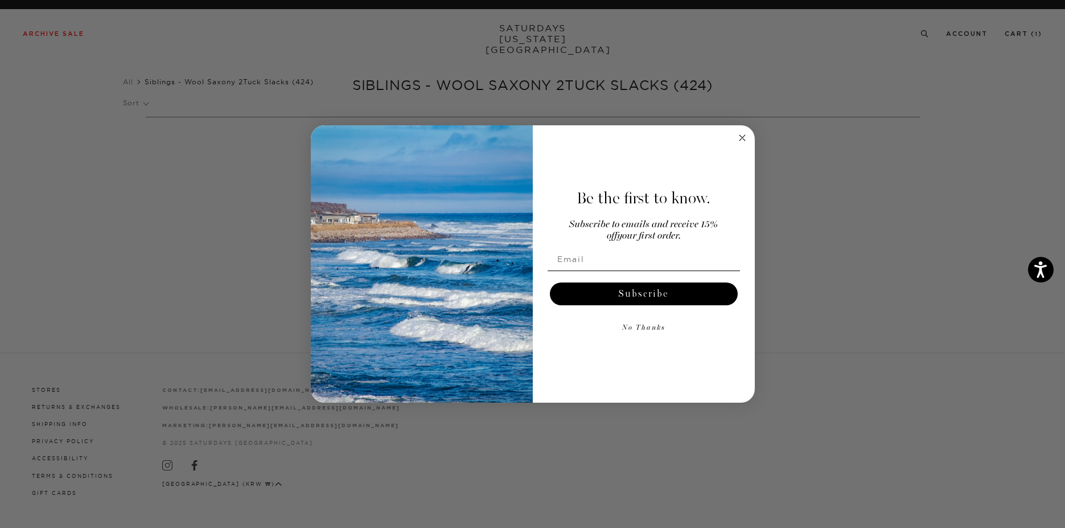
click at [633, 258] on input "Email" at bounding box center [644, 259] width 192 height 23
type input "[EMAIL_ADDRESS][DOMAIN_NAME]"
click at [679, 298] on button "Subscribe" at bounding box center [644, 293] width 188 height 23
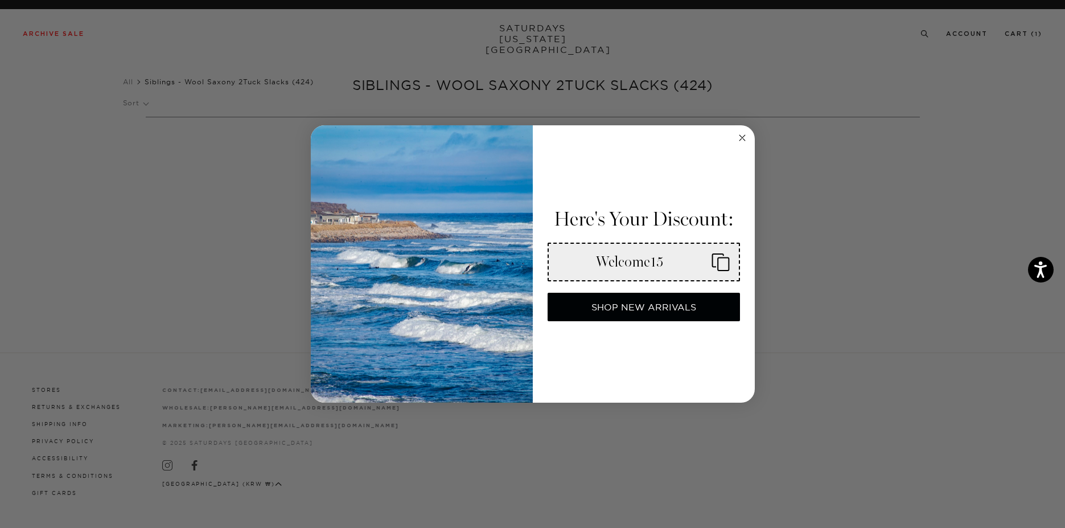
click at [719, 264] on icon "Copy coupon code" at bounding box center [716, 262] width 27 height 18
click at [742, 140] on circle "Close dialog" at bounding box center [742, 137] width 13 height 13
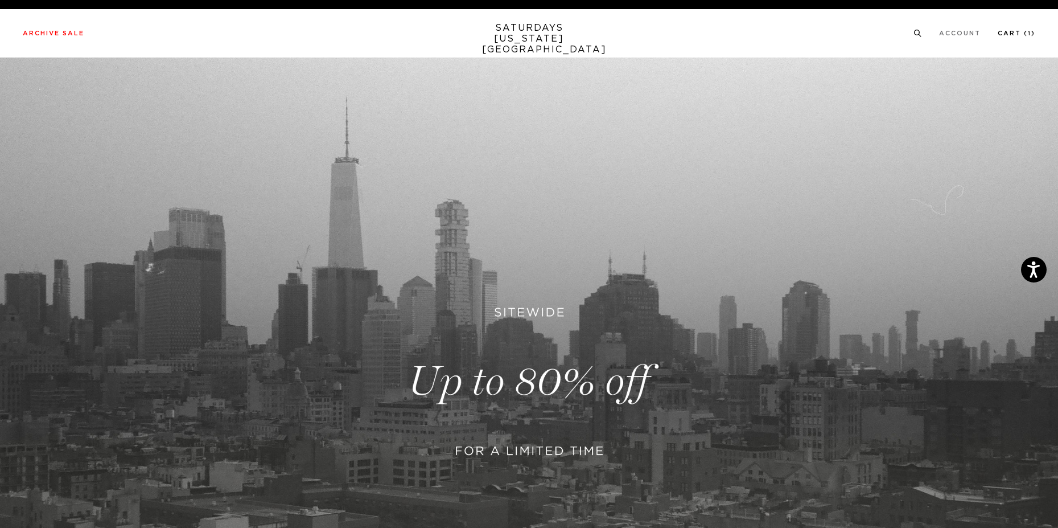
click at [1019, 33] on link "Cart ( 1 )" at bounding box center [1017, 33] width 38 height 6
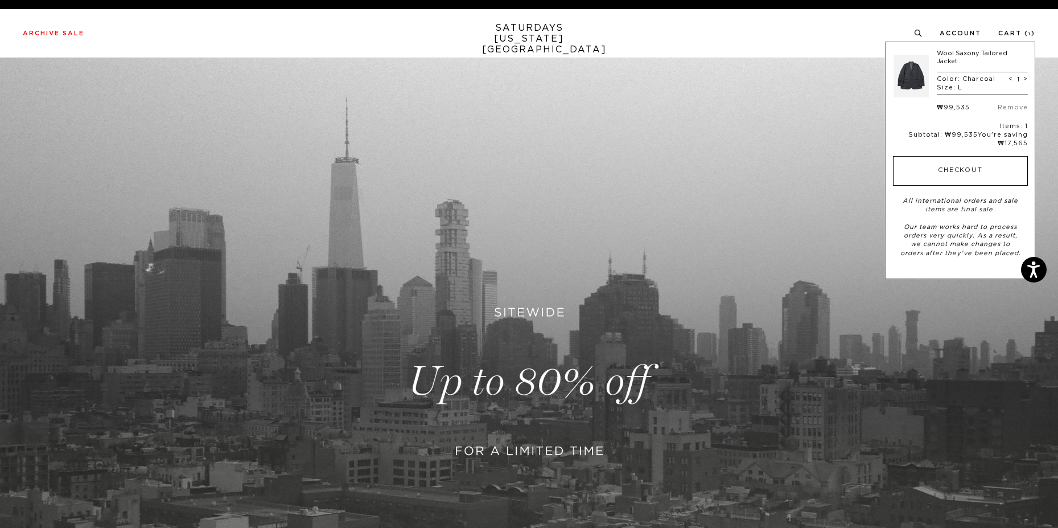
click at [980, 166] on button "Checkout" at bounding box center [960, 171] width 135 height 30
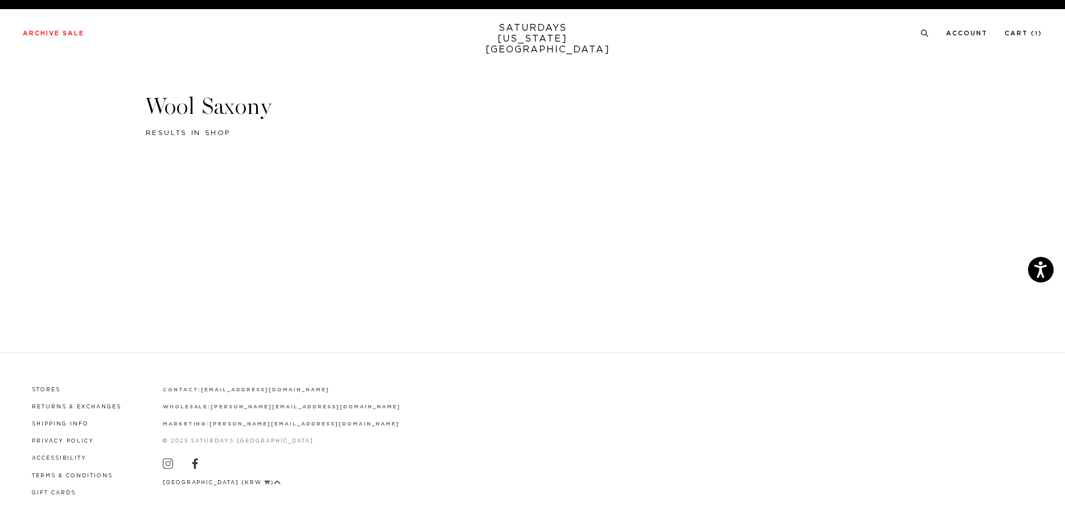
click at [188, 133] on span "results in shop" at bounding box center [189, 132] width 86 height 7
click at [239, 132] on header "Wool Saxony results in shop" at bounding box center [533, 115] width 774 height 47
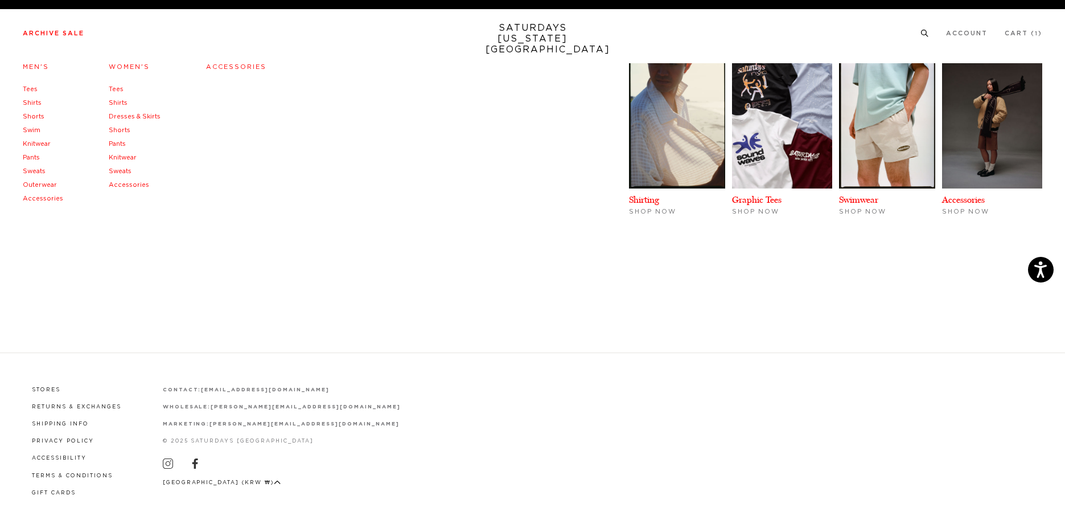
click at [47, 32] on link "Archive Sale" at bounding box center [53, 33] width 61 height 6
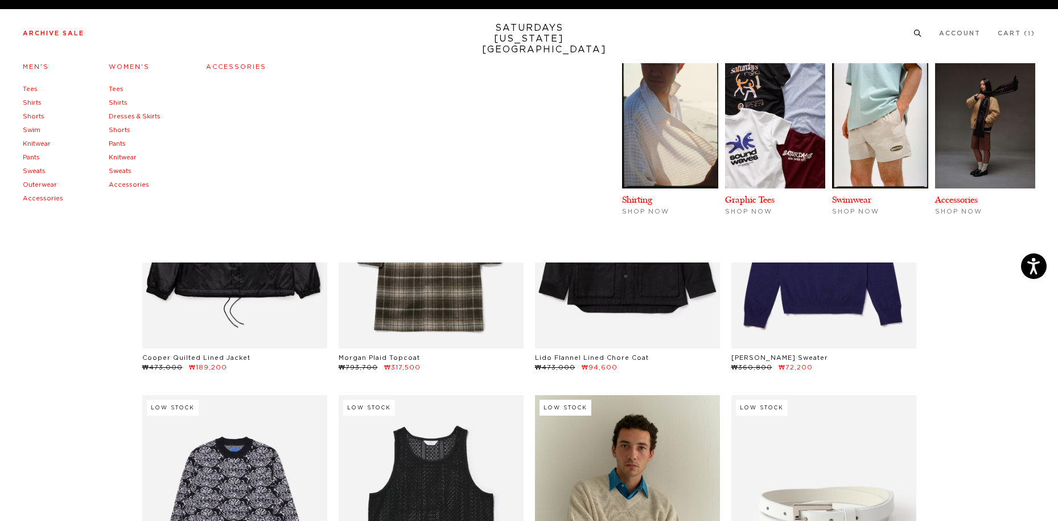
click at [36, 158] on link "Pants" at bounding box center [31, 157] width 17 height 6
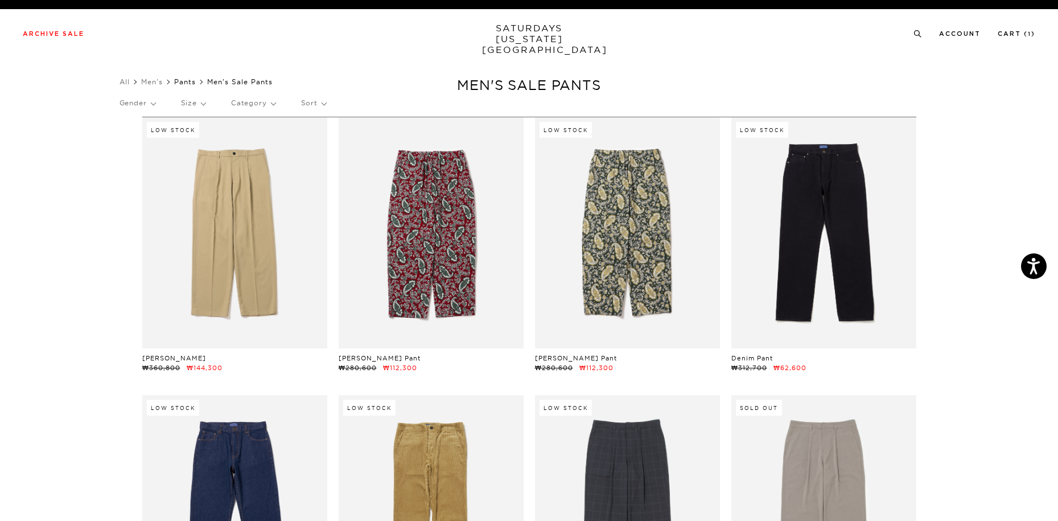
click at [186, 81] on link "Pants" at bounding box center [185, 81] width 22 height 9
click at [159, 83] on link "Men's" at bounding box center [152, 81] width 22 height 9
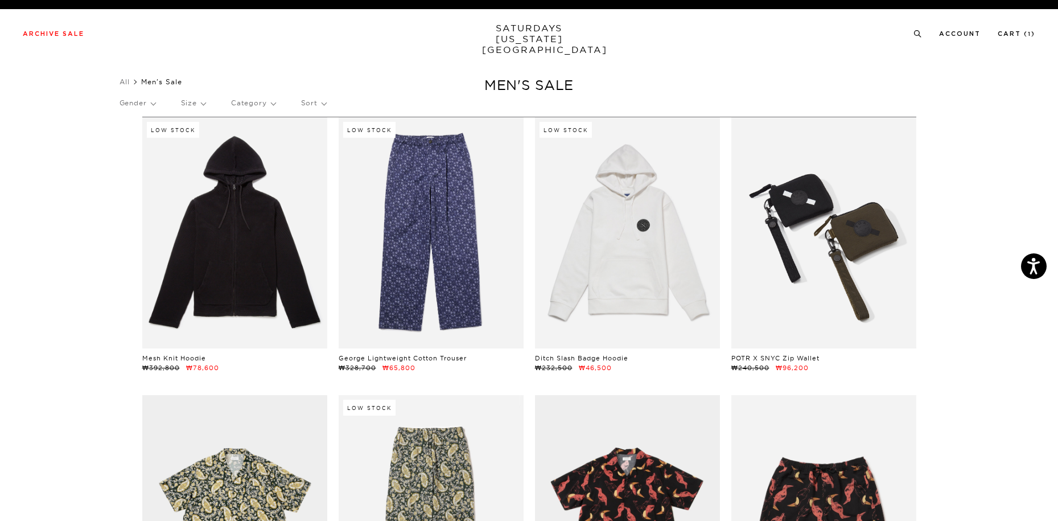
click at [867, 292] on link at bounding box center [824, 232] width 185 height 231
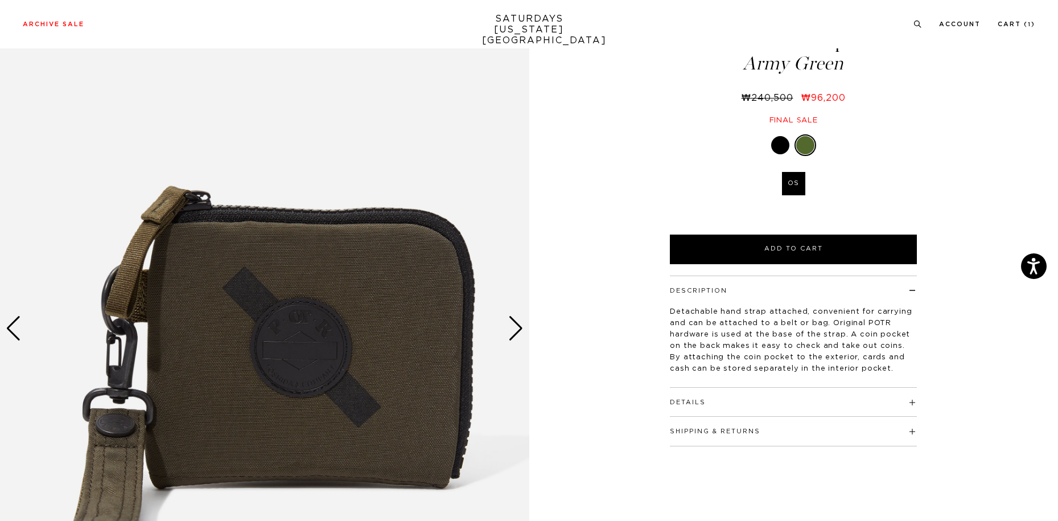
scroll to position [114, 0]
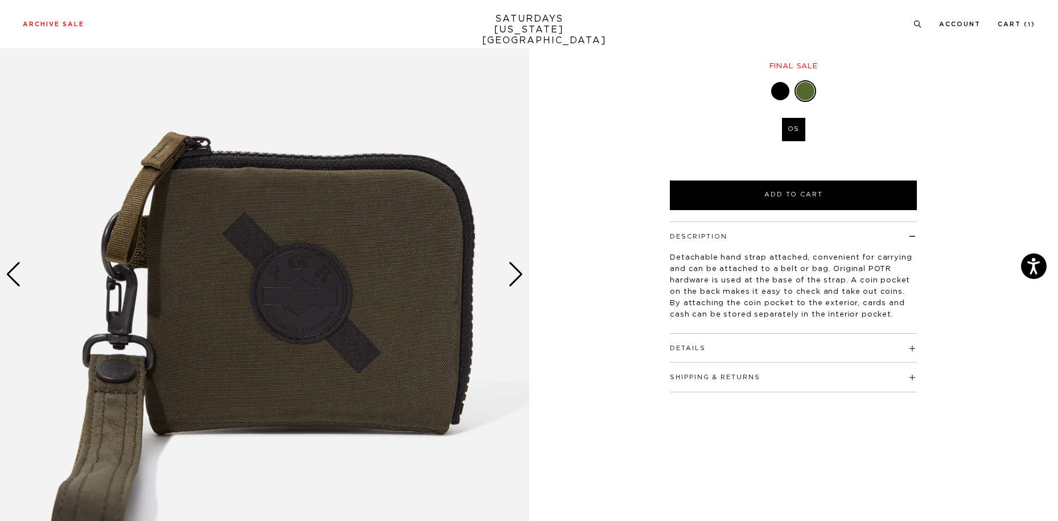
click at [525, 274] on img at bounding box center [264, 275] width 529 height 662
click at [520, 274] on div "Next slide" at bounding box center [515, 274] width 15 height 25
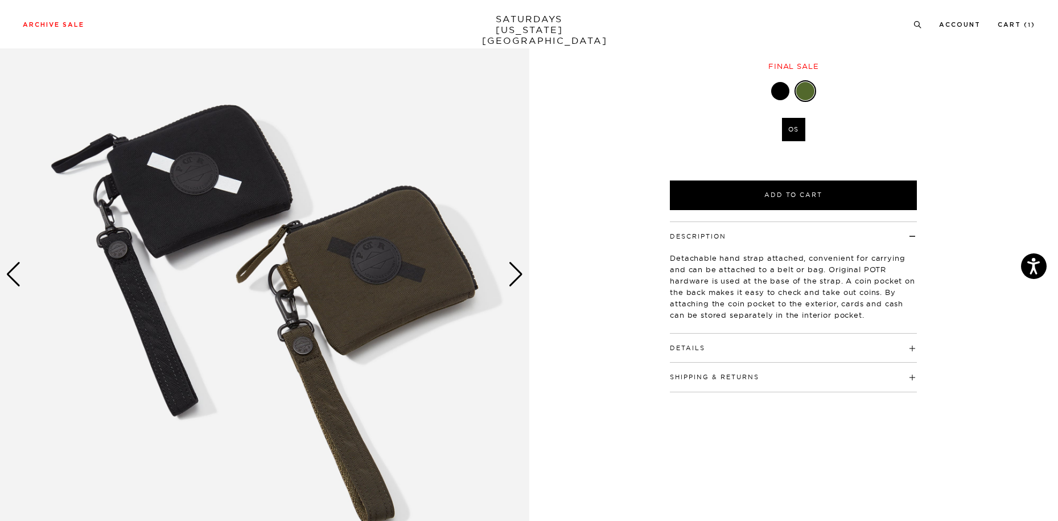
click at [519, 274] on div "Next slide" at bounding box center [515, 274] width 15 height 25
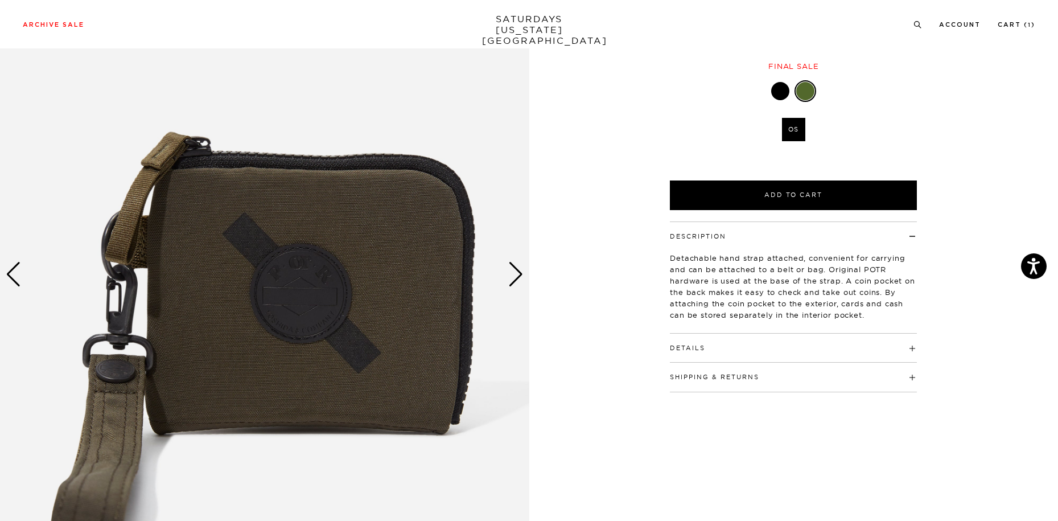
click at [754, 343] on h4 "Details" at bounding box center [793, 343] width 247 height 19
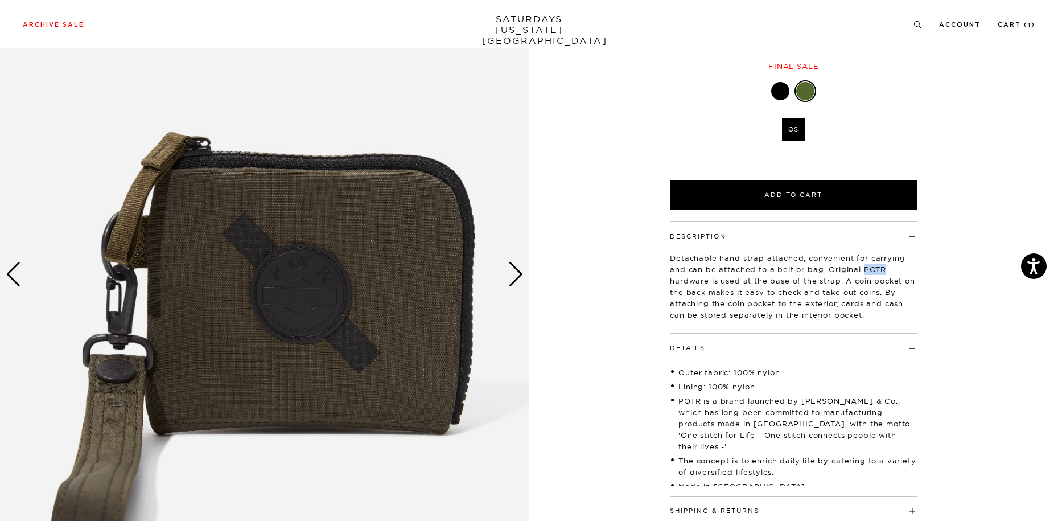
drag, startPoint x: 889, startPoint y: 268, endPoint x: 864, endPoint y: 270, distance: 25.2
click at [864, 270] on p "Detachable hand strap attached, convenient for carrying and can be attached to …" at bounding box center [793, 286] width 247 height 68
drag, startPoint x: 878, startPoint y: 267, endPoint x: 883, endPoint y: 272, distance: 6.4
click at [862, 269] on p "Detachable hand strap attached, convenient for carrying and can be attached to …" at bounding box center [793, 286] width 247 height 68
drag, startPoint x: 886, startPoint y: 269, endPoint x: 864, endPoint y: 269, distance: 21.6
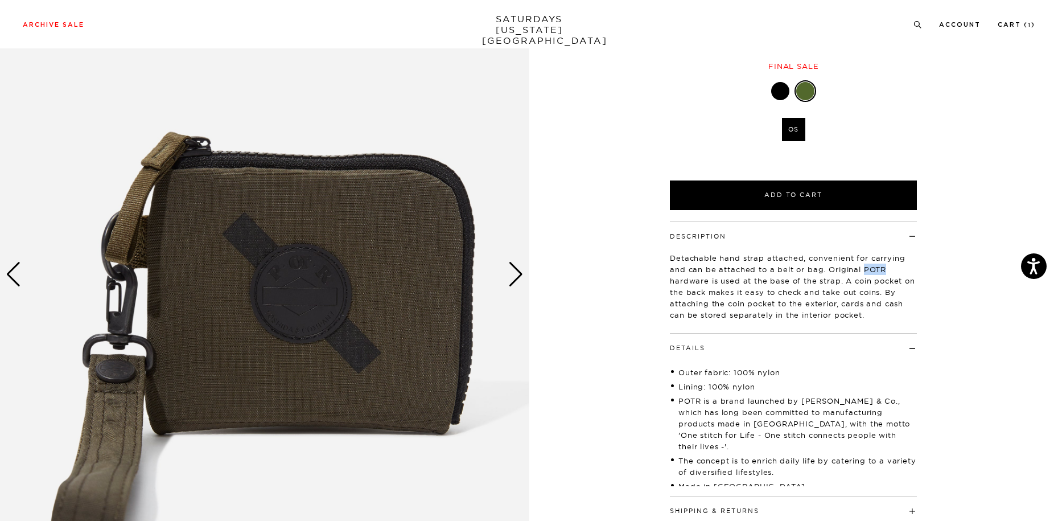
click at [864, 269] on p "Detachable hand strap attached, convenient for carrying and can be attached to …" at bounding box center [793, 286] width 247 height 68
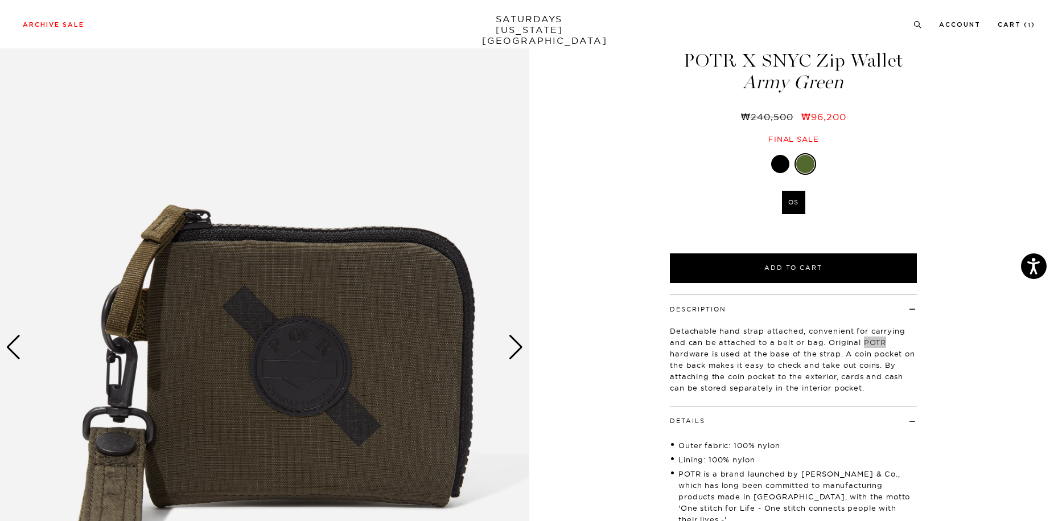
scroll to position [0, 0]
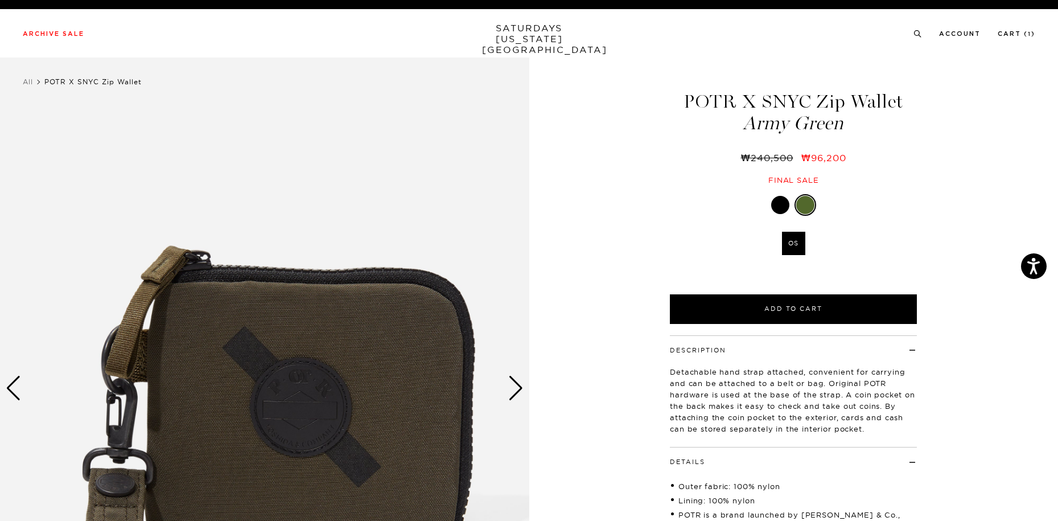
click at [783, 358] on div "Detachable hand strap attached, convenient for carrying and can be attached to …" at bounding box center [793, 396] width 247 height 83
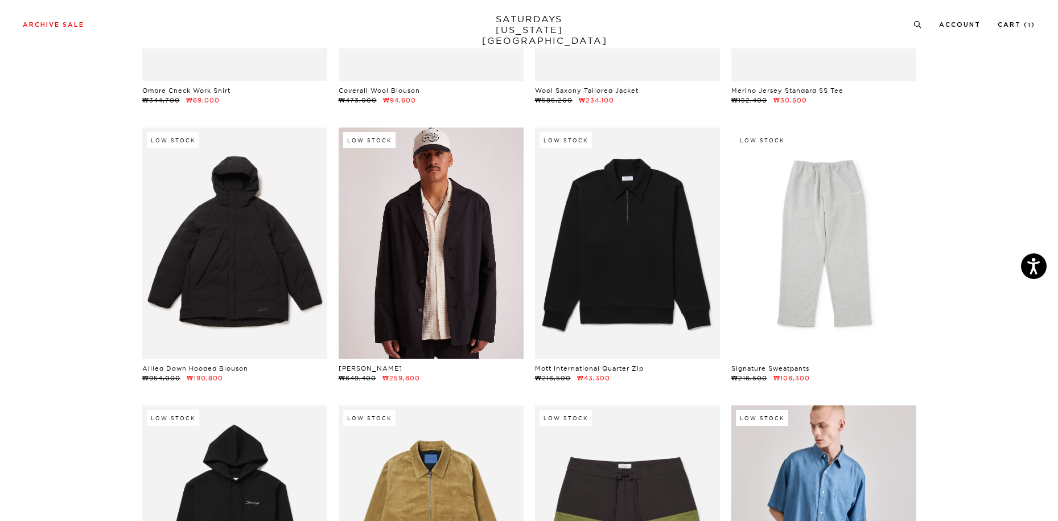
scroll to position [13347, 0]
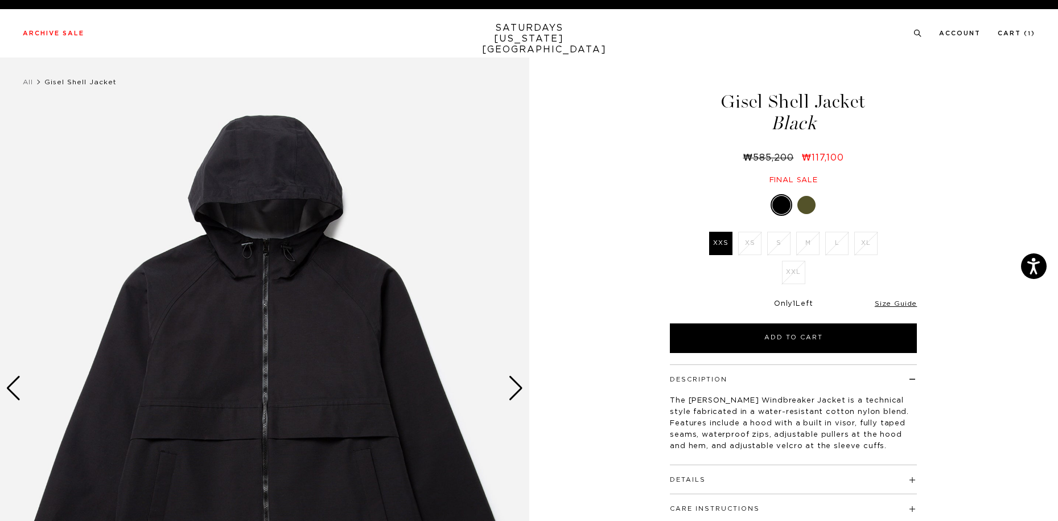
click at [820, 199] on div at bounding box center [793, 205] width 247 height 22
click at [819, 200] on div at bounding box center [793, 205] width 247 height 22
click at [806, 205] on div at bounding box center [807, 205] width 18 height 18
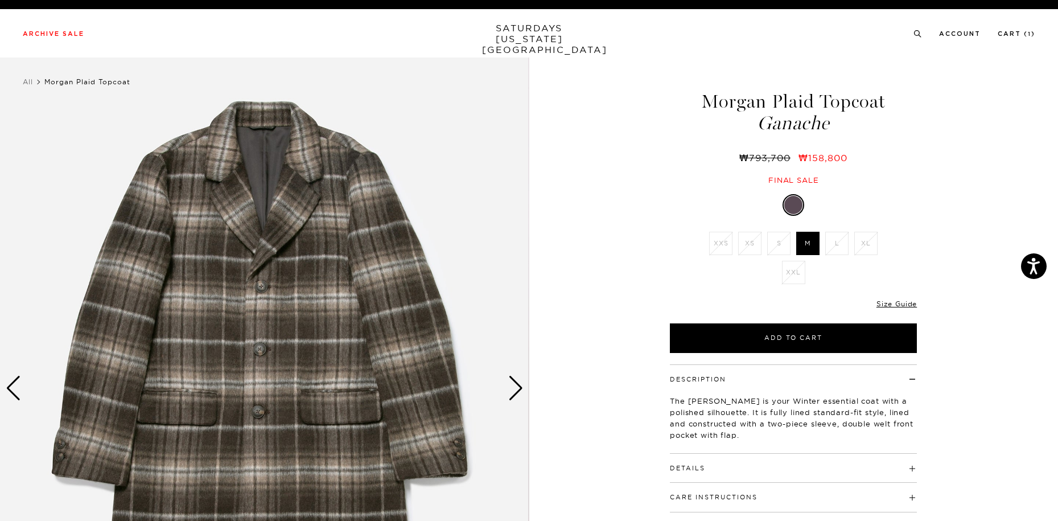
click at [523, 381] on div "1 / 5" at bounding box center [264, 389] width 529 height 662
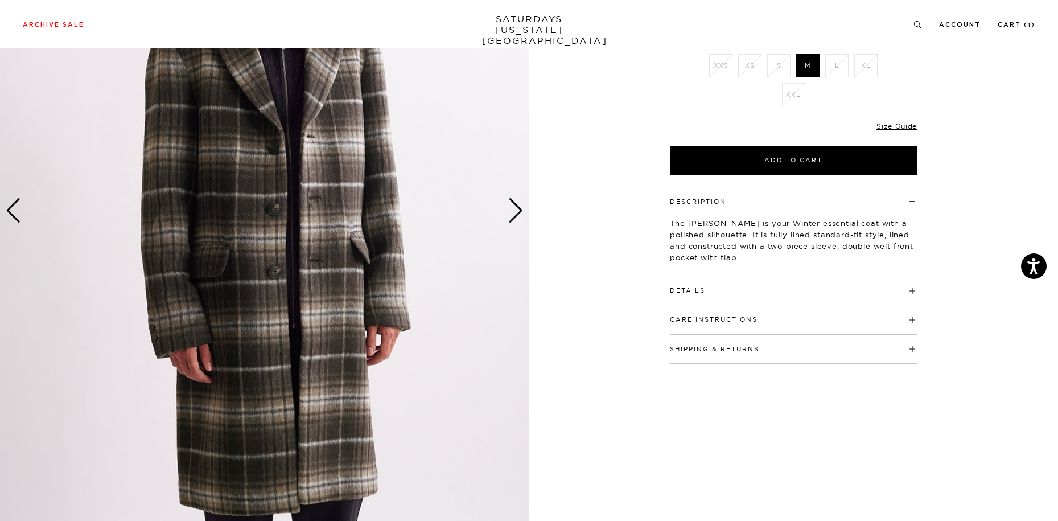
scroll to position [285, 0]
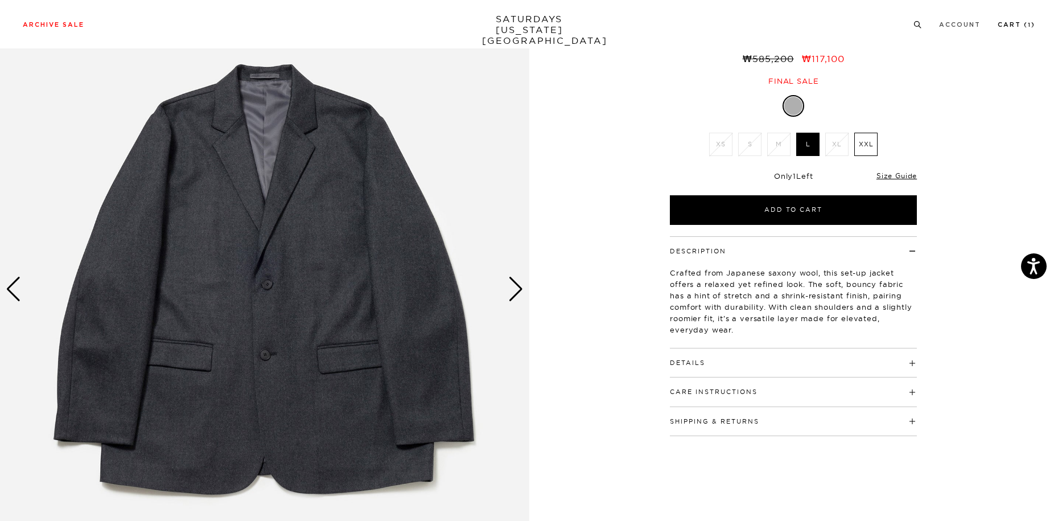
scroll to position [57, 0]
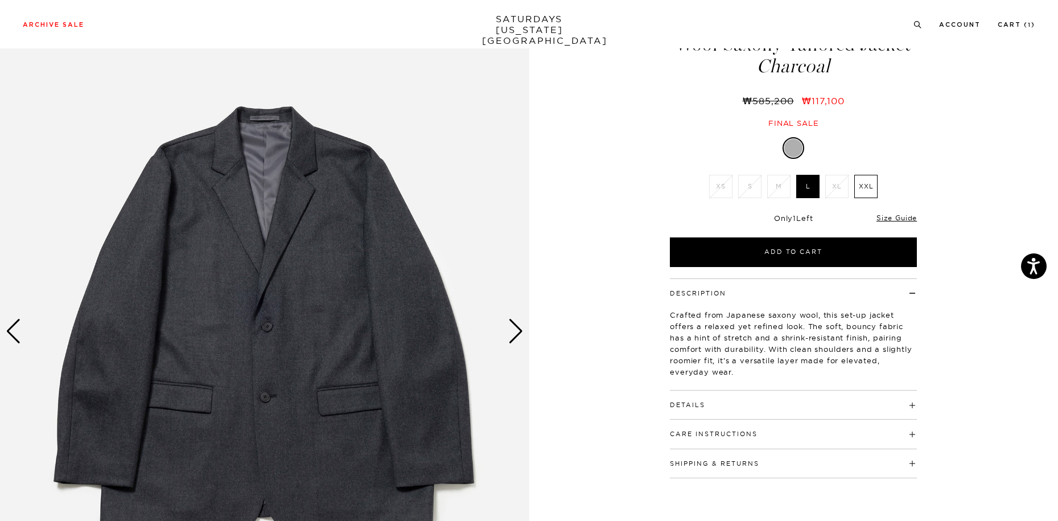
click at [507, 332] on img at bounding box center [264, 332] width 529 height 662
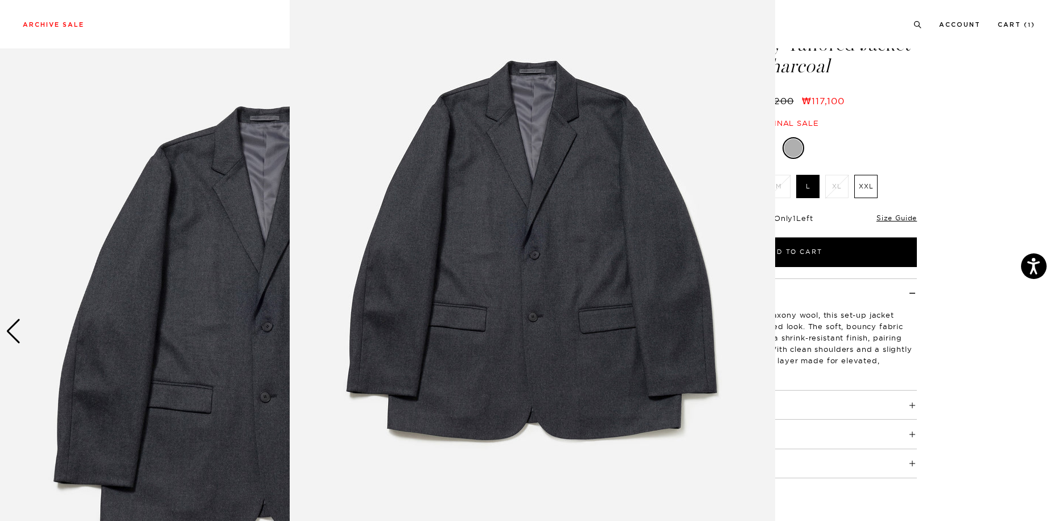
scroll to position [32, 0]
click at [654, 298] on img at bounding box center [533, 259] width 486 height 583
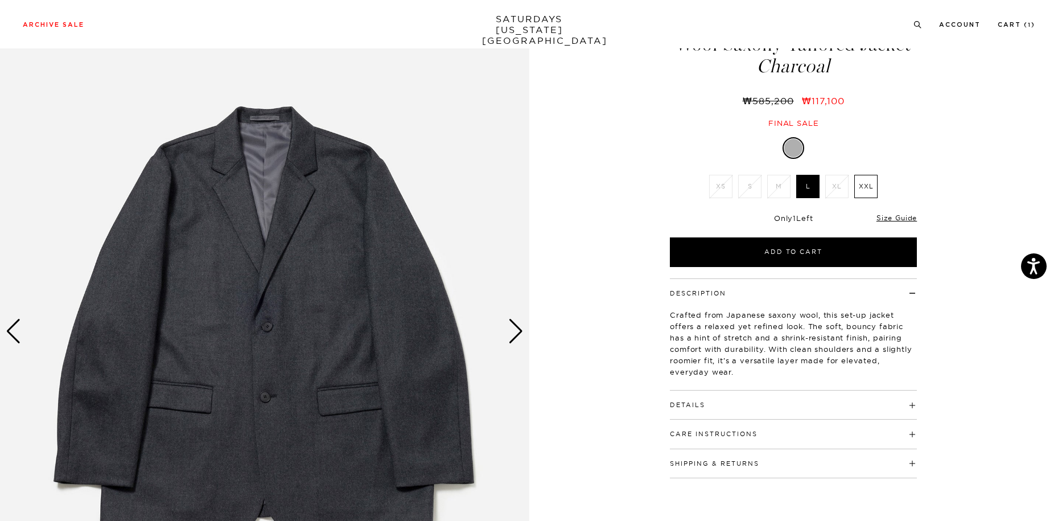
scroll to position [0, 0]
click at [519, 332] on div "Next slide" at bounding box center [515, 331] width 15 height 25
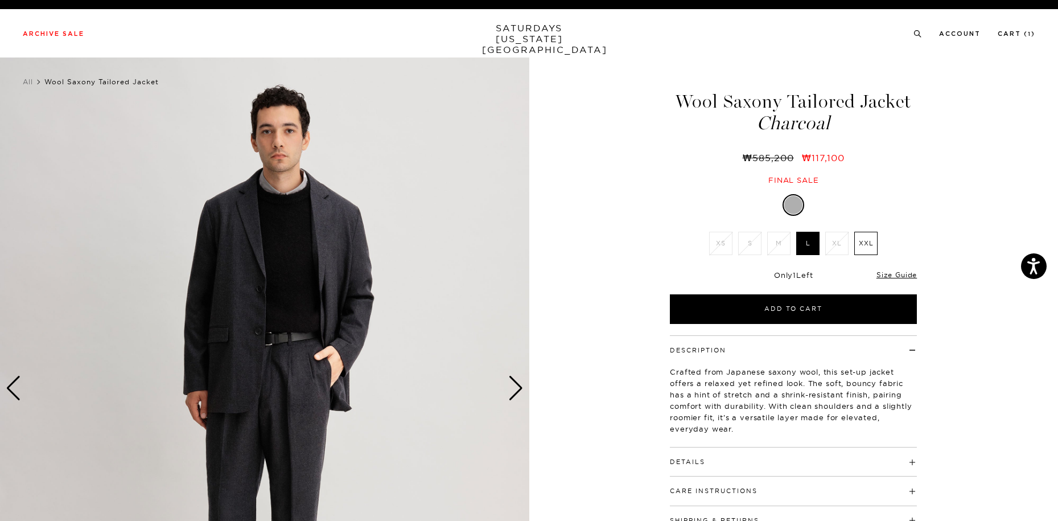
click at [517, 390] on div "Next slide" at bounding box center [515, 388] width 15 height 25
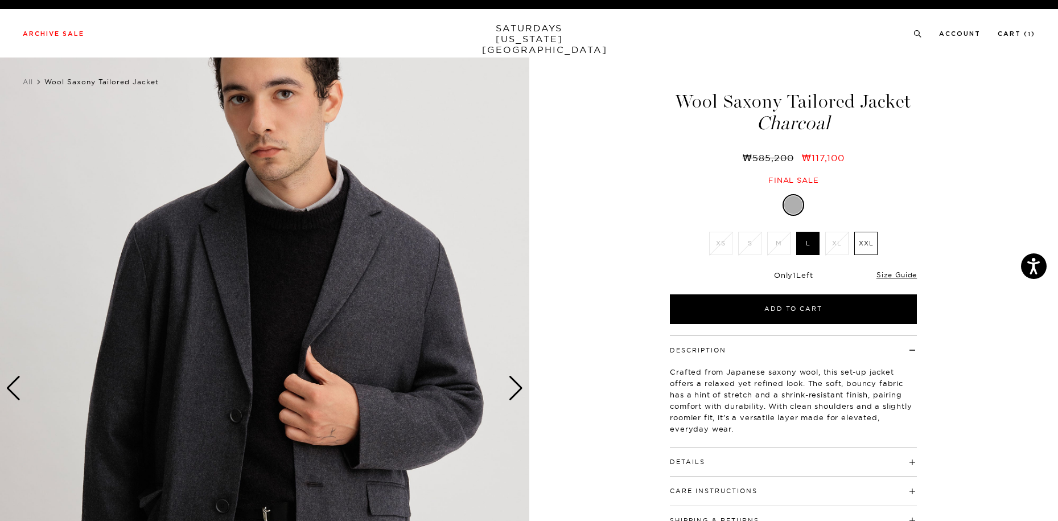
click at [519, 389] on div "Next slide" at bounding box center [515, 388] width 15 height 25
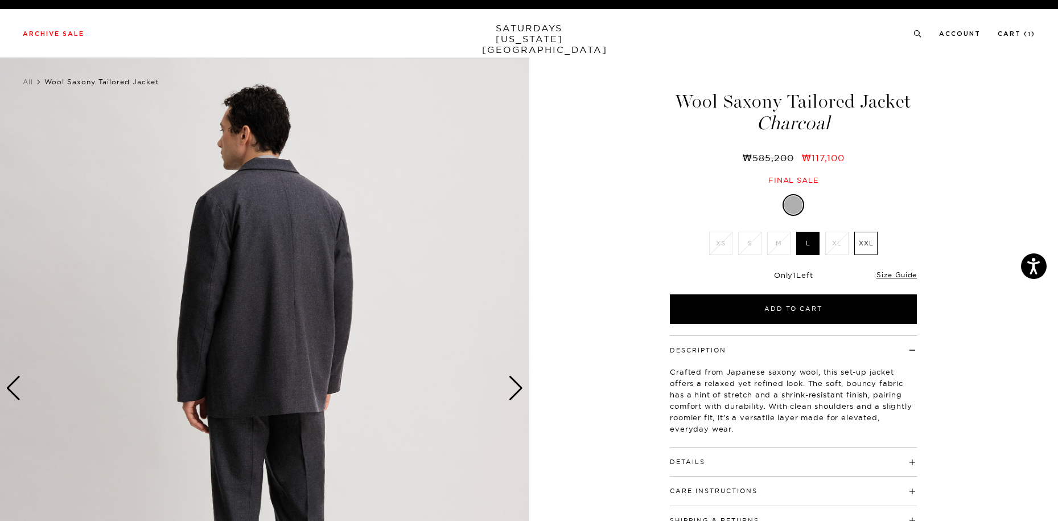
click at [519, 390] on div "Next slide" at bounding box center [515, 388] width 15 height 25
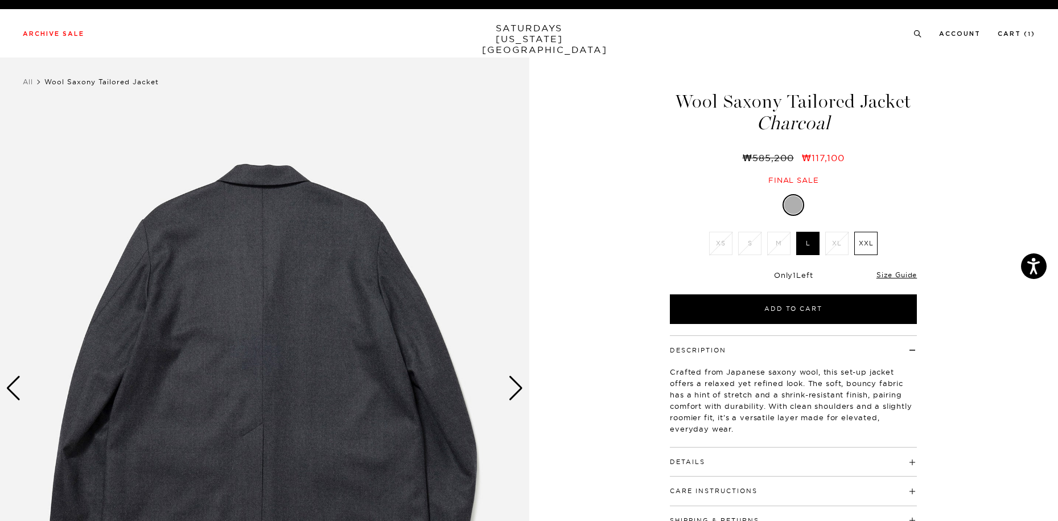
click at [23, 386] on img at bounding box center [264, 389] width 529 height 662
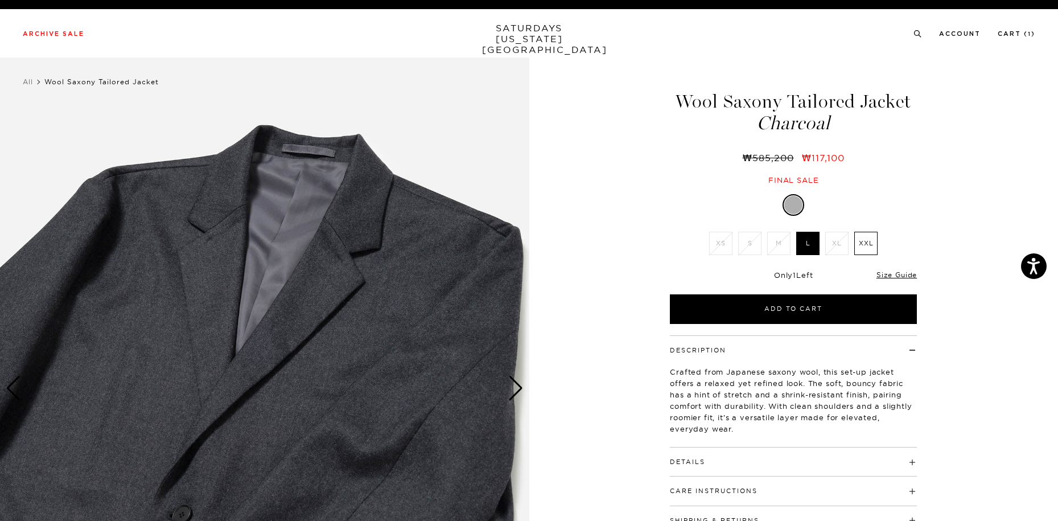
click at [17, 387] on div "Previous slide" at bounding box center [13, 388] width 15 height 25
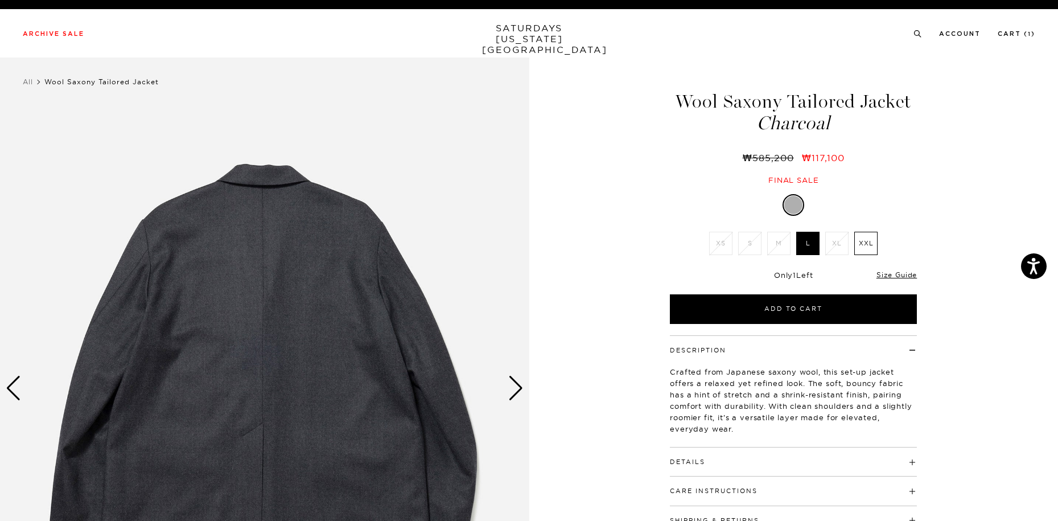
click at [17, 387] on div "Previous slide" at bounding box center [13, 388] width 15 height 25
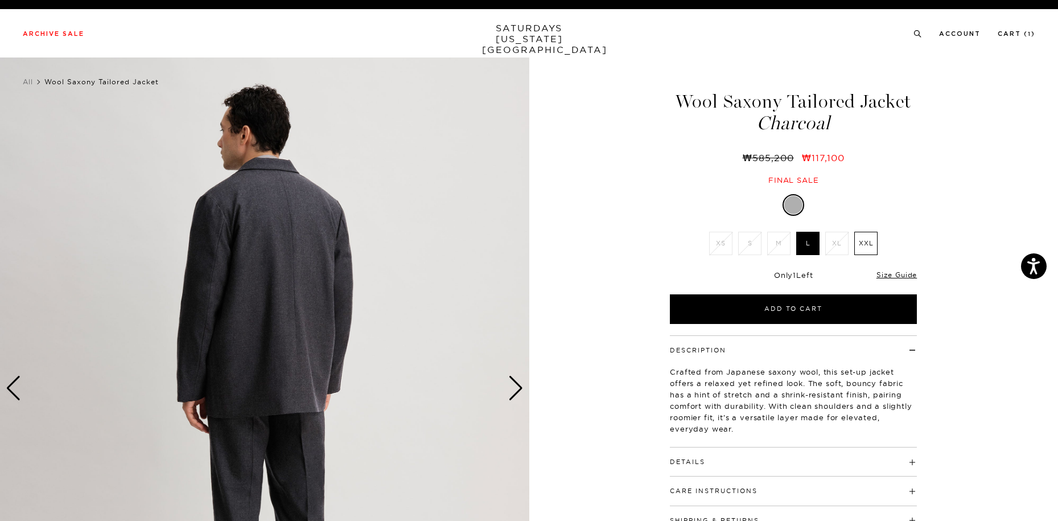
click at [17, 387] on div "Previous slide" at bounding box center [13, 388] width 15 height 25
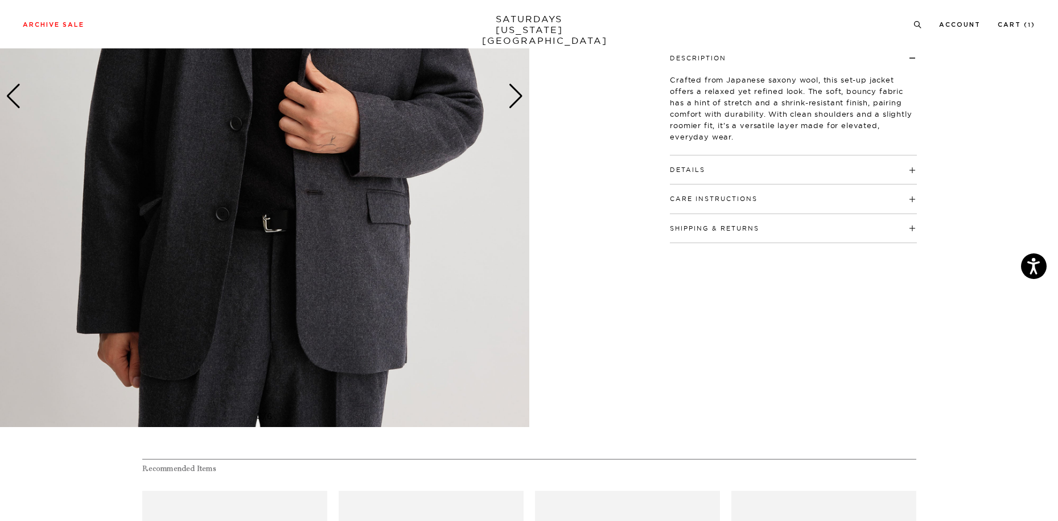
scroll to position [228, 0]
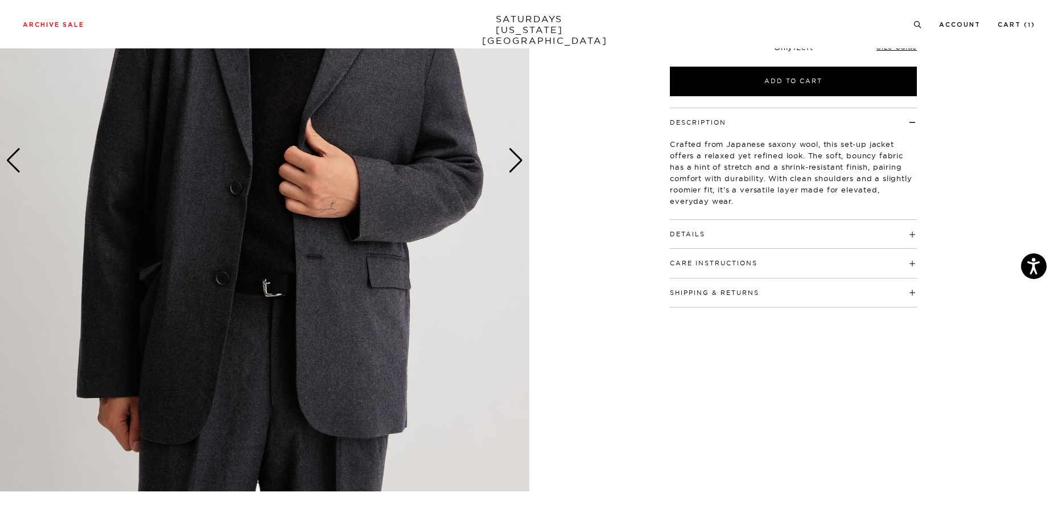
click at [517, 163] on div "Next slide" at bounding box center [515, 160] width 15 height 25
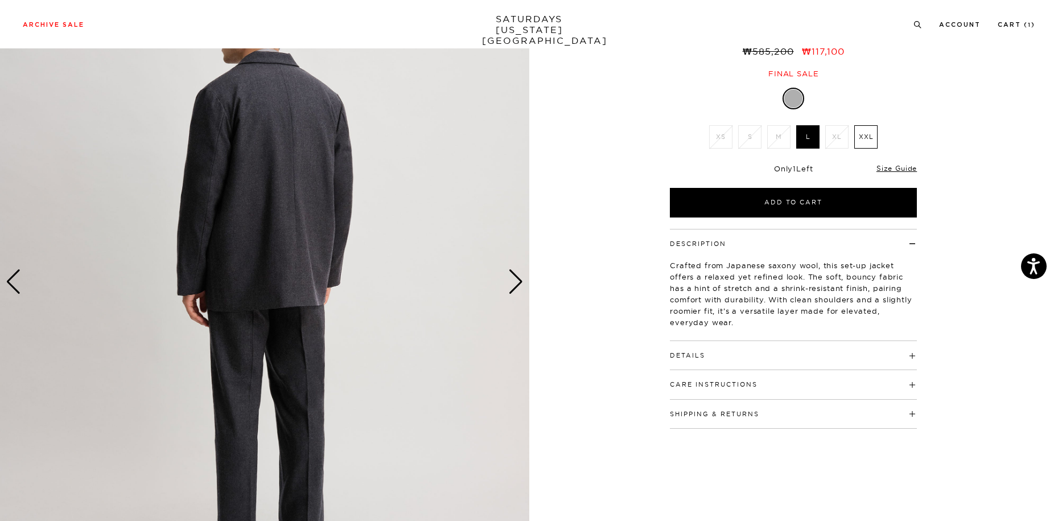
scroll to position [0, 0]
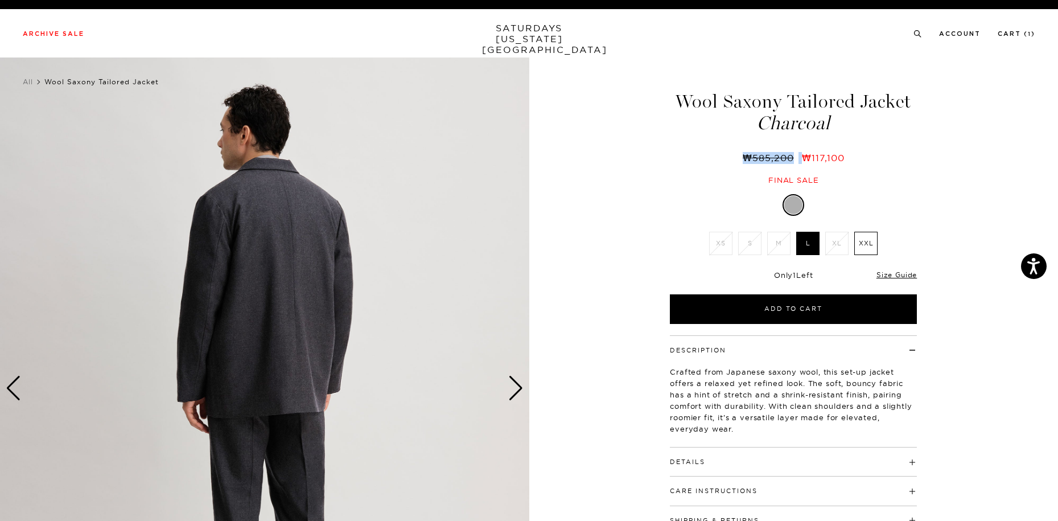
drag, startPoint x: 803, startPoint y: 159, endPoint x: 690, endPoint y: 159, distance: 113.3
click at [706, 155] on div "₩585,200 ₩117,100" at bounding box center [793, 158] width 251 height 12
click at [644, 186] on div "4 / 6 5 / -2" at bounding box center [529, 389] width 1058 height 662
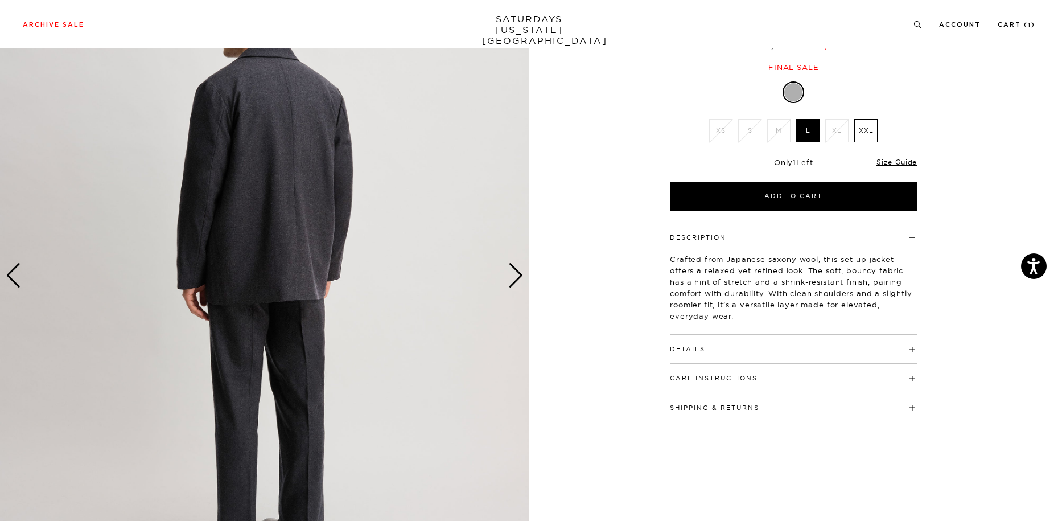
scroll to position [114, 0]
click at [754, 350] on h4 "Details" at bounding box center [793, 343] width 247 height 19
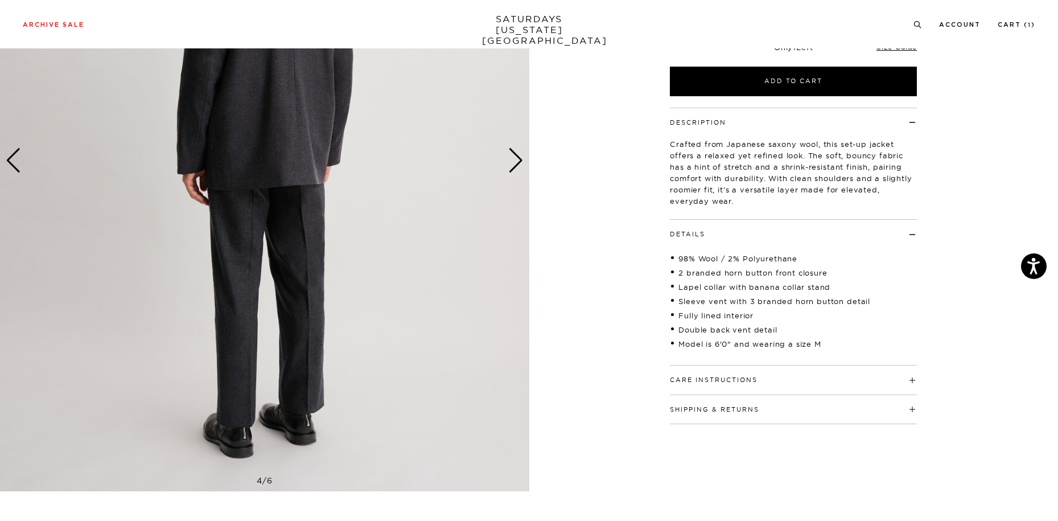
click at [769, 376] on h4 "Care Instructions" at bounding box center [793, 375] width 247 height 19
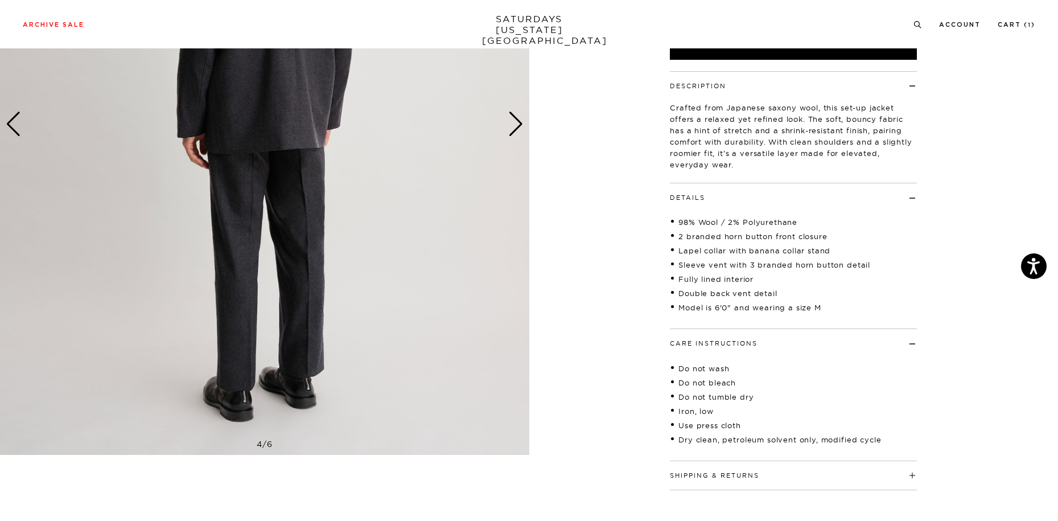
scroll to position [285, 0]
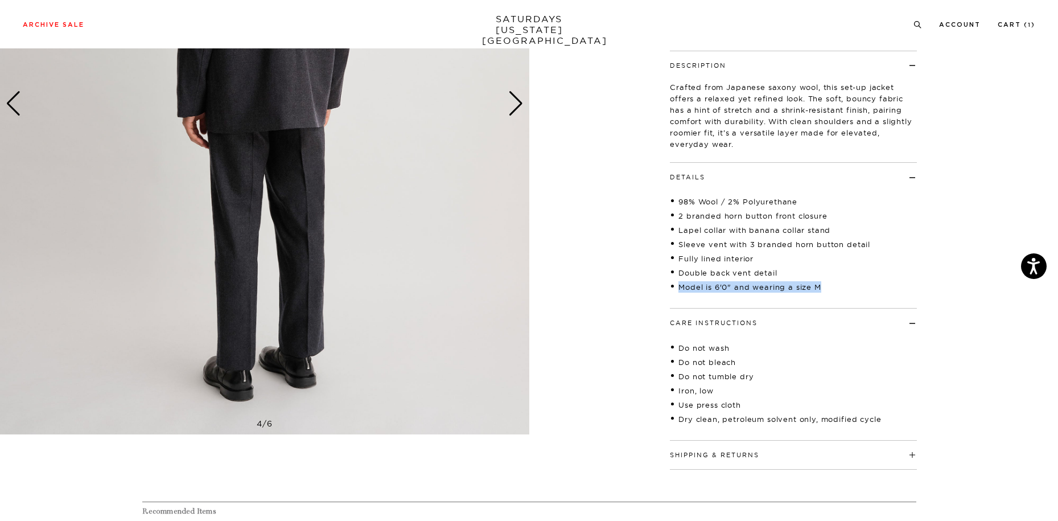
drag, startPoint x: 832, startPoint y: 289, endPoint x: 652, endPoint y: 292, distance: 179.9
click at [652, 292] on div "Description Crafted from Japanese saxony wool, this set-up jacket offers a rela…" at bounding box center [793, 260] width 285 height 419
click at [632, 331] on div "4 / 6 5 / -2" at bounding box center [529, 121] width 1058 height 697
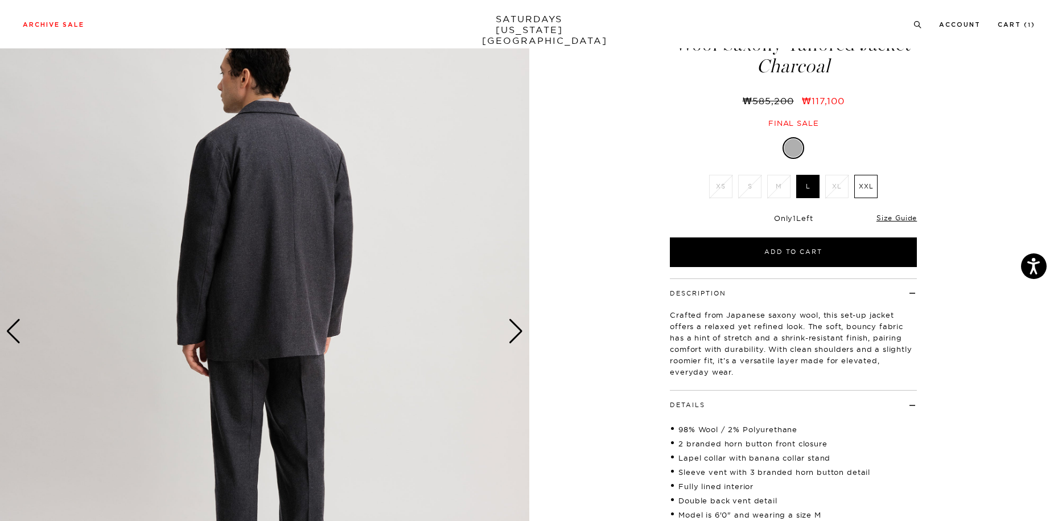
scroll to position [171, 0]
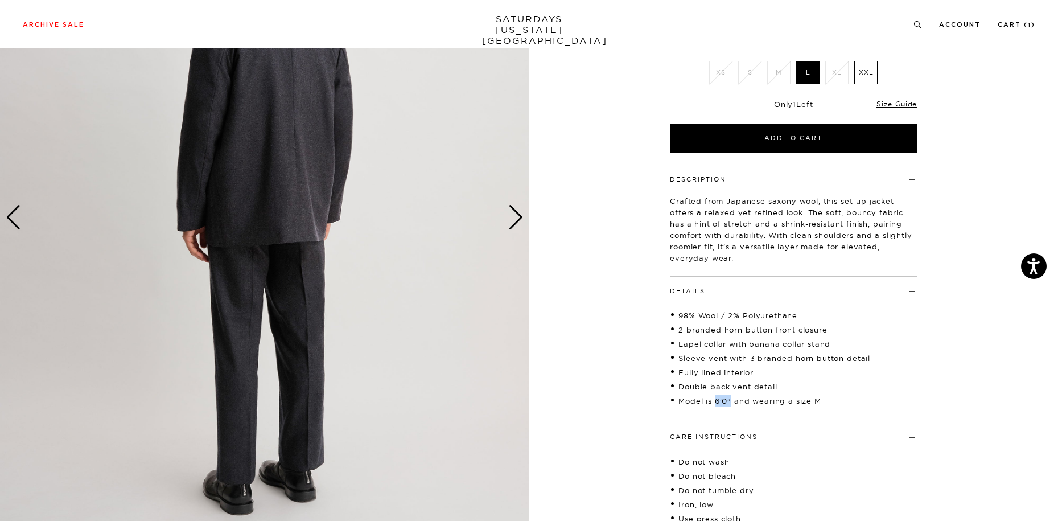
drag, startPoint x: 733, startPoint y: 401, endPoint x: 715, endPoint y: 402, distance: 17.7
click at [715, 402] on li "Model is 6'0" and wearing a size M" at bounding box center [793, 400] width 247 height 11
click at [588, 414] on div "4 / 6 5 / -2" at bounding box center [529, 235] width 1058 height 697
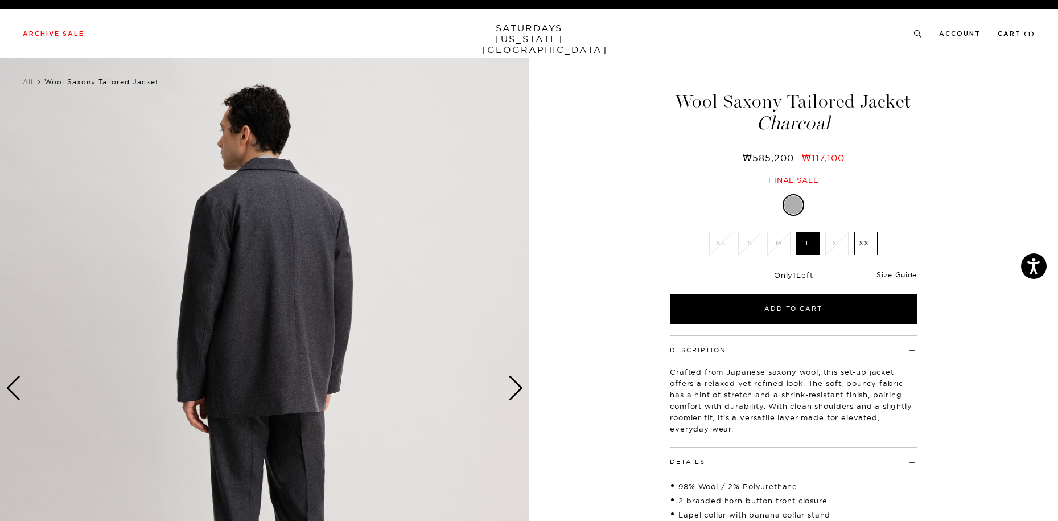
click at [9, 386] on div "Previous slide" at bounding box center [13, 388] width 15 height 25
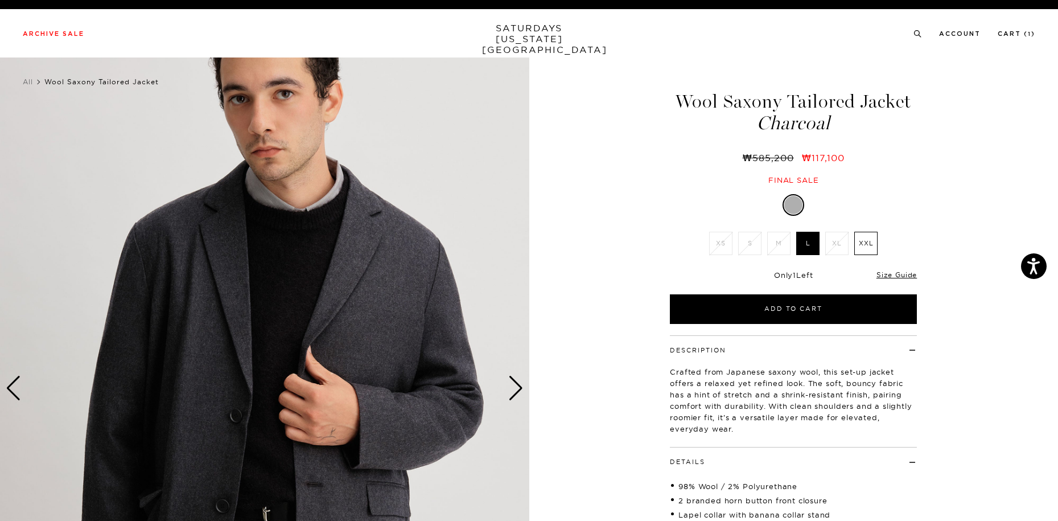
click at [564, 299] on div "3 / 6 5 / -2" at bounding box center [529, 406] width 1058 height 697
click at [511, 372] on img at bounding box center [263, 389] width 529 height 662
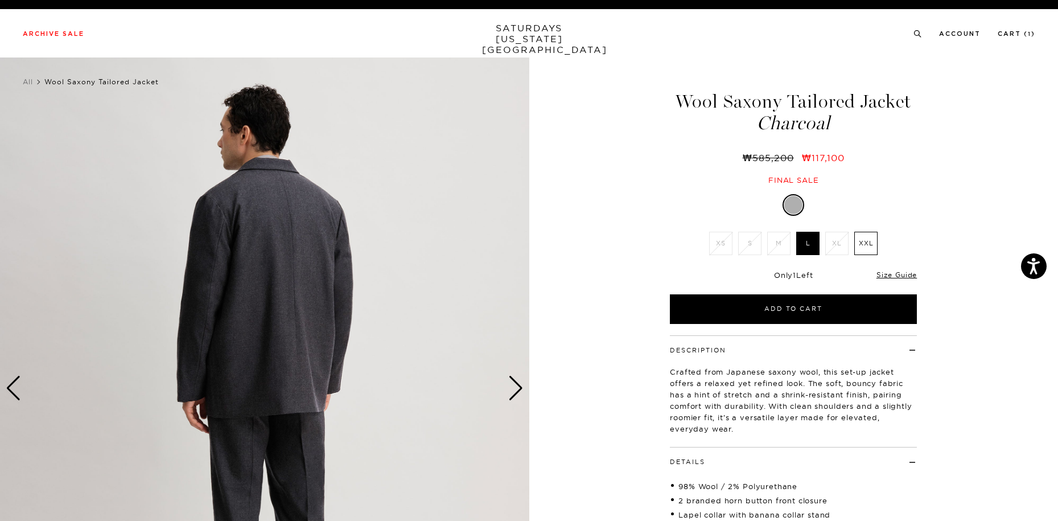
click at [515, 393] on div "Next slide" at bounding box center [515, 388] width 15 height 25
click at [581, 323] on div "4 / 6 5 / -2" at bounding box center [529, 406] width 1058 height 697
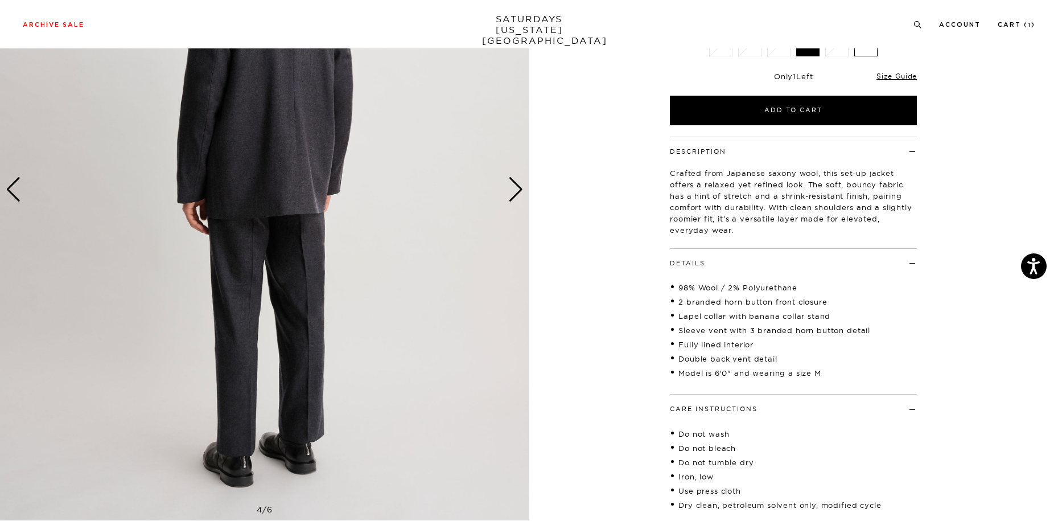
scroll to position [57, 0]
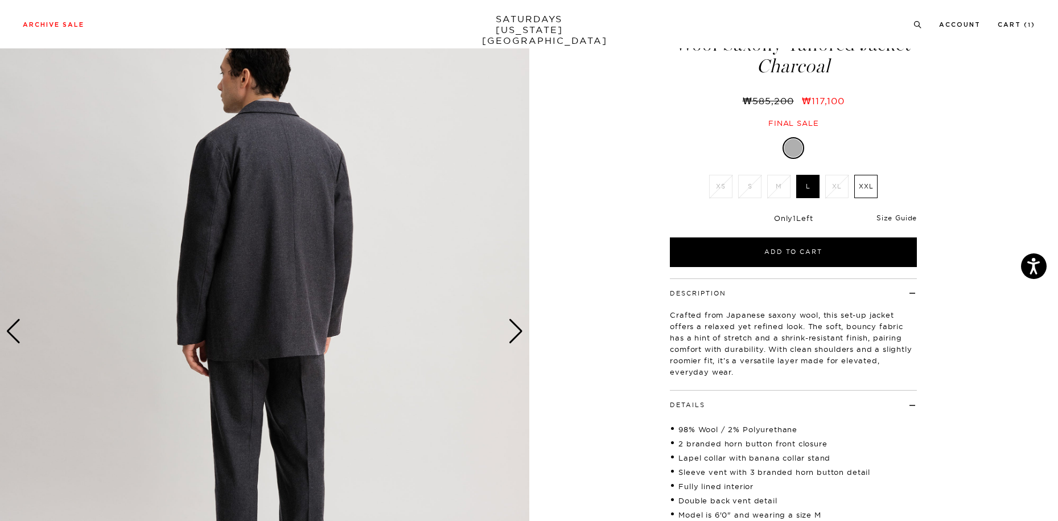
click at [911, 220] on link "Size Guide" at bounding box center [897, 218] width 40 height 9
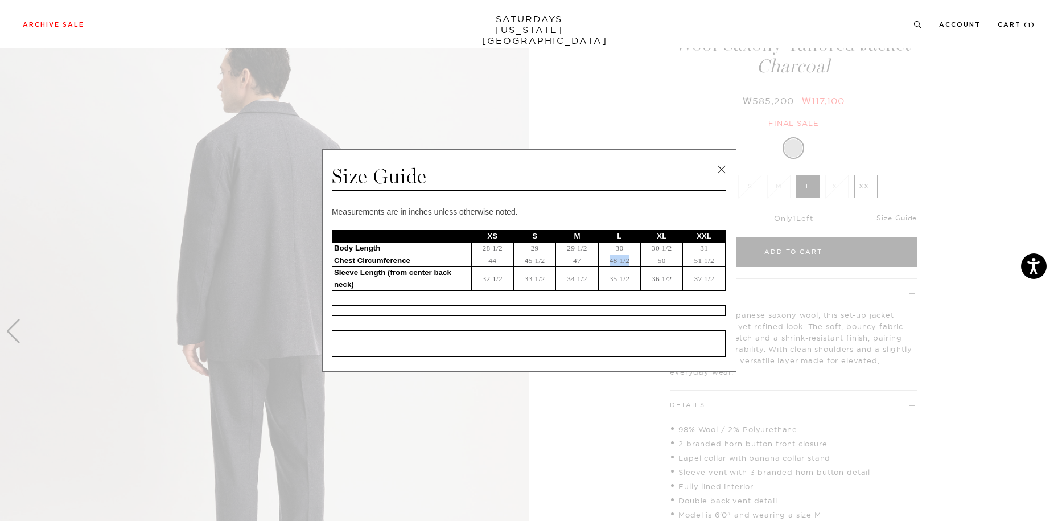
drag, startPoint x: 631, startPoint y: 264, endPoint x: 608, endPoint y: 262, distance: 23.4
click at [608, 262] on td "48 1/2" at bounding box center [619, 260] width 42 height 13
drag, startPoint x: 634, startPoint y: 282, endPoint x: 618, endPoint y: 281, distance: 15.4
click at [618, 281] on td "35 1/2" at bounding box center [619, 279] width 42 height 24
click at [606, 298] on div "Measurements are in inches unless otherwise noted. XS S M L XL XXL Body Length …" at bounding box center [529, 281] width 394 height 151
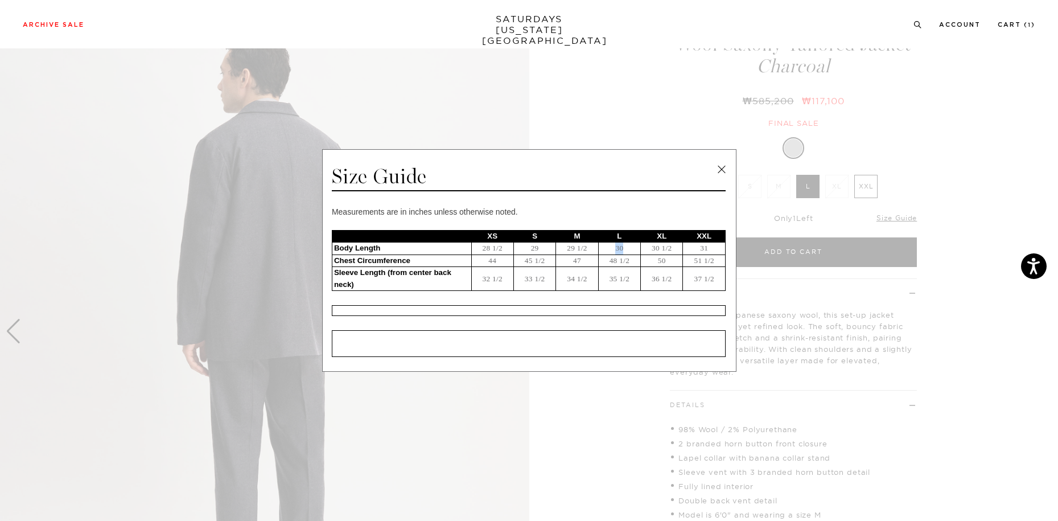
drag, startPoint x: 625, startPoint y: 248, endPoint x: 607, endPoint y: 250, distance: 17.8
click at [607, 250] on td "30" at bounding box center [619, 249] width 42 height 13
drag, startPoint x: 591, startPoint y: 248, endPoint x: 566, endPoint y: 248, distance: 25.1
click at [566, 248] on td "29 1/2" at bounding box center [577, 249] width 42 height 13
click at [632, 380] on span at bounding box center [525, 260] width 1050 height 521
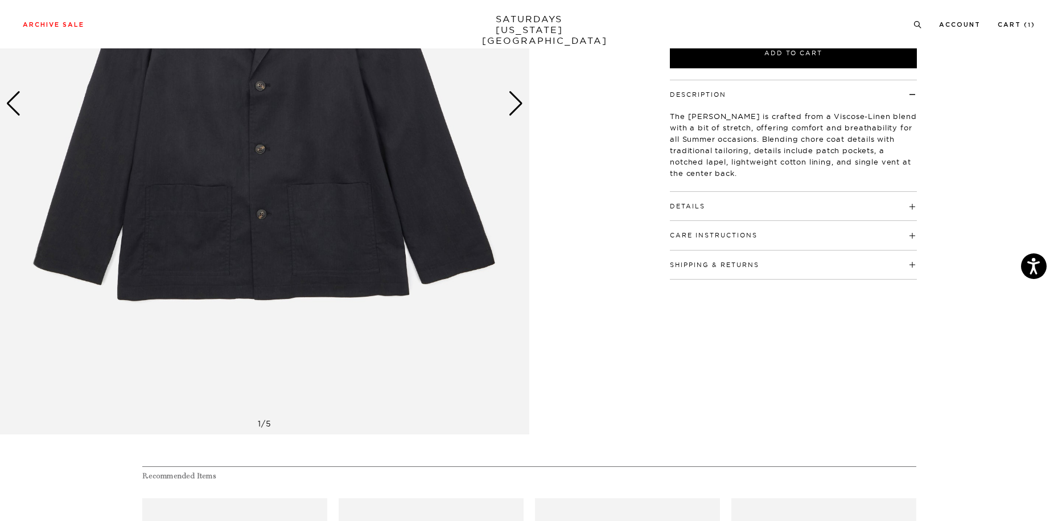
scroll to position [114, 0]
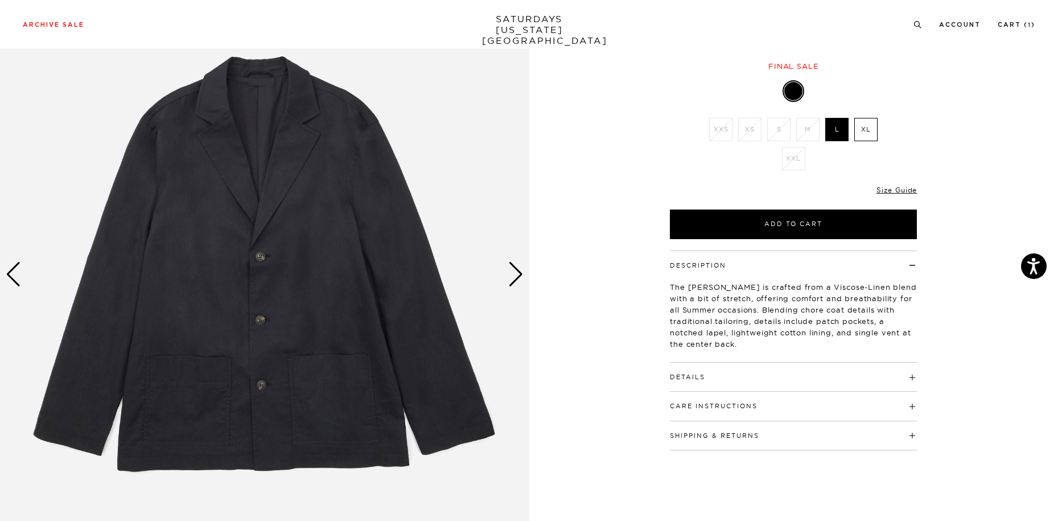
click at [522, 284] on div "Next slide" at bounding box center [515, 274] width 15 height 25
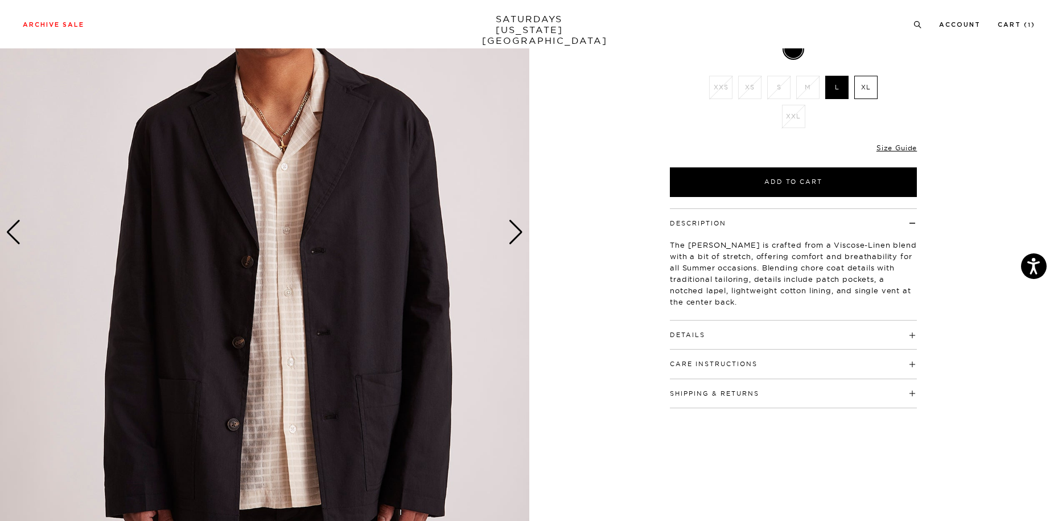
scroll to position [171, 0]
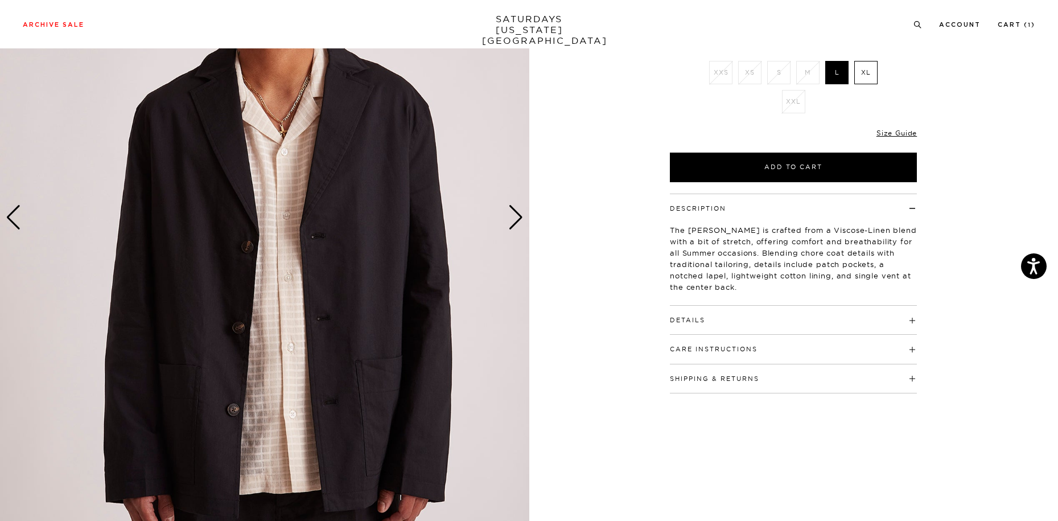
click at [733, 313] on h4 "Details" at bounding box center [793, 315] width 247 height 19
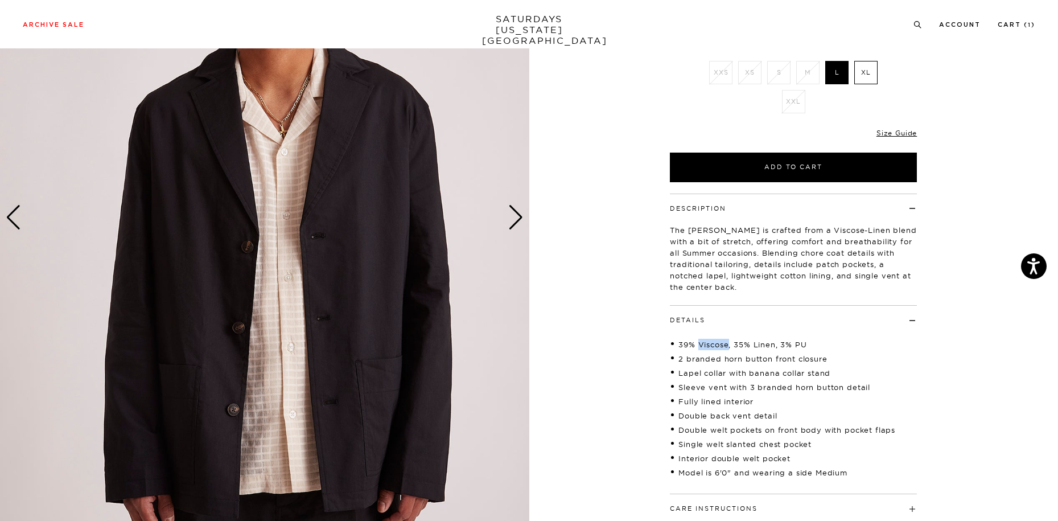
drag, startPoint x: 729, startPoint y: 344, endPoint x: 700, endPoint y: 347, distance: 28.6
click at [700, 347] on li "39% Viscose, 35% Linen, 3% PU" at bounding box center [793, 344] width 247 height 11
click at [605, 330] on div "2 / 5" at bounding box center [529, 220] width 1058 height 666
click at [523, 217] on div "Next slide" at bounding box center [515, 217] width 15 height 25
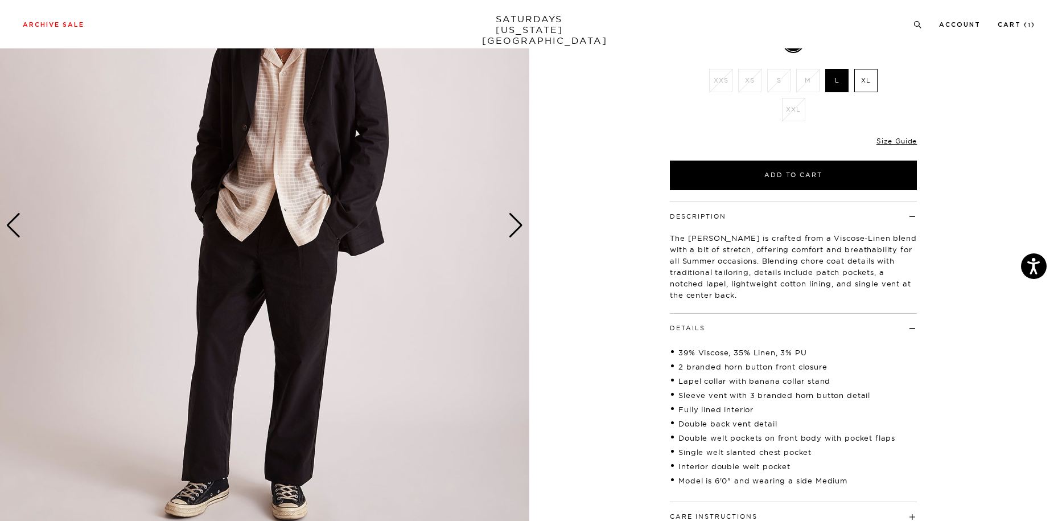
scroll to position [57, 0]
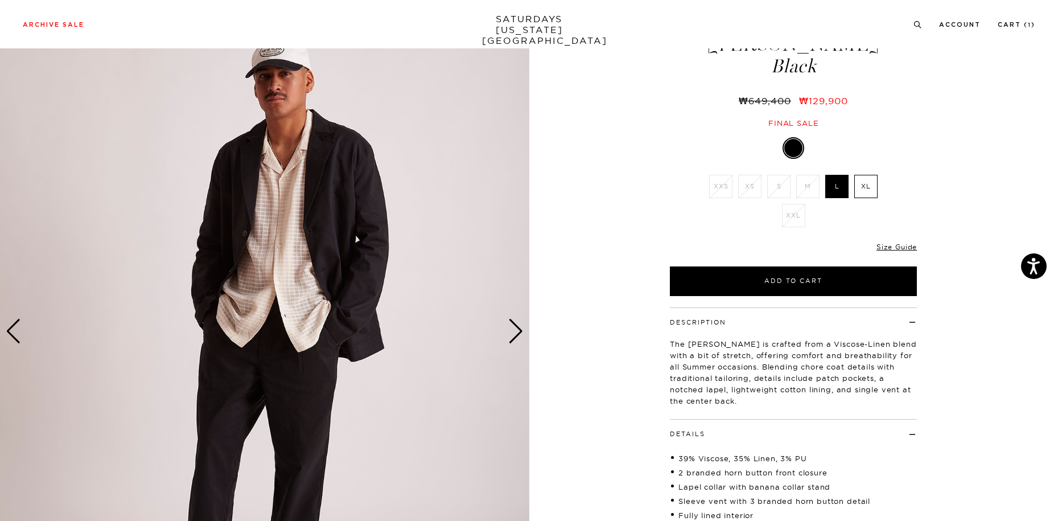
click at [523, 323] on div "Next slide" at bounding box center [515, 331] width 15 height 25
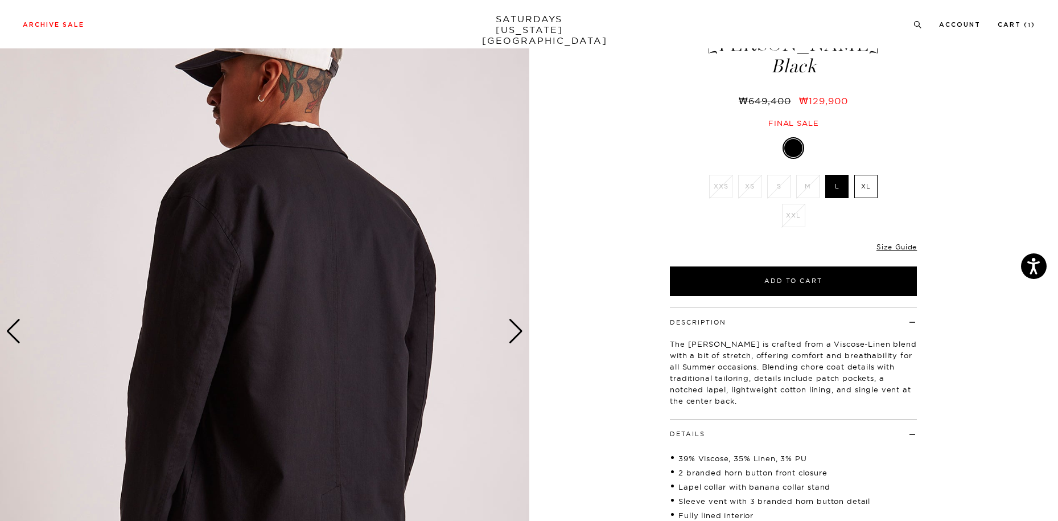
click at [529, 330] on div "4 / 5" at bounding box center [529, 334] width 1058 height 666
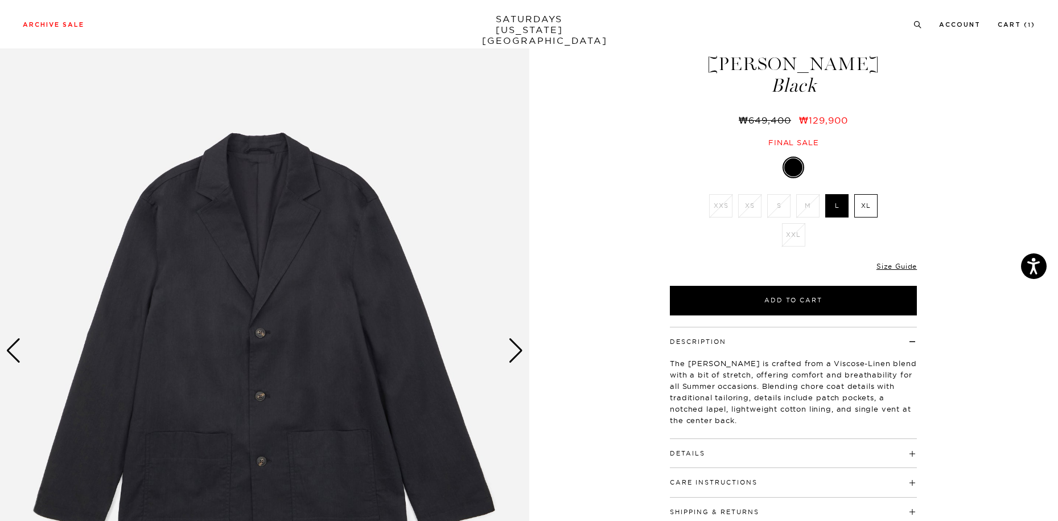
scroll to position [171, 0]
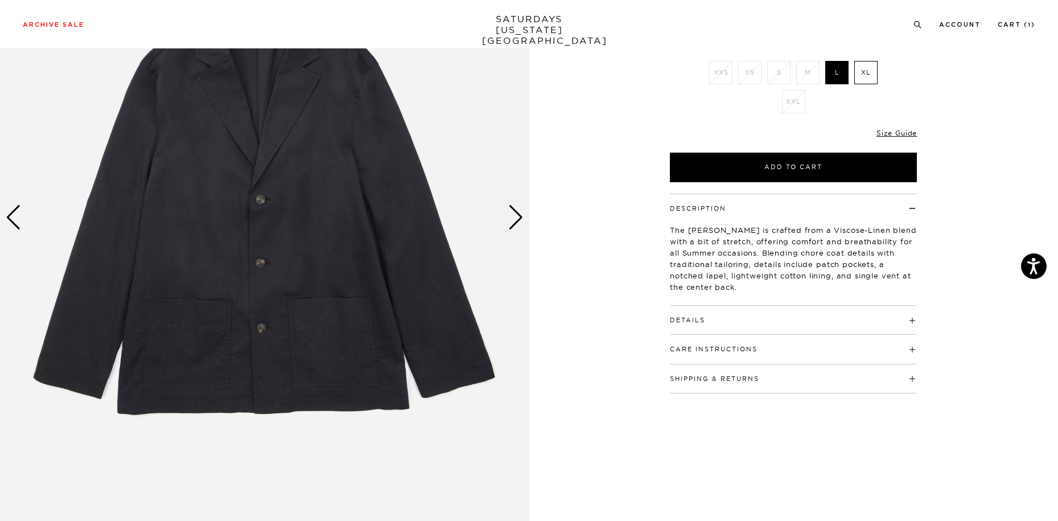
click at [510, 228] on div "Next slide" at bounding box center [515, 217] width 15 height 25
